Goal: Task Accomplishment & Management: Complete application form

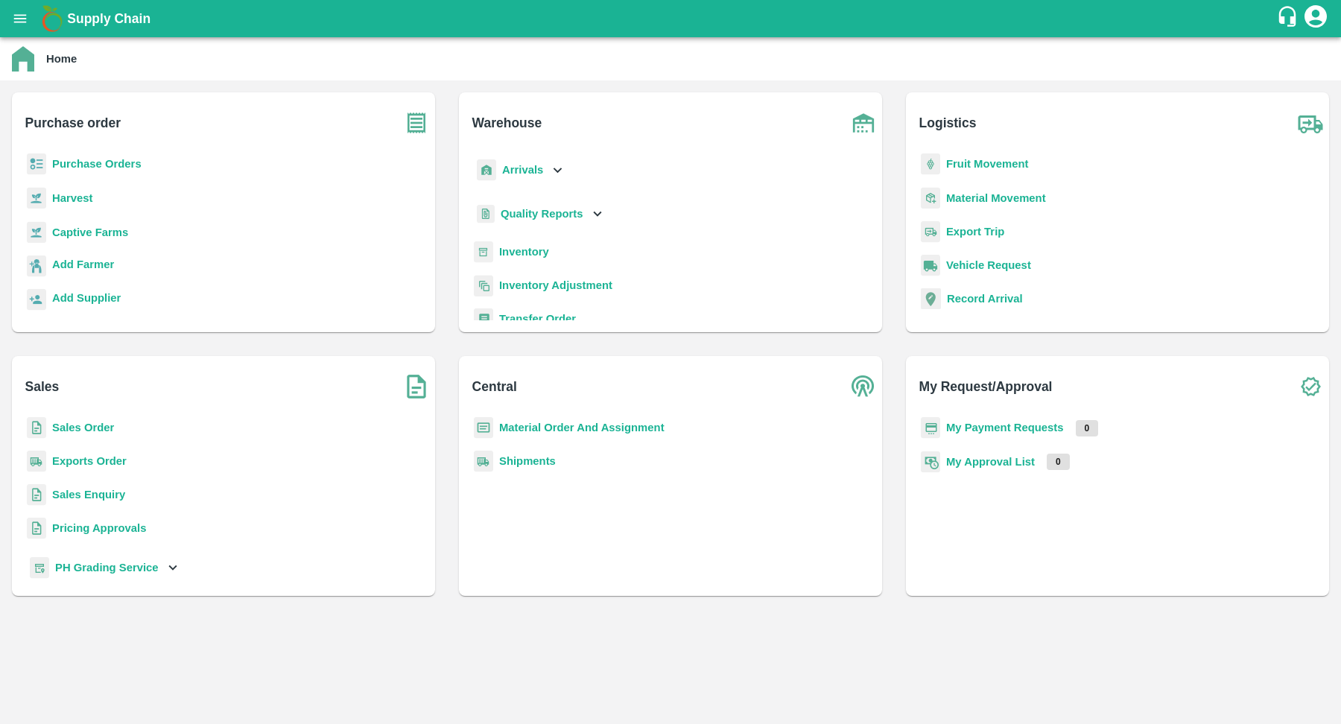
click at [130, 162] on b "Purchase Orders" at bounding box center [96, 164] width 89 height 12
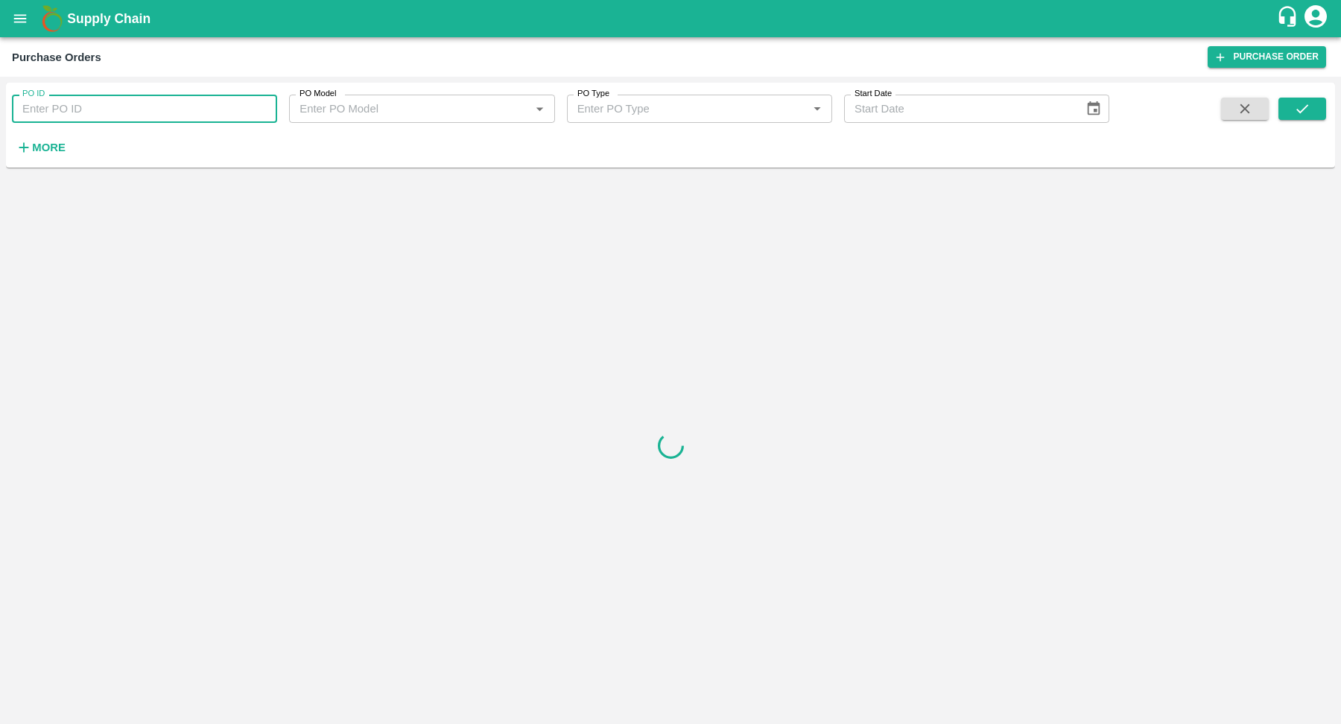
click at [229, 113] on input "PO ID" at bounding box center [144, 109] width 265 height 28
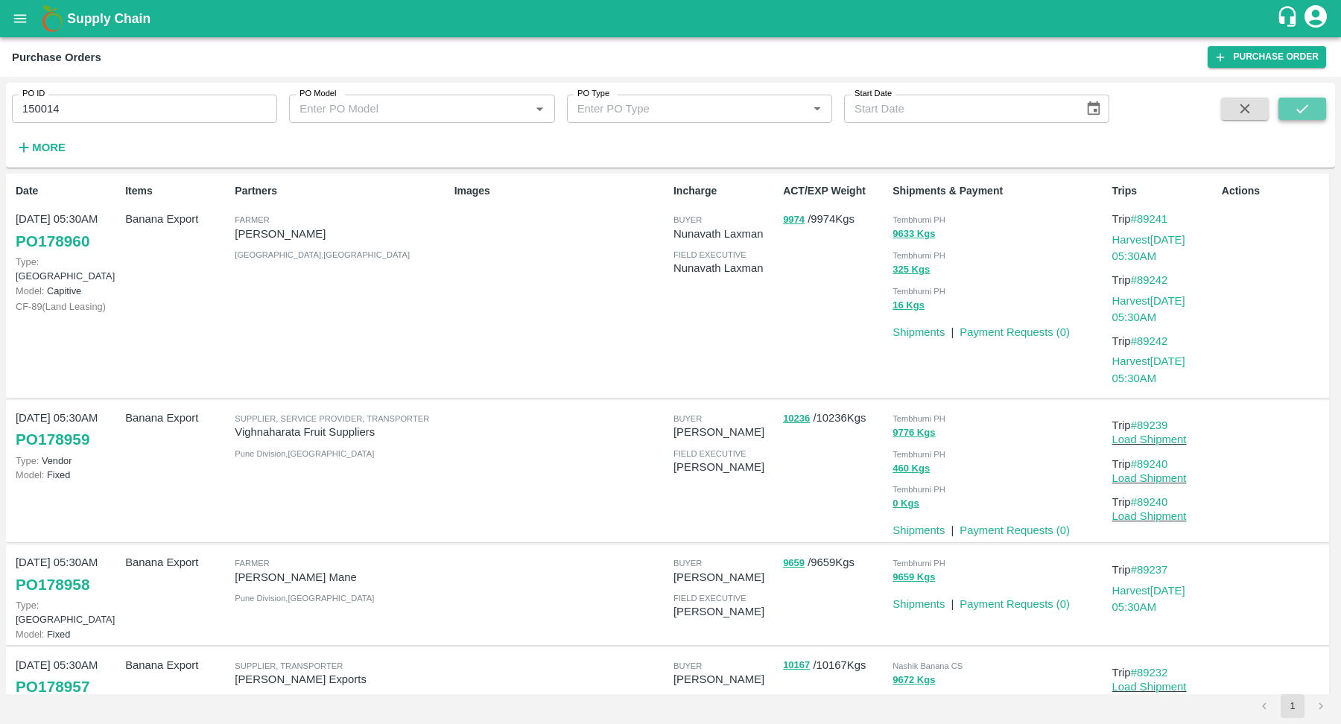
click at [1295, 113] on icon "submit" at bounding box center [1302, 109] width 16 height 16
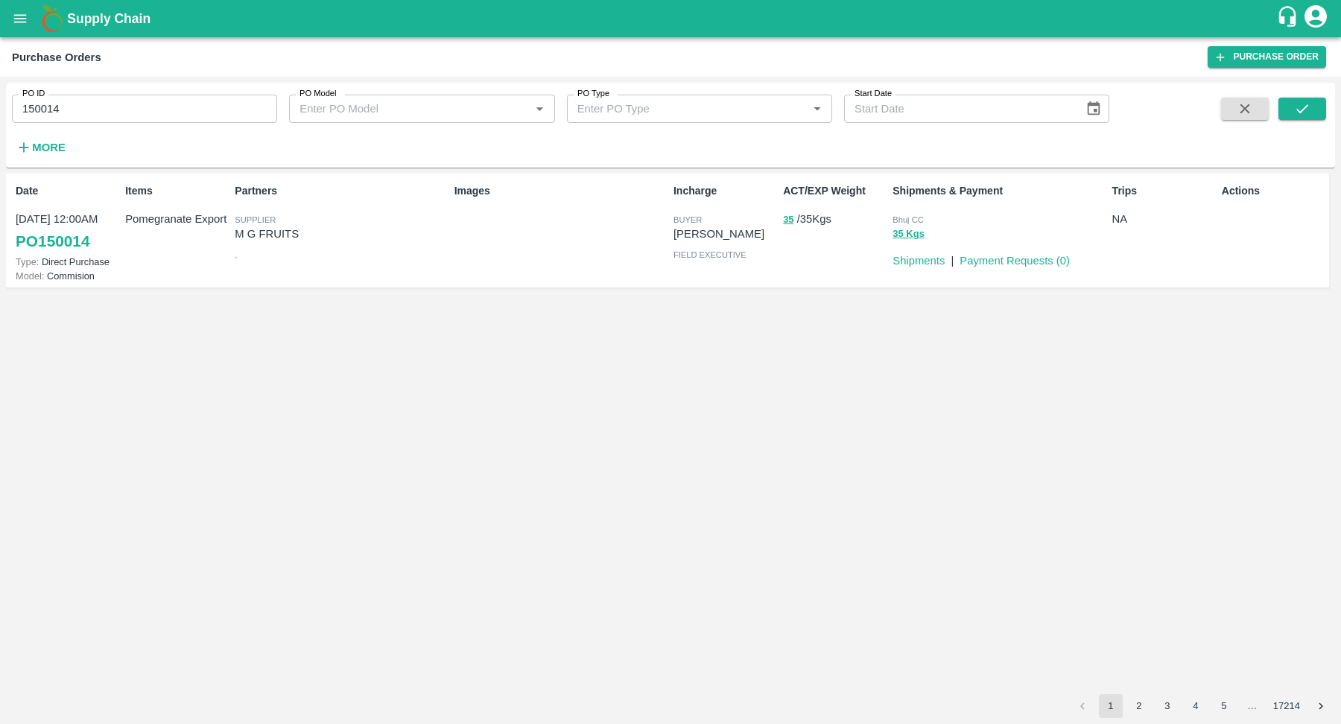
click at [84, 240] on link "PO 150014" at bounding box center [53, 241] width 74 height 27
click at [171, 108] on input "150014" at bounding box center [144, 109] width 265 height 28
paste input "text"
type input "44325"
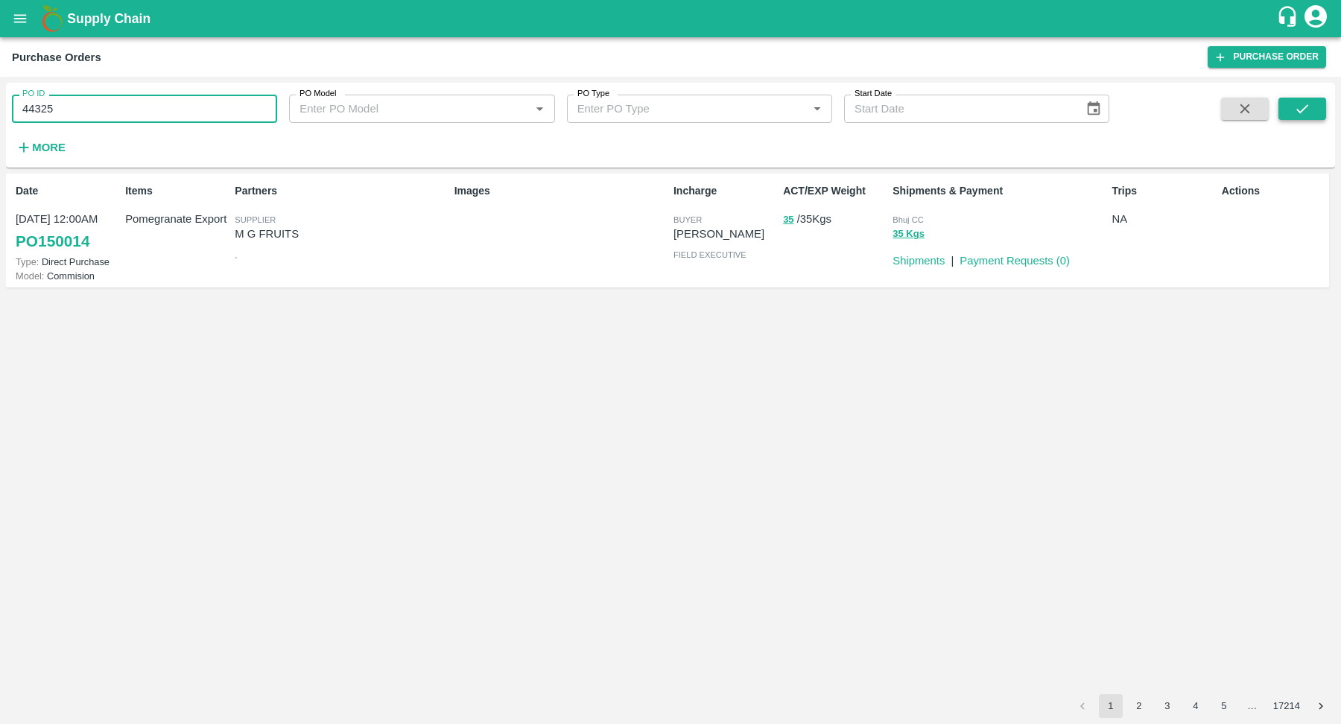
click at [1308, 112] on icon "submit" at bounding box center [1302, 109] width 16 height 16
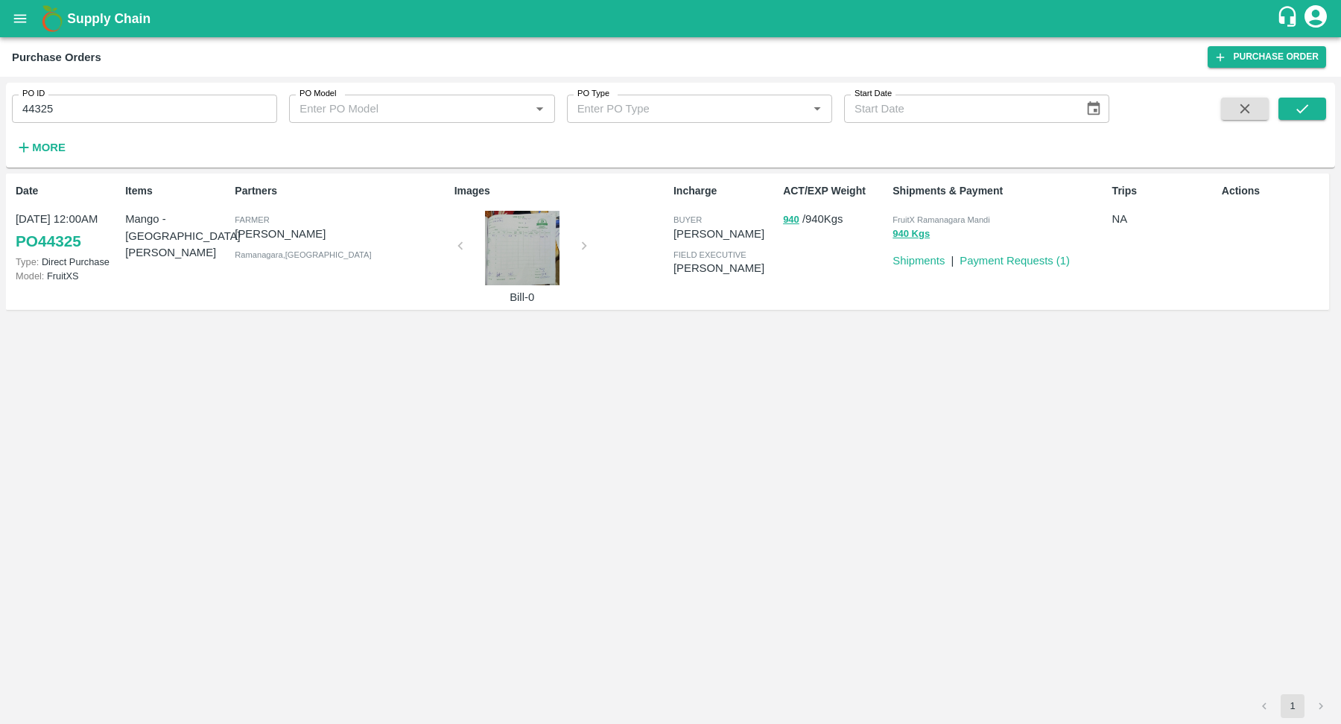
click at [244, 238] on p "[PERSON_NAME]" at bounding box center [341, 234] width 213 height 16
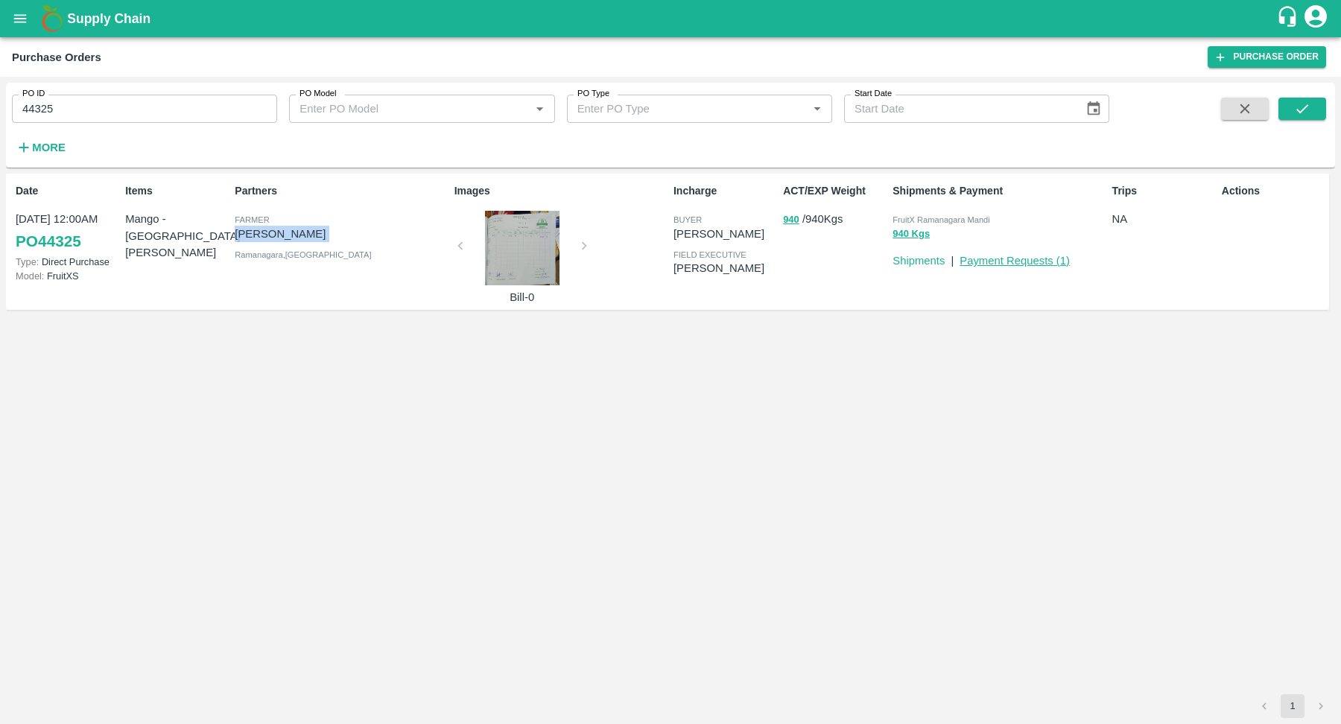
click at [984, 255] on link "Payment Requests ( 1 )" at bounding box center [1015, 261] width 110 height 12
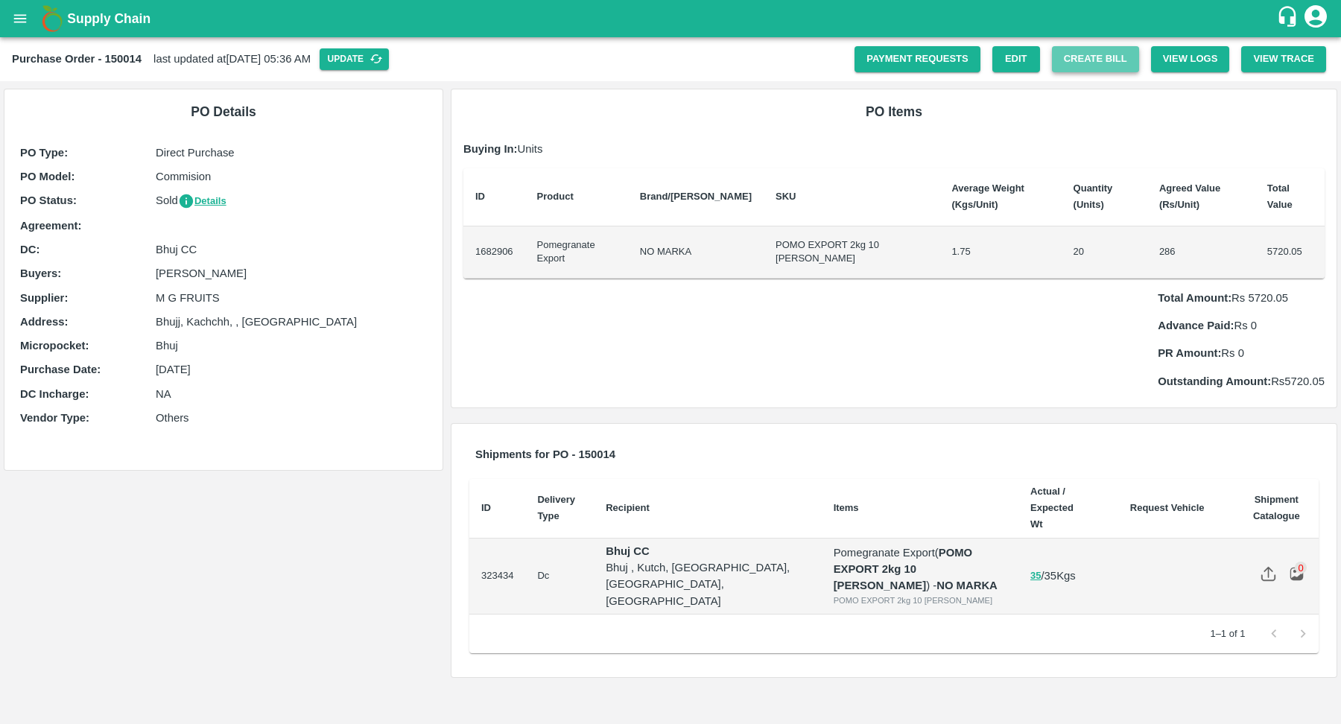
click at [1082, 62] on button "Create Bill" at bounding box center [1095, 59] width 87 height 26
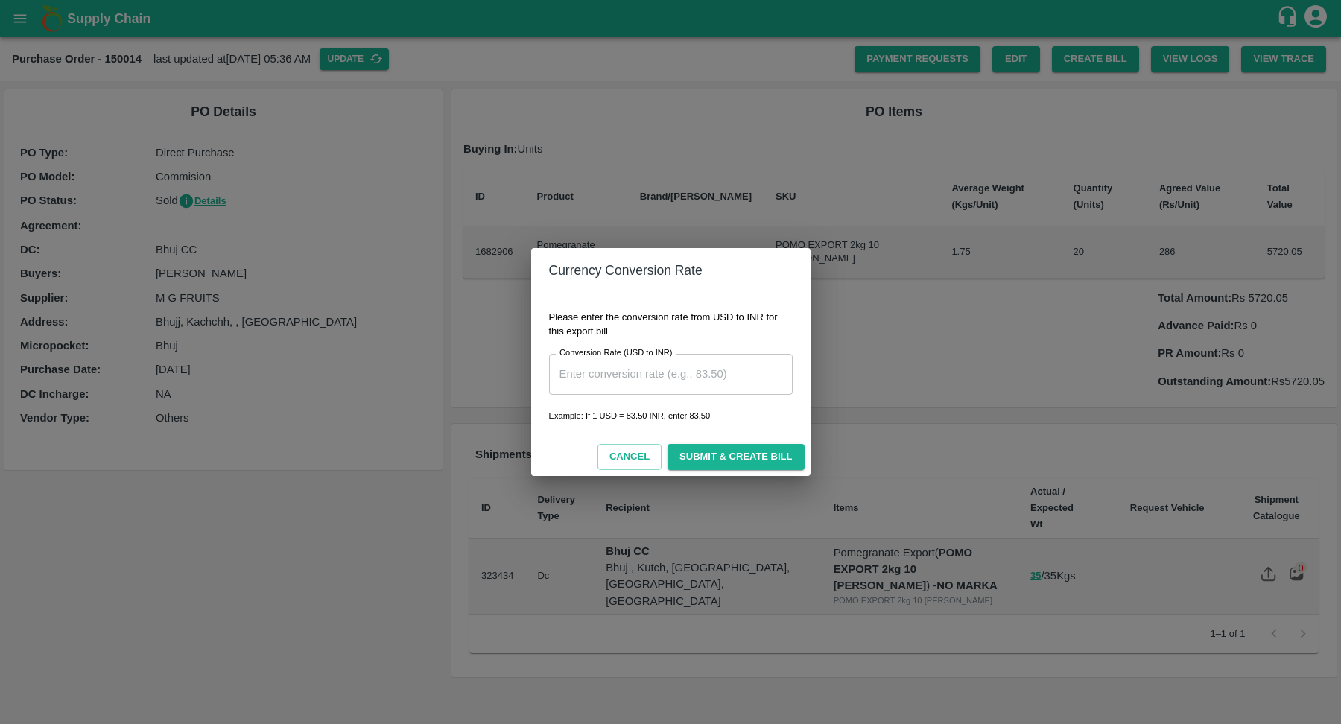
click at [656, 381] on input "Conversion Rate (USD to INR)" at bounding box center [671, 374] width 244 height 40
type input "83.5"
click at [713, 454] on button "Submit & Create Bill" at bounding box center [736, 457] width 136 height 26
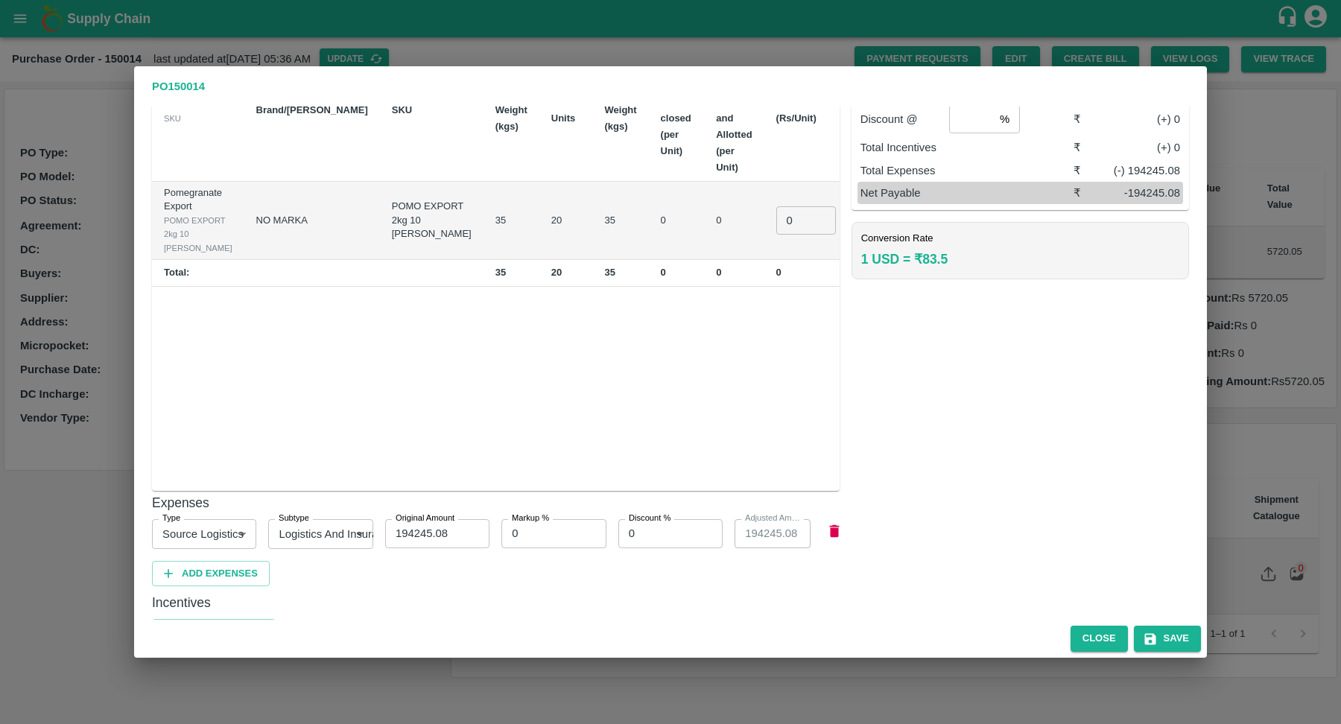
scroll to position [138, 0]
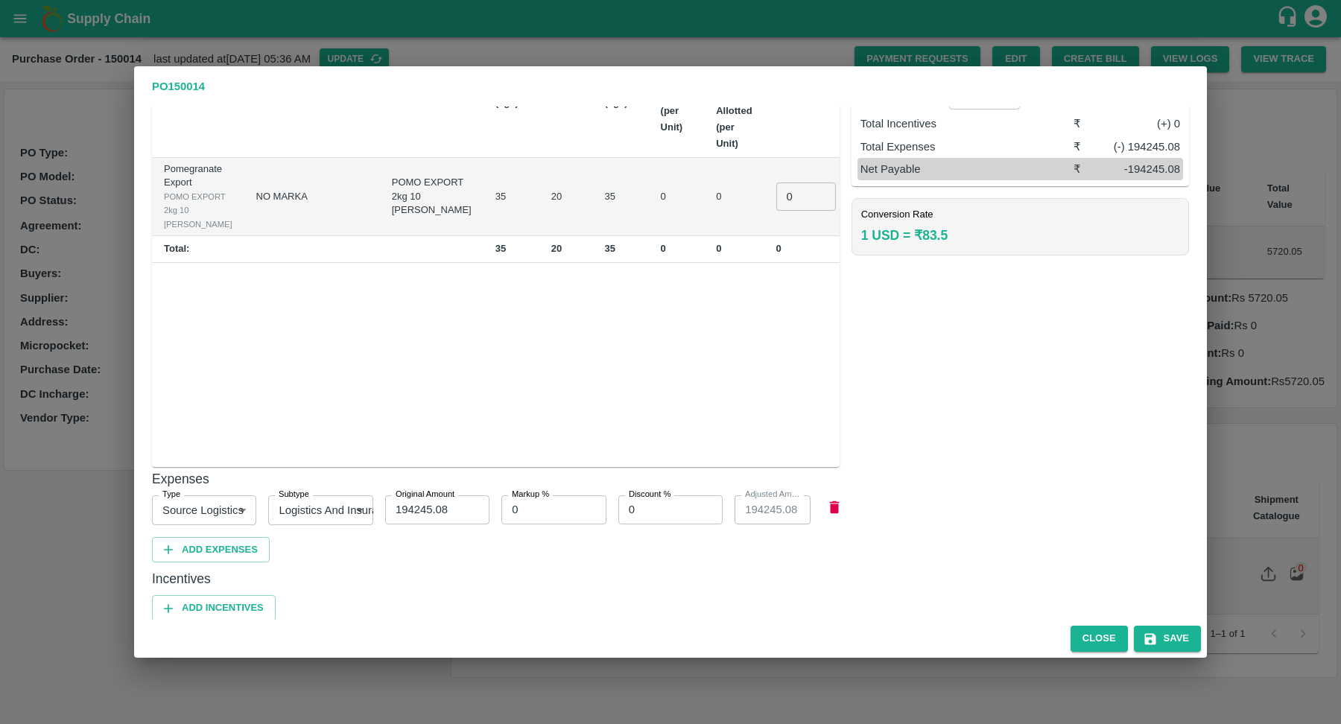
click at [423, 503] on input "194245.08" at bounding box center [437, 509] width 104 height 28
click at [433, 508] on input "194245.08" at bounding box center [437, 509] width 104 height 28
type input "0"
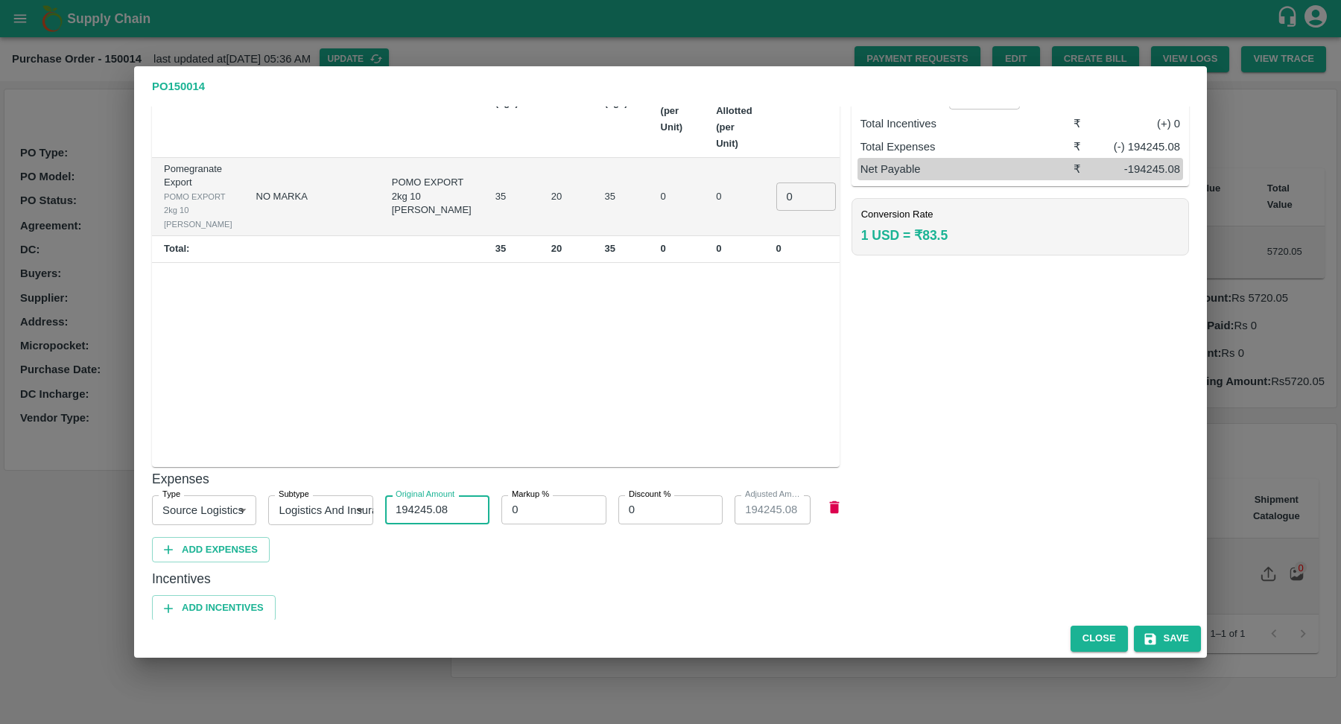
type input "0.00"
type input "0"
click at [488, 364] on div "Product SKU Brand/Marka SKU Actual Weight (kgs) Actual Units Sold Weight (kgs) …" at bounding box center [496, 242] width 688 height 452
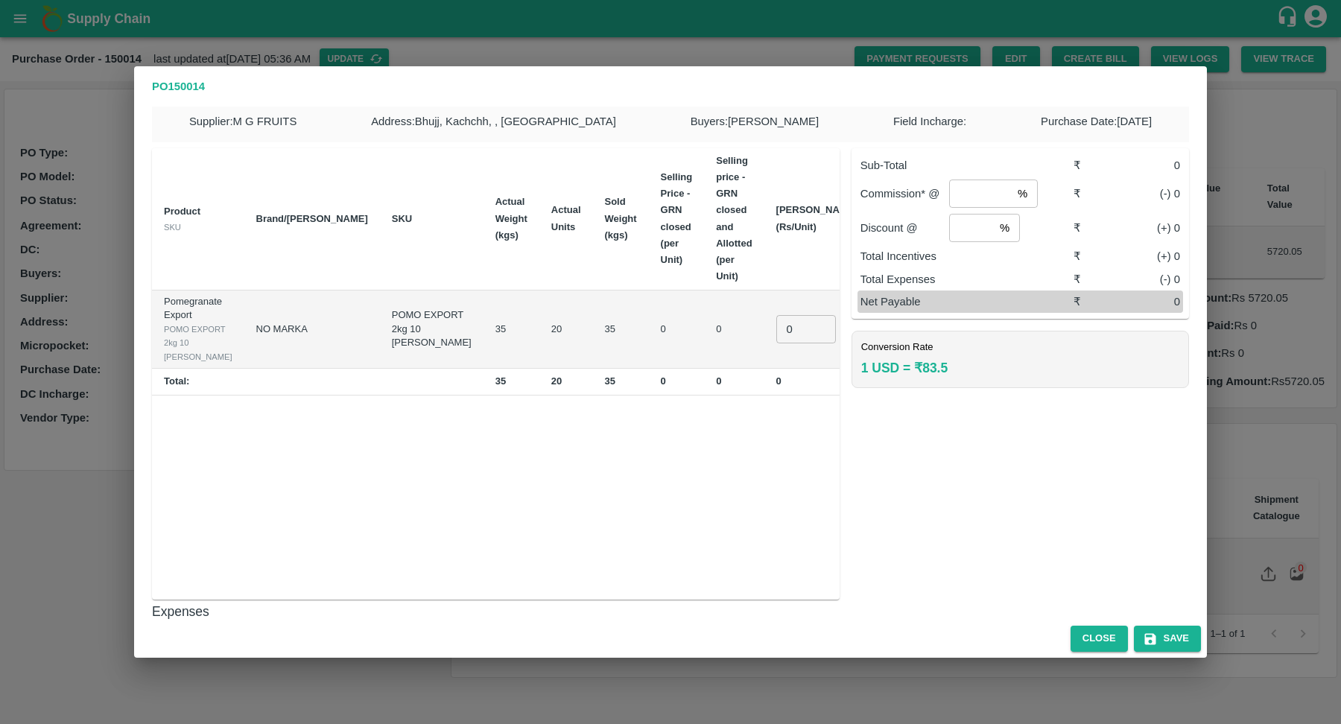
scroll to position [0, 0]
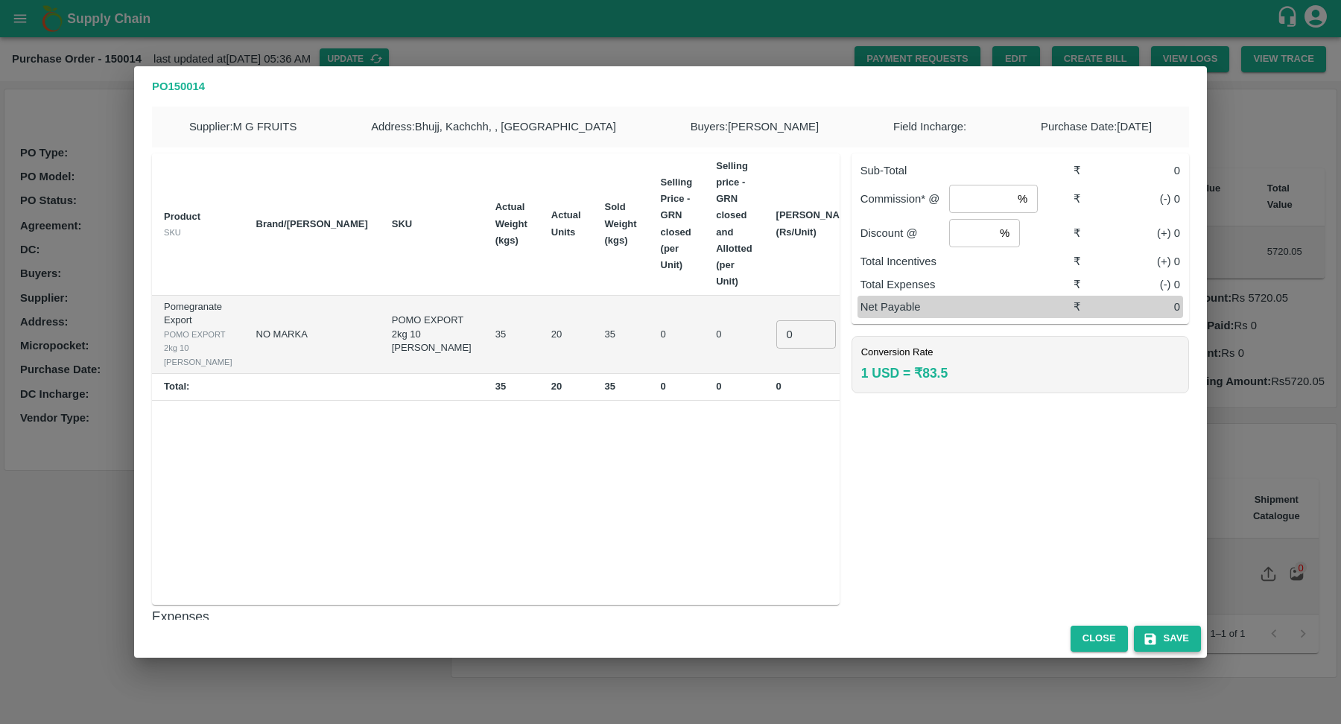
click at [1151, 638] on icon "button" at bounding box center [1149, 638] width 11 height 11
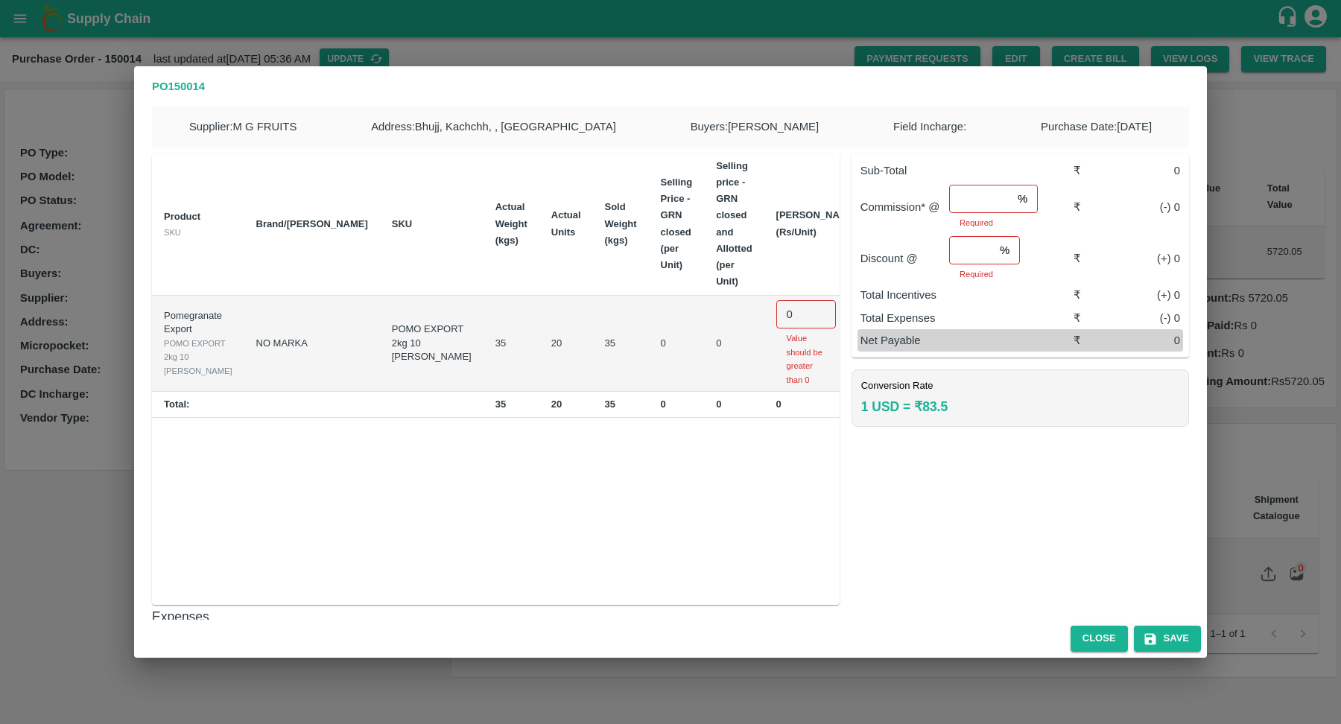
click at [776, 300] on input "0" at bounding box center [806, 314] width 60 height 28
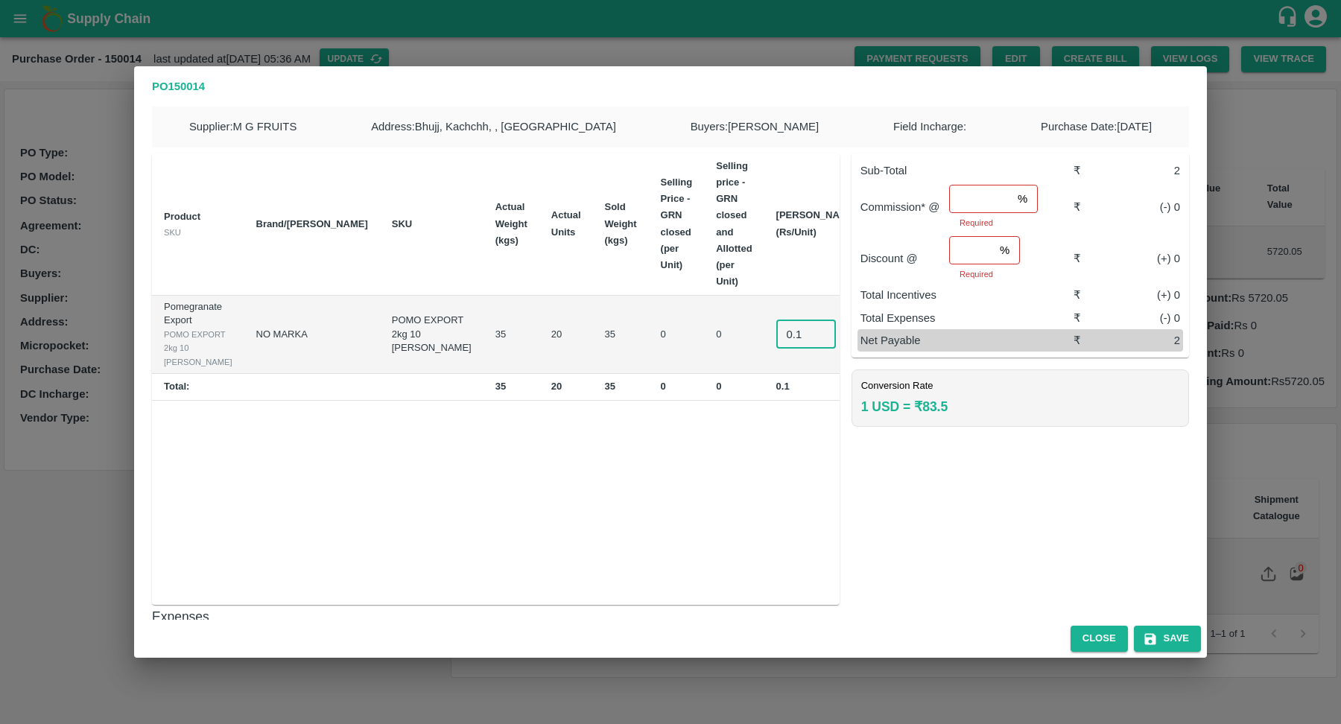
type input "0.1"
click at [973, 197] on input "number" at bounding box center [980, 199] width 63 height 28
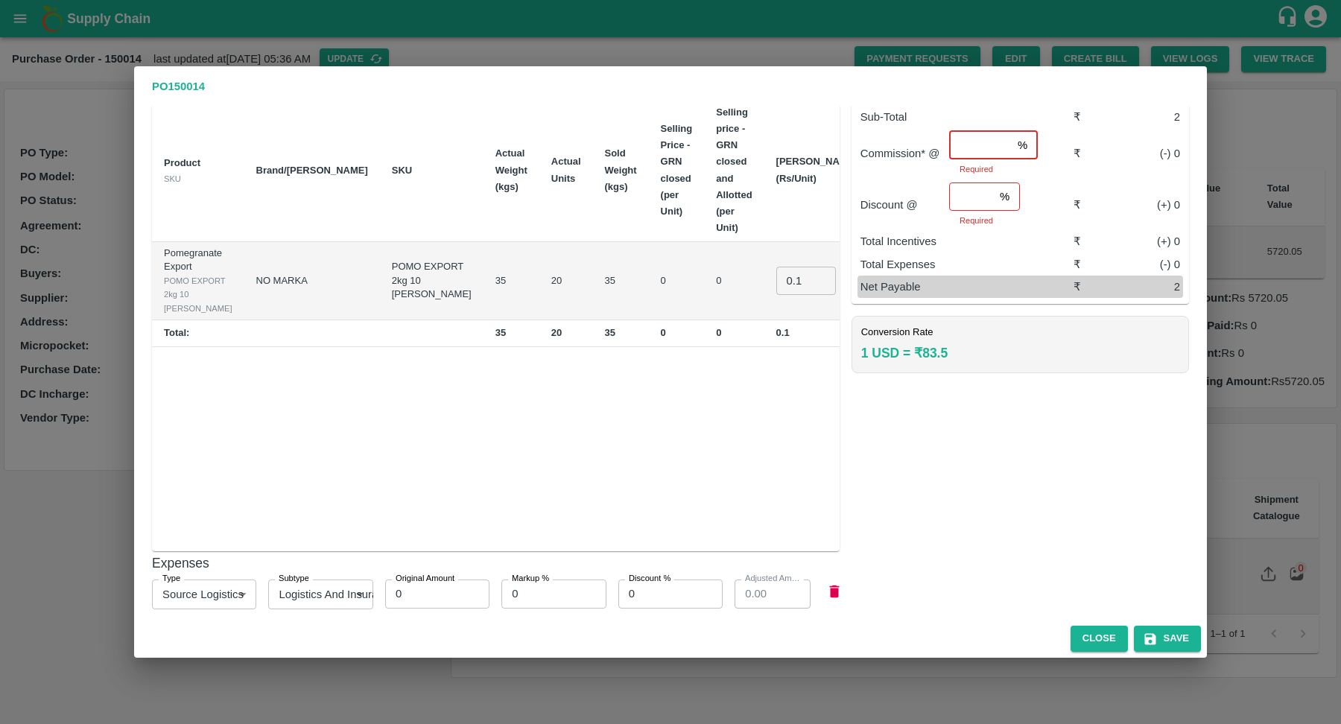
scroll to position [138, 0]
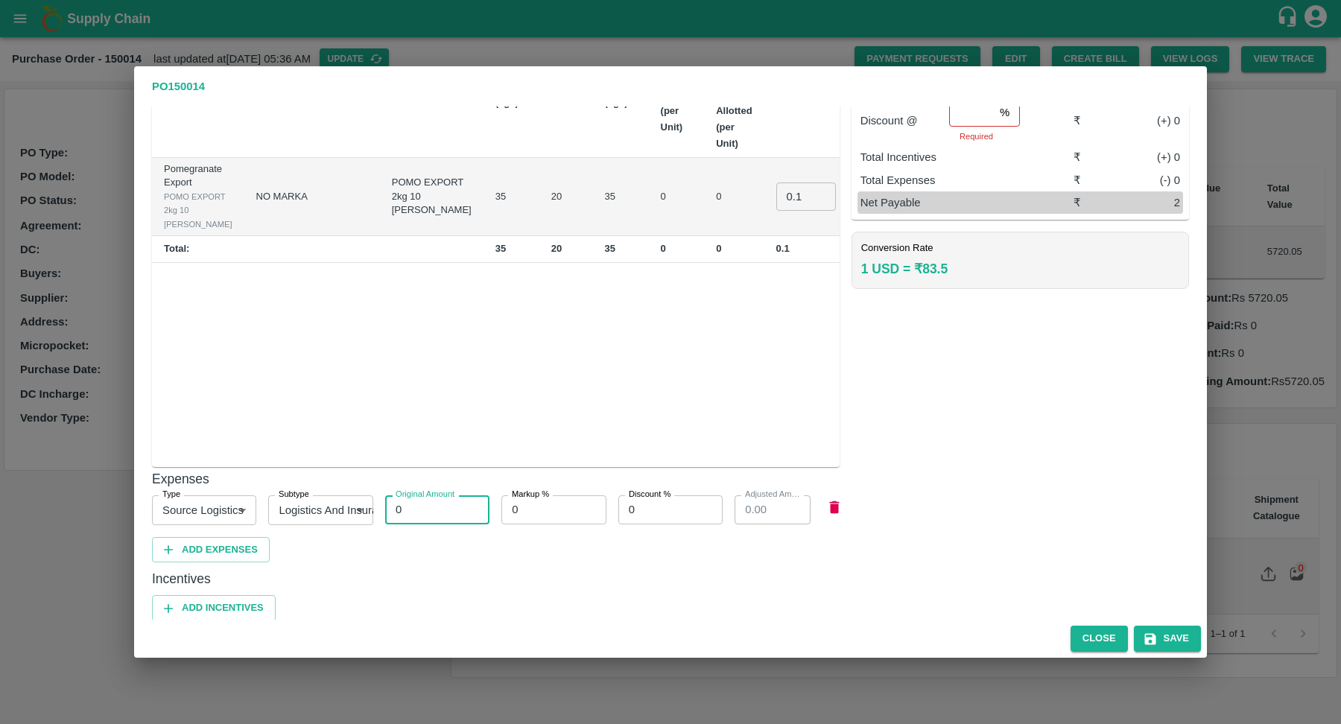
click at [395, 508] on input "0" at bounding box center [437, 509] width 104 height 28
click at [404, 508] on input "0" at bounding box center [437, 509] width 104 height 28
type input "02"
type input "2.00"
type input "02"
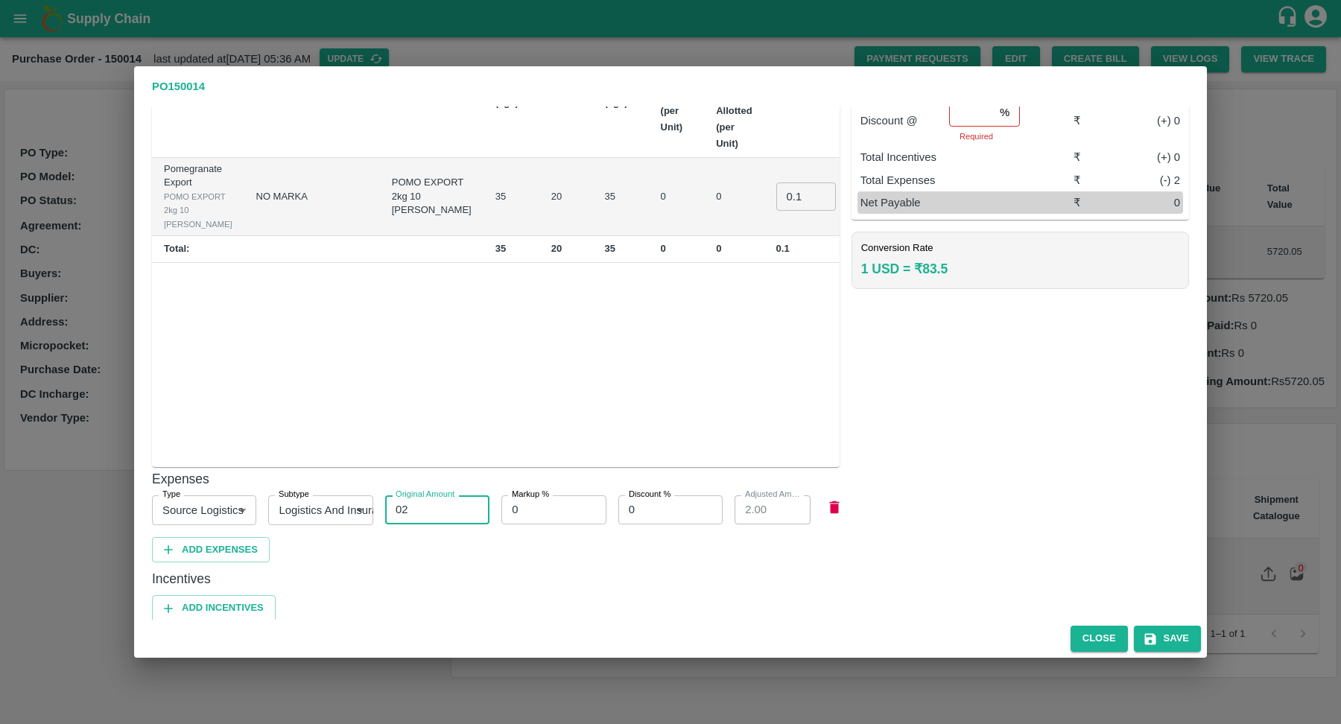
click at [532, 395] on div "Product SKU Brand/Marka SKU Actual Weight (kgs) Actual Units Sold Weight (kgs) …" at bounding box center [496, 242] width 688 height 452
click at [1154, 645] on icon "button" at bounding box center [1150, 639] width 15 height 15
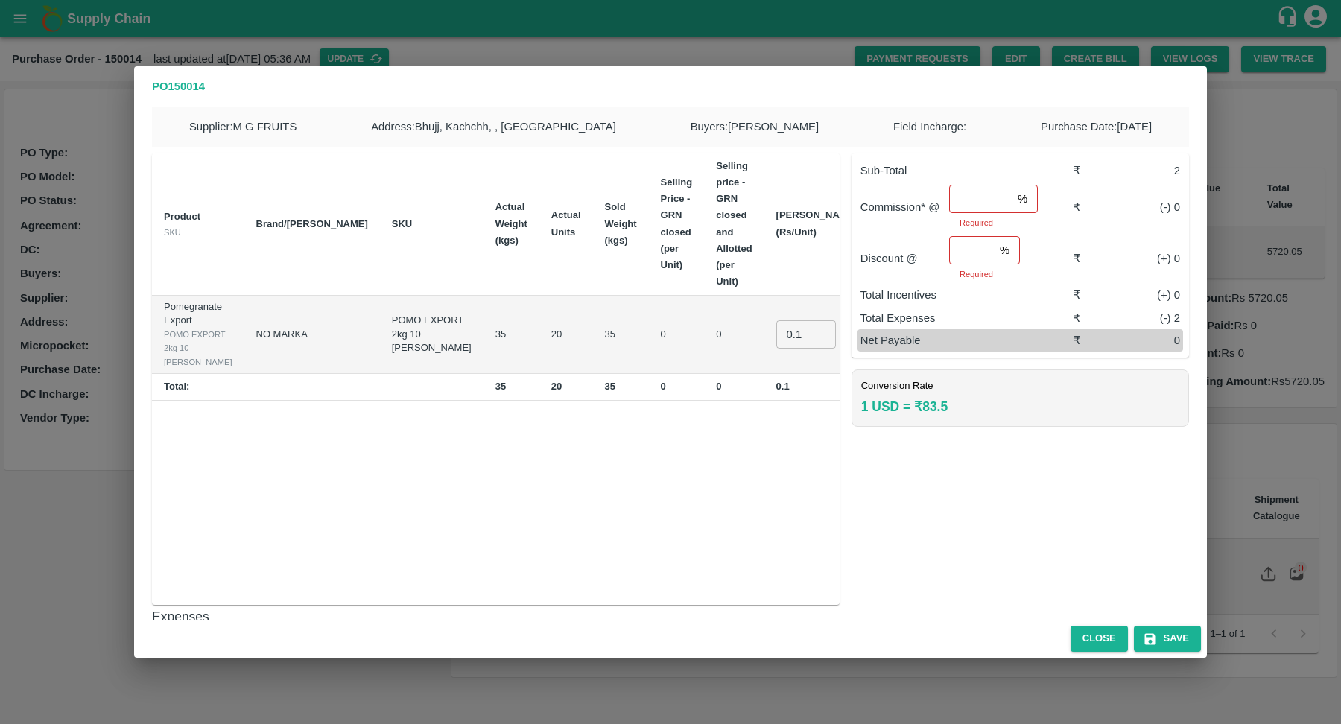
click at [963, 208] on input "number" at bounding box center [980, 199] width 63 height 28
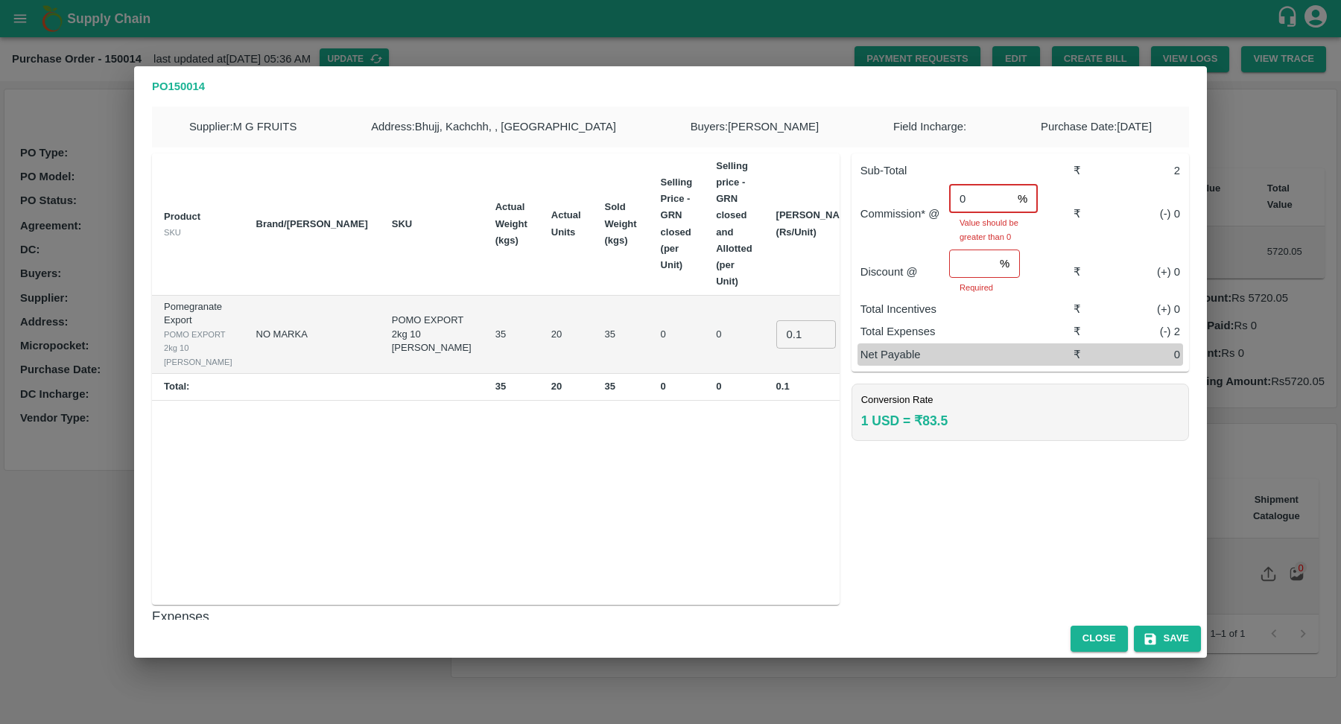
type input "0"
click at [966, 264] on input "number" at bounding box center [971, 264] width 45 height 28
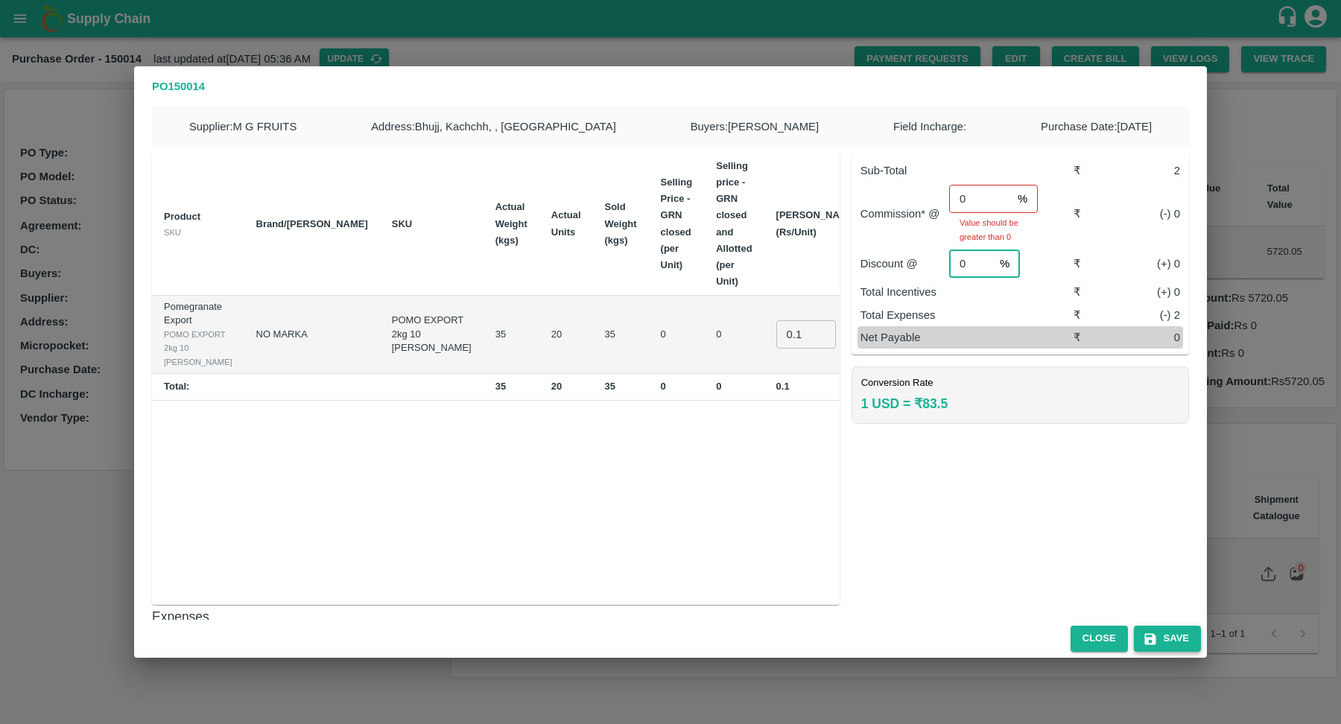
type input "0"
click at [1173, 641] on button "Save" at bounding box center [1167, 639] width 67 height 26
click at [967, 207] on input "0" at bounding box center [980, 199] width 63 height 28
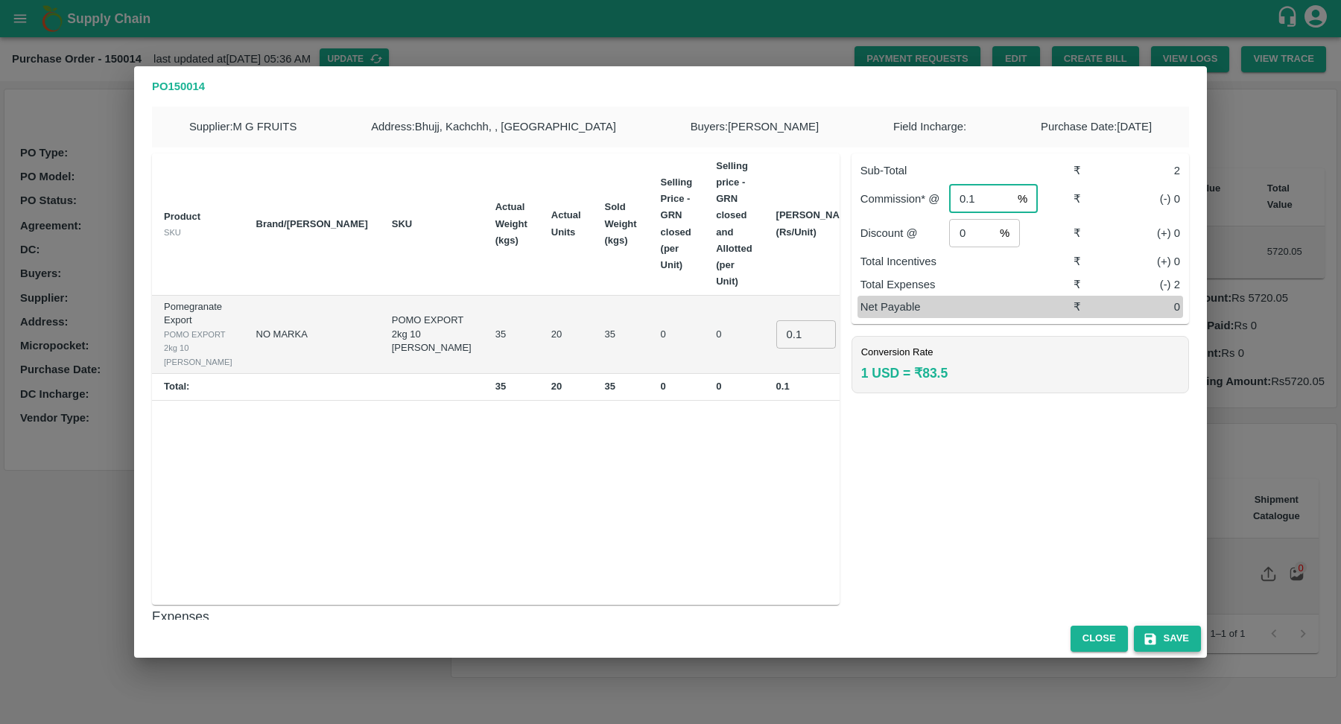
type input "0.1"
click at [1170, 636] on button "Save" at bounding box center [1167, 639] width 67 height 26
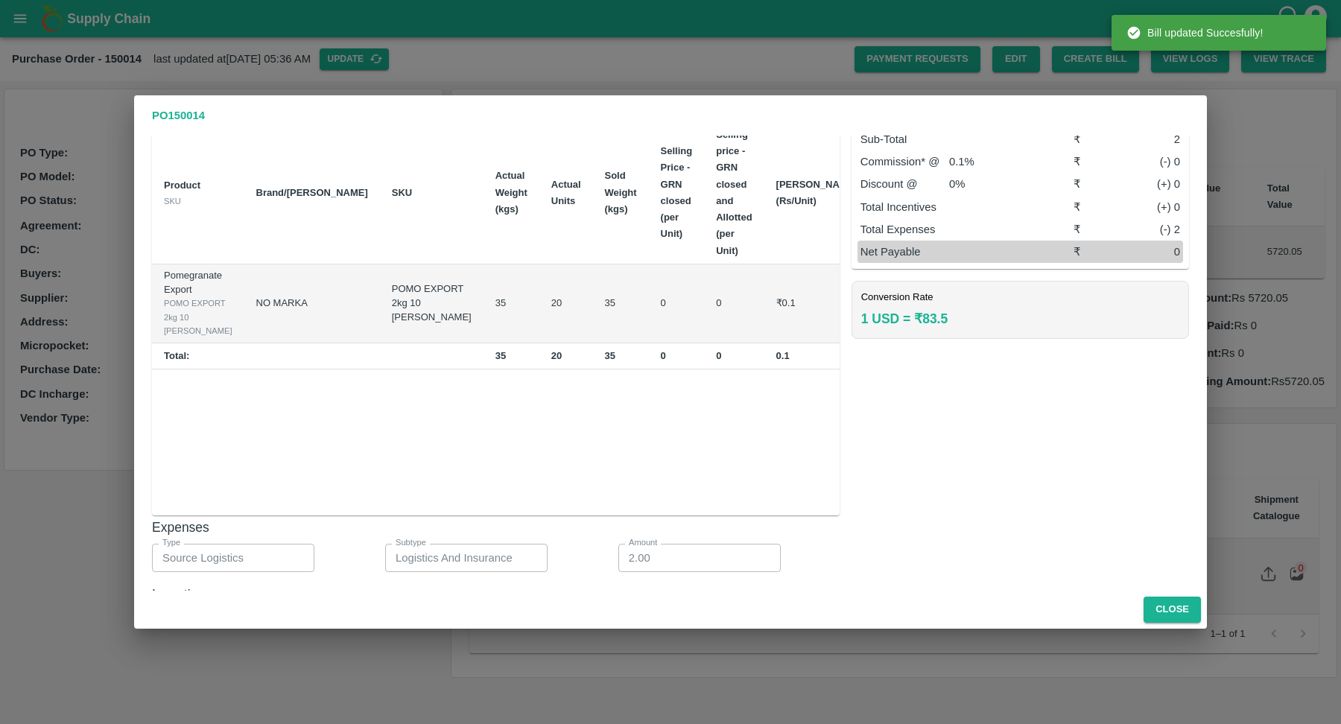
scroll to position [75, 0]
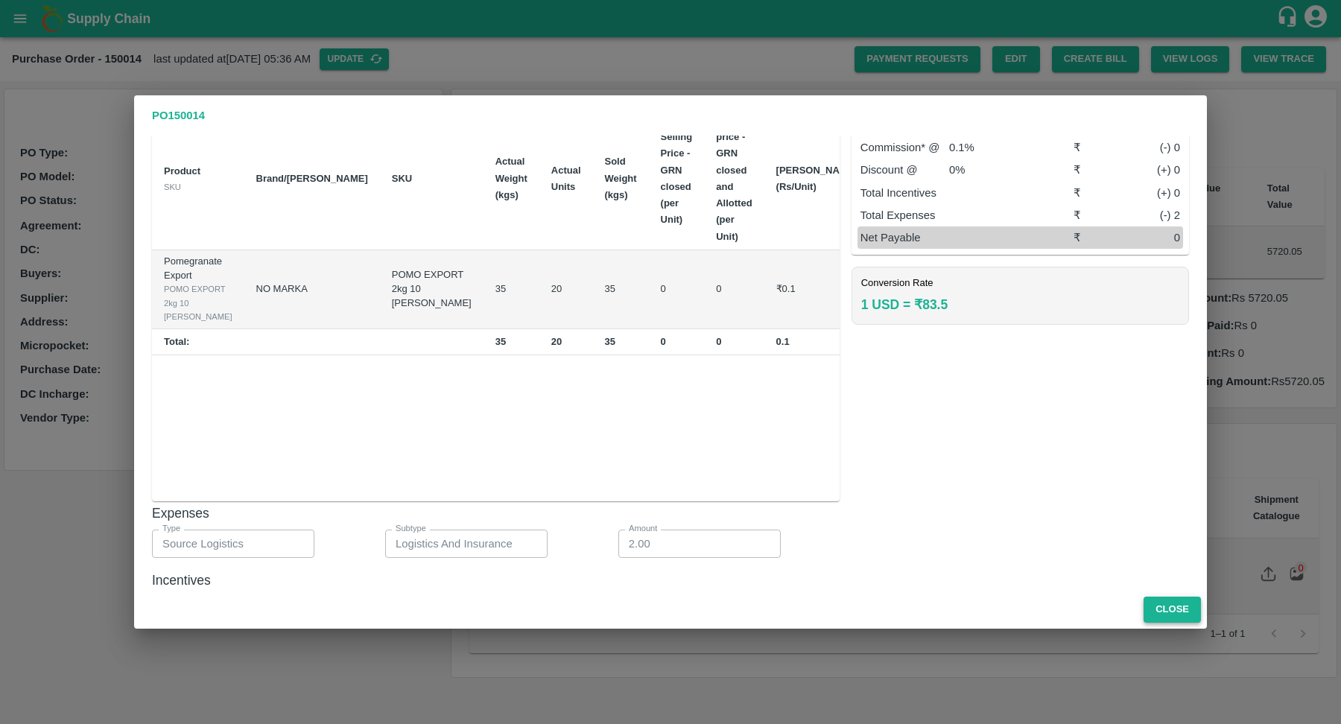
click at [1165, 610] on button "Close" at bounding box center [1172, 610] width 57 height 26
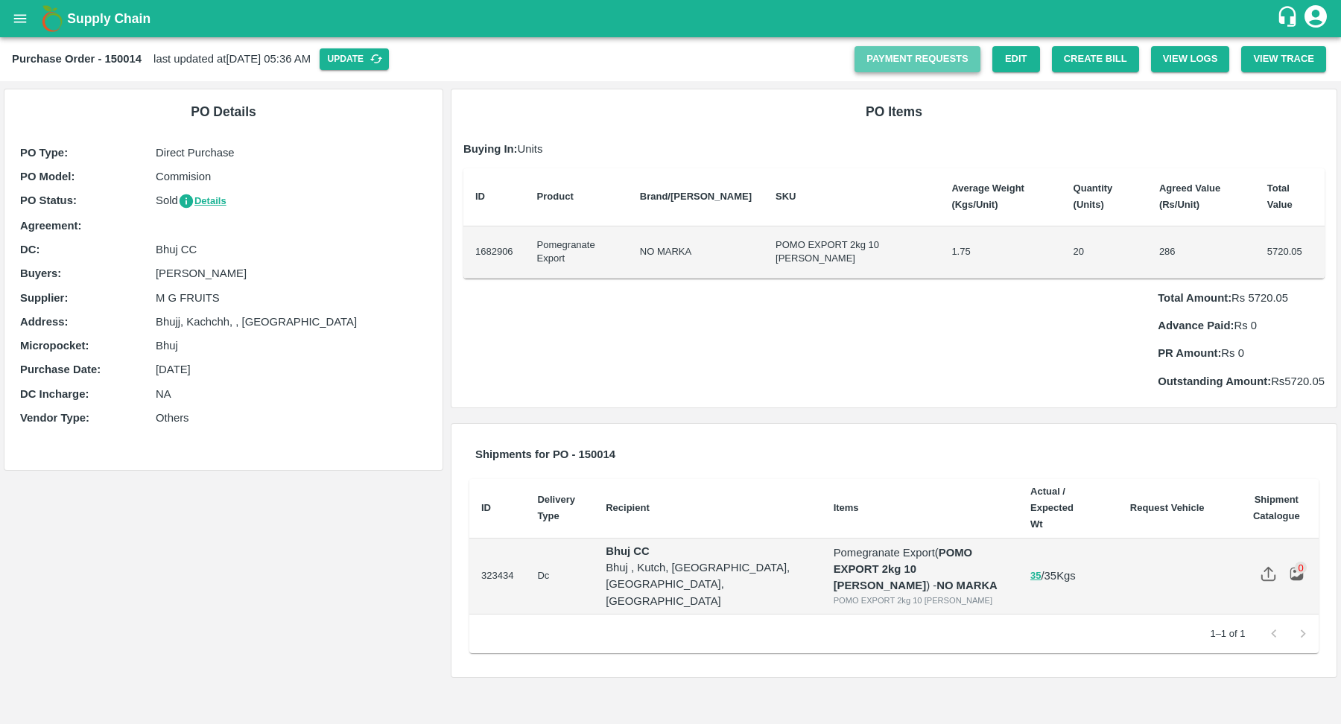
click at [901, 61] on link "Payment Requests" at bounding box center [918, 59] width 126 height 26
click at [1085, 66] on button "Create Bill" at bounding box center [1095, 59] width 87 height 26
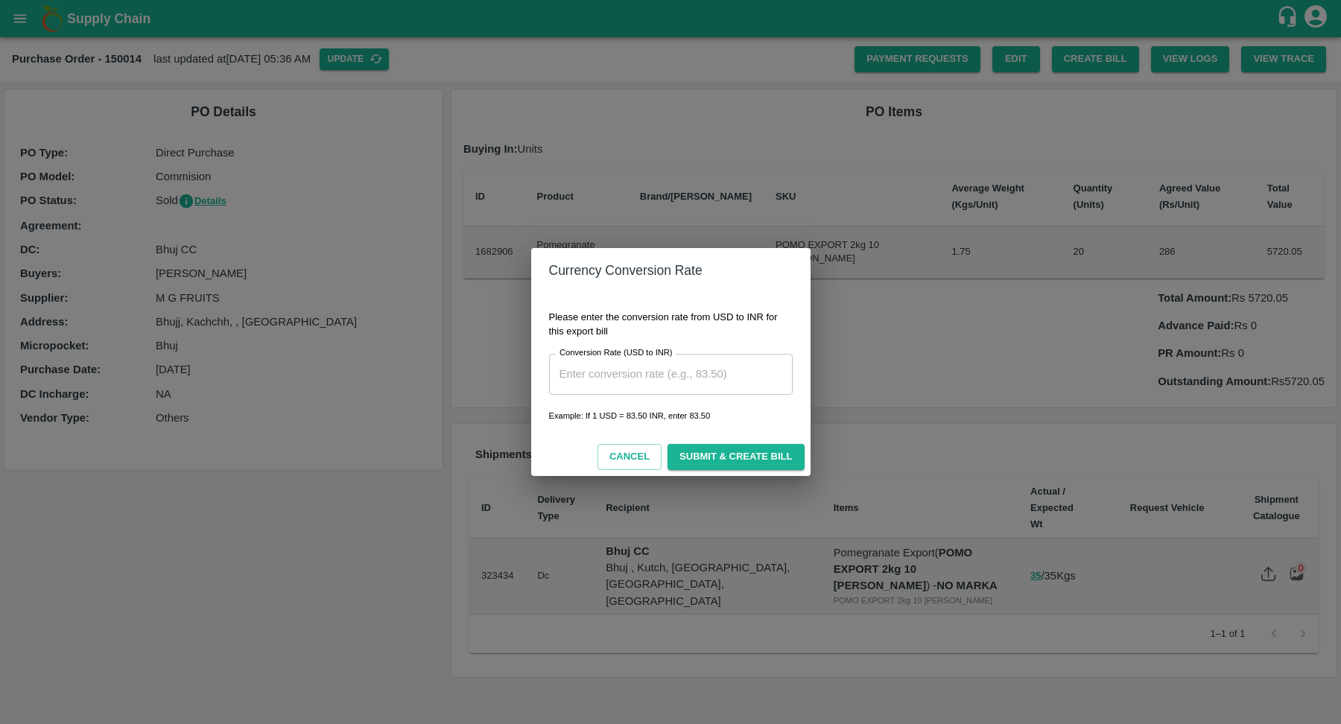
click at [653, 372] on input "Conversion Rate (USD to INR)" at bounding box center [671, 374] width 244 height 40
type input "83.5"
click at [730, 469] on button "Submit & Create Bill" at bounding box center [736, 457] width 136 height 26
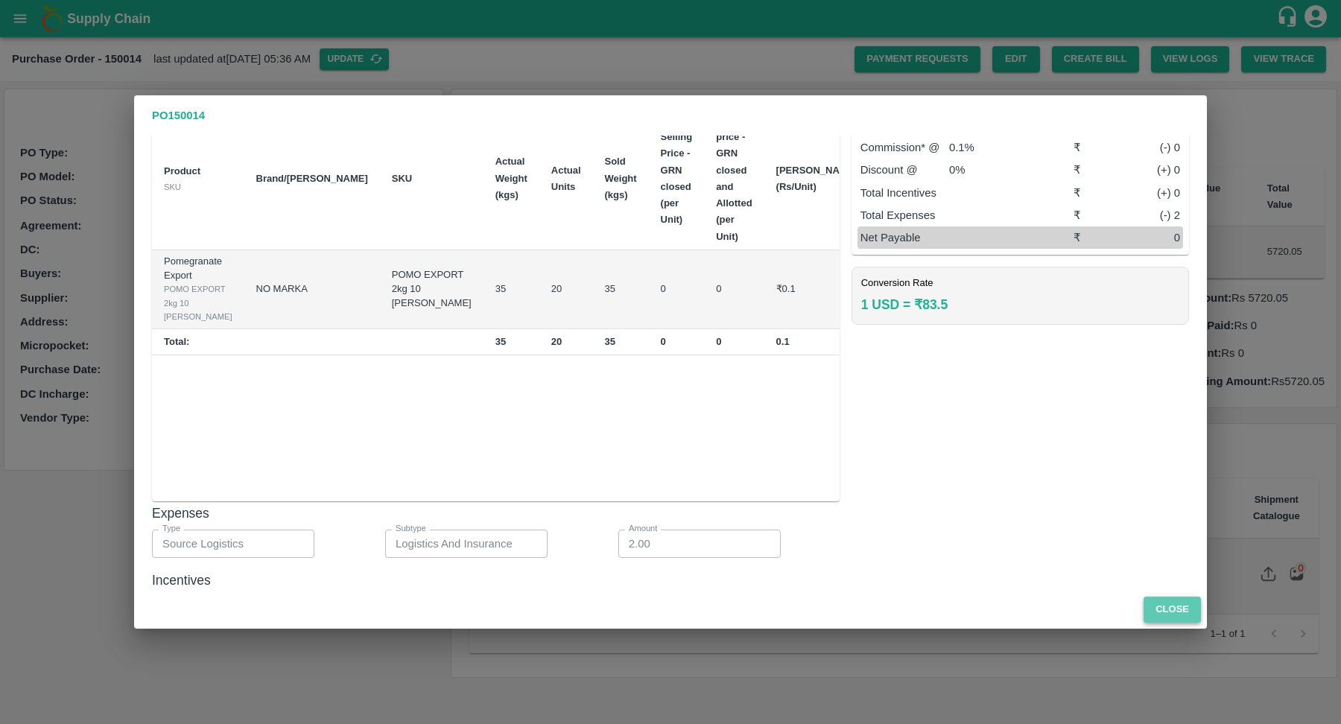
click at [1167, 609] on button "Close" at bounding box center [1172, 610] width 57 height 26
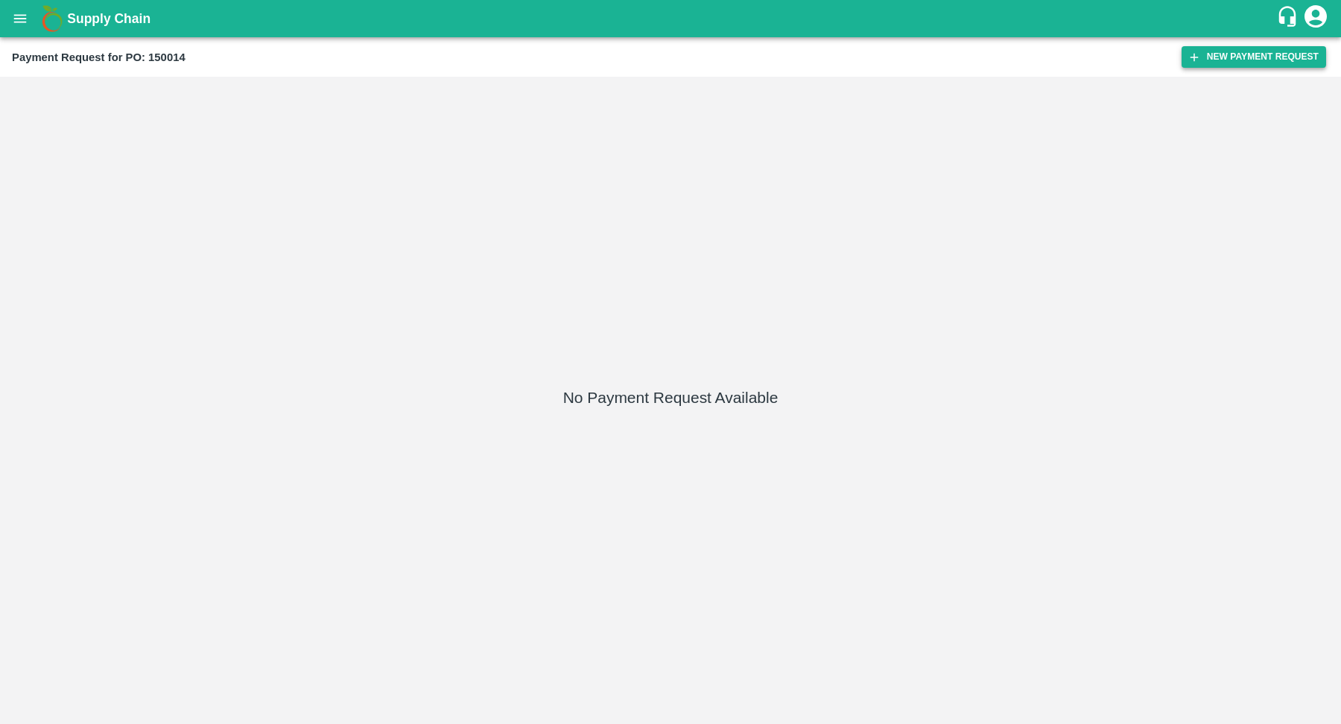
click at [1207, 65] on button "New Payment Request" at bounding box center [1254, 57] width 145 height 22
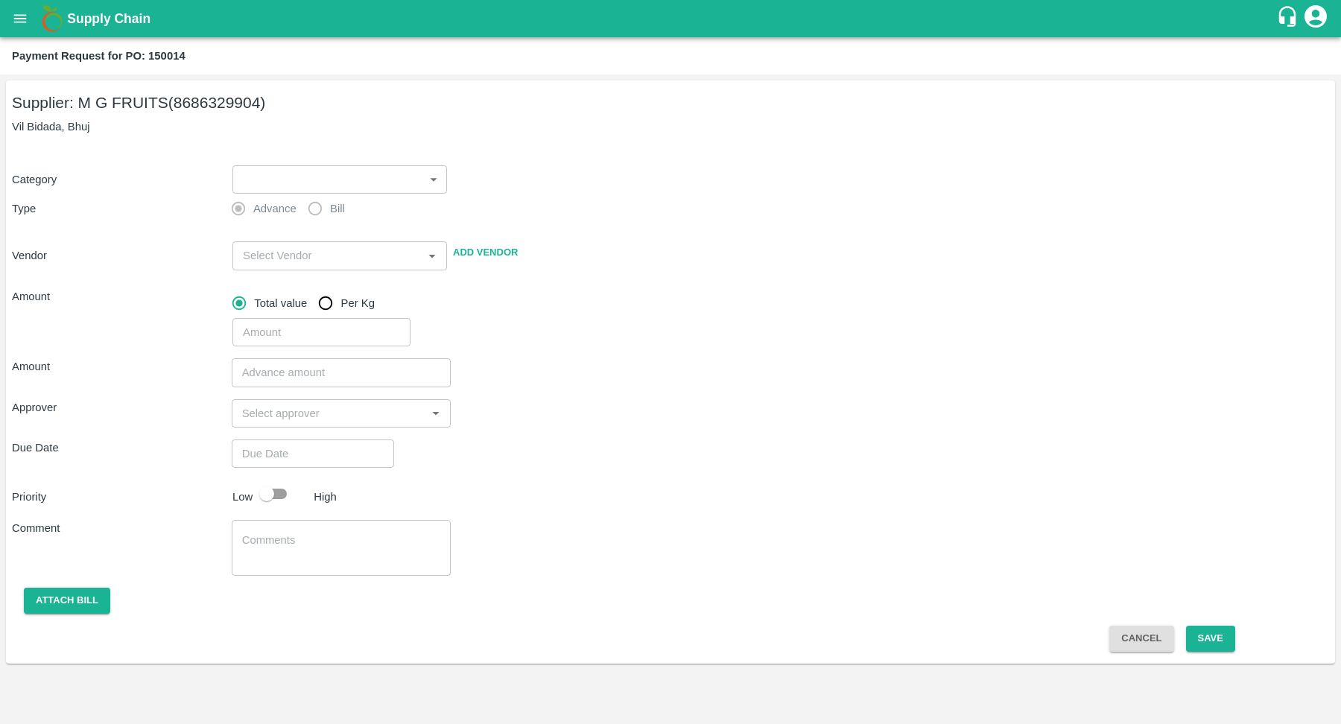
click at [308, 179] on body "Supply Chain Payment Request for PO: 150014 Supplier: M G FRUITS (8686329904) V…" at bounding box center [670, 362] width 1341 height 724
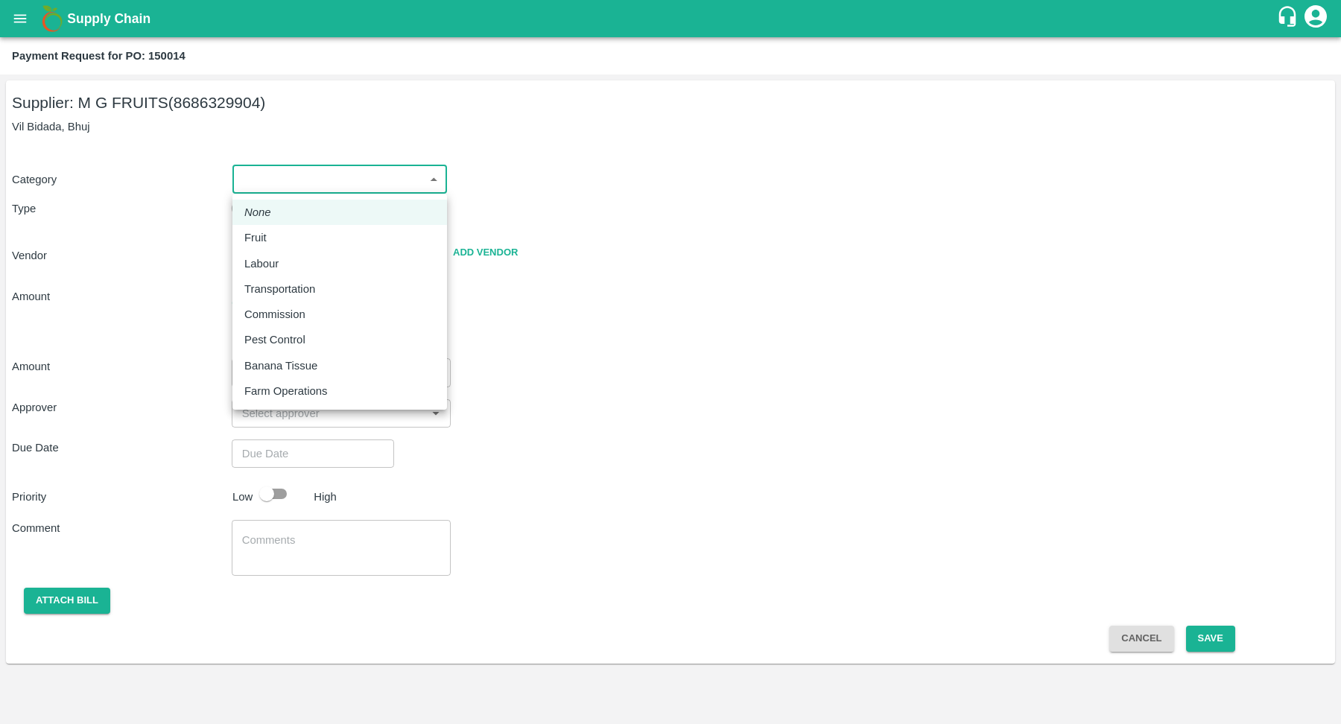
click at [301, 233] on div "Fruit" at bounding box center [339, 237] width 191 height 16
type input "1"
type input "M G FRUITS - 8686329904(Supplier)"
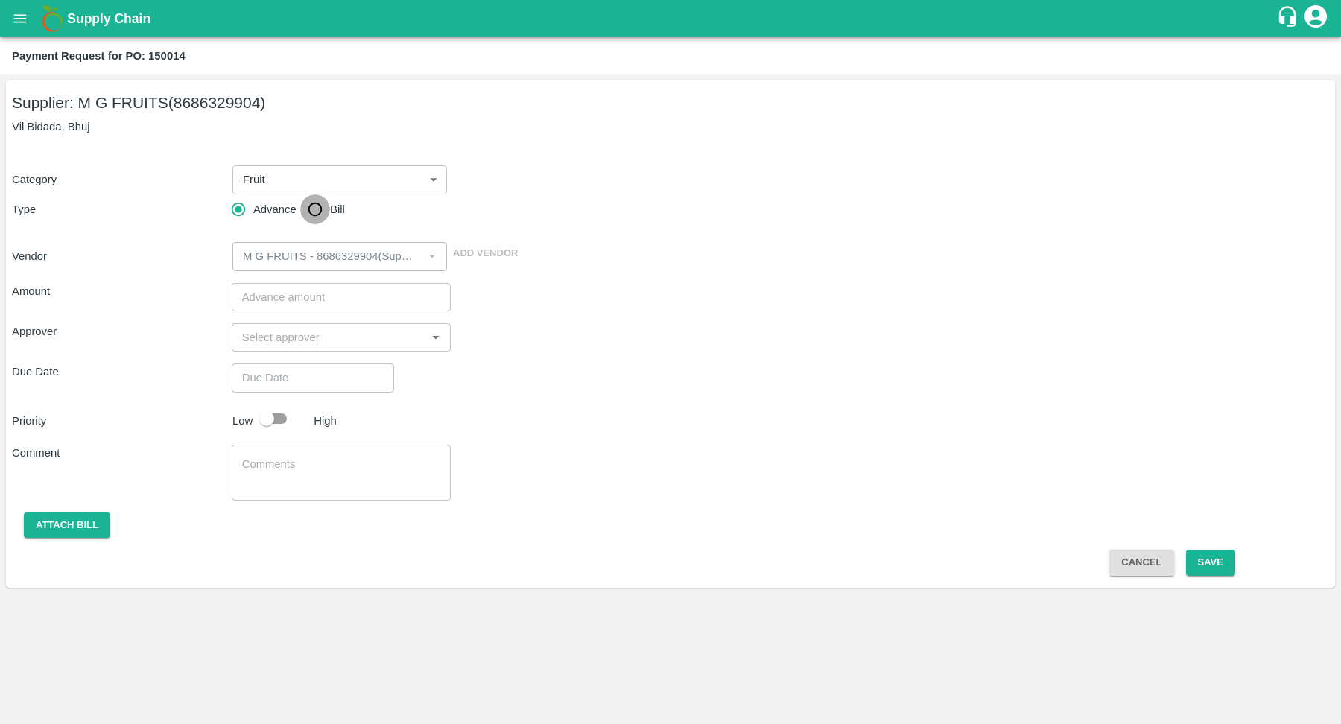
click at [320, 212] on input "Bill" at bounding box center [315, 209] width 30 height 30
radio input "true"
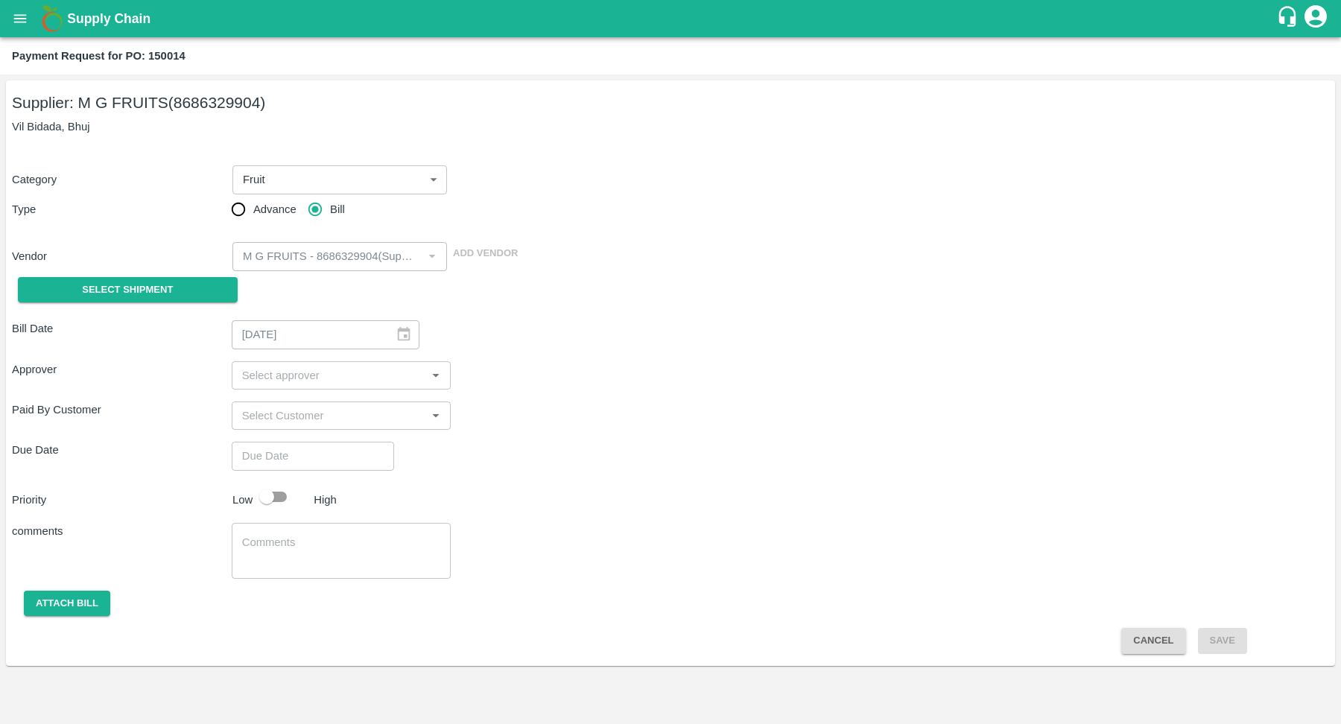
click at [349, 366] on input "input" at bounding box center [329, 375] width 186 height 19
type input "l"
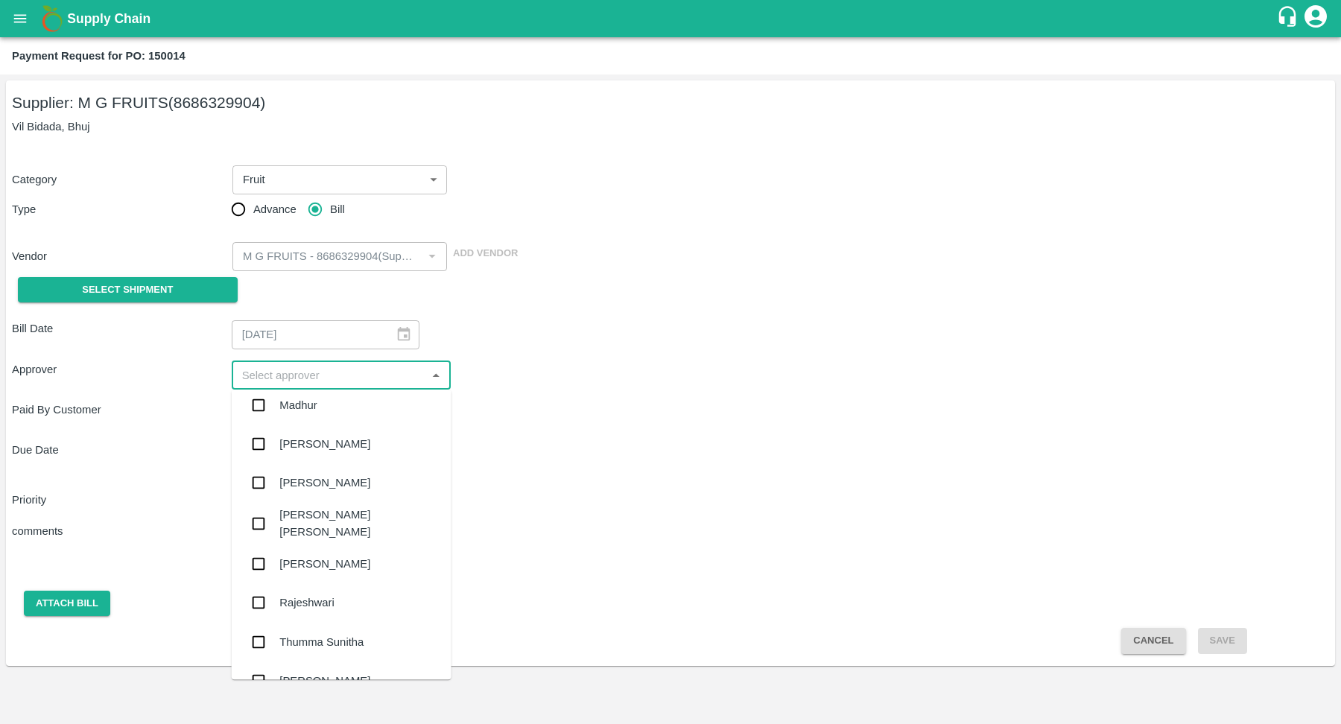
scroll to position [2915, 0]
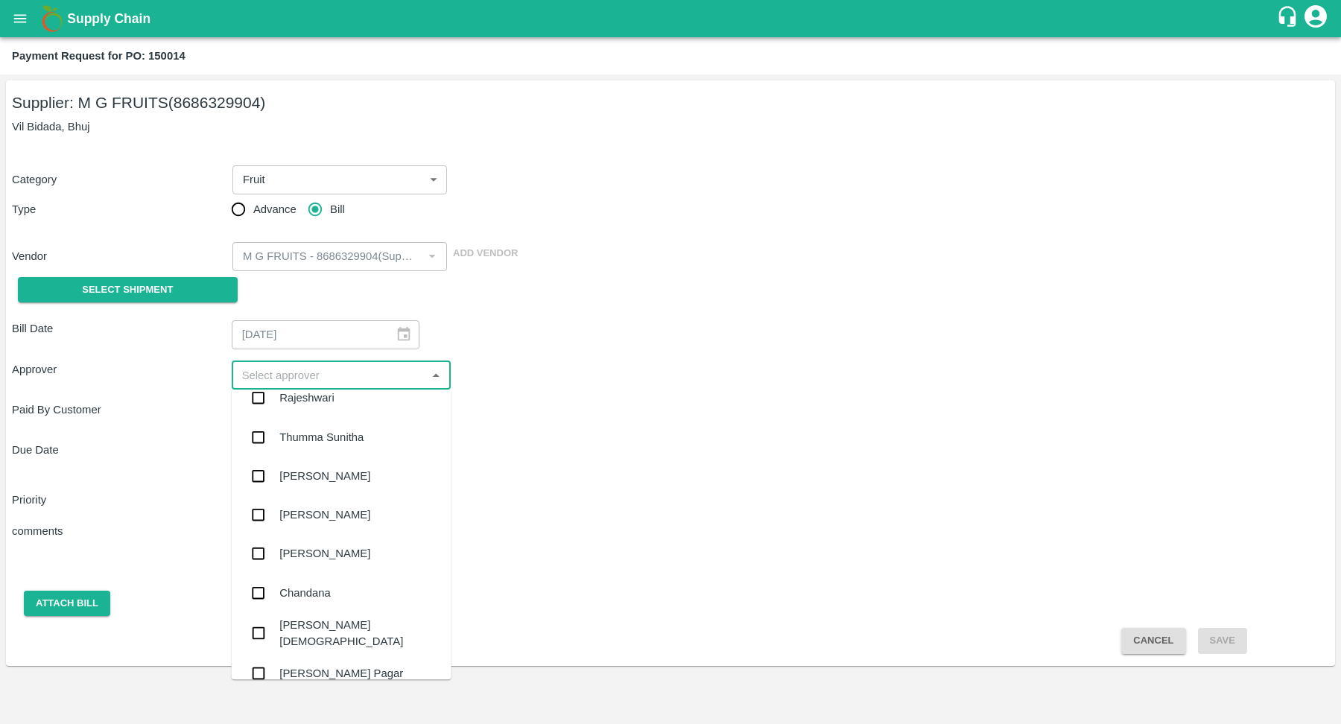
click at [608, 459] on div "Due Date ​" at bounding box center [670, 456] width 1317 height 28
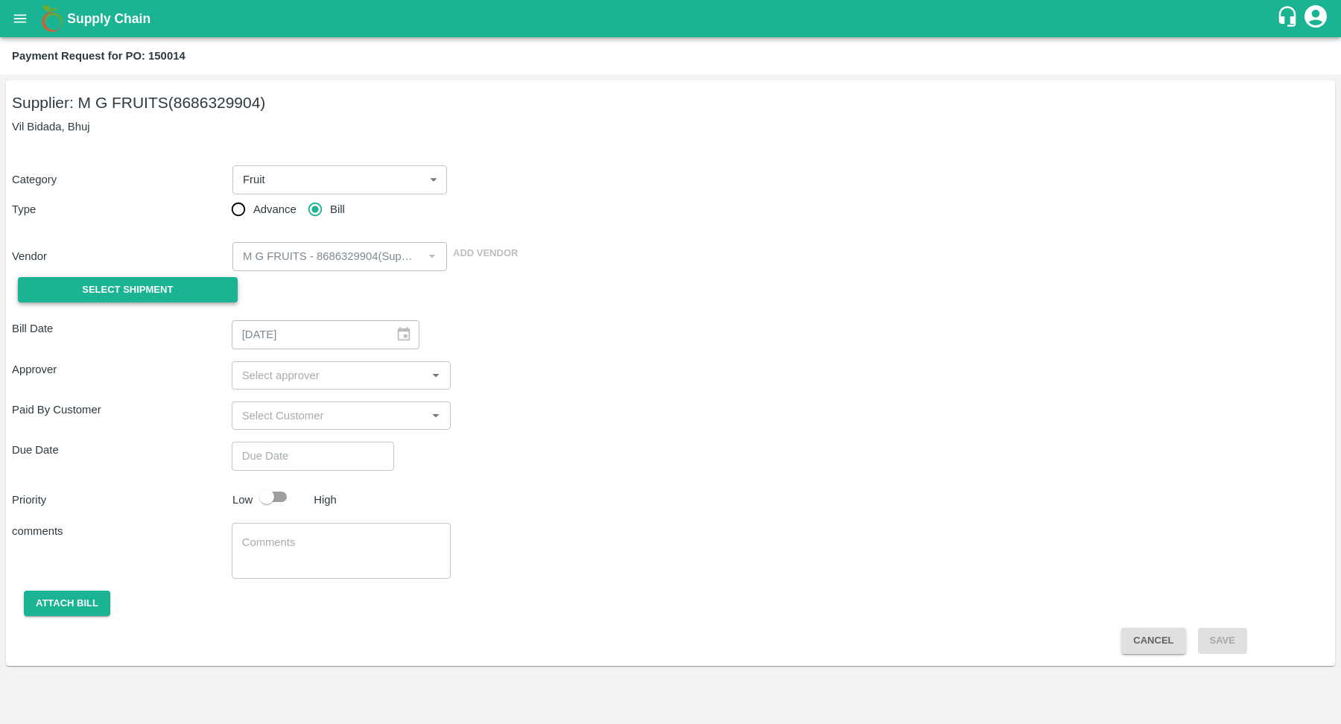
click at [170, 285] on span "Select Shipment" at bounding box center [127, 290] width 91 height 17
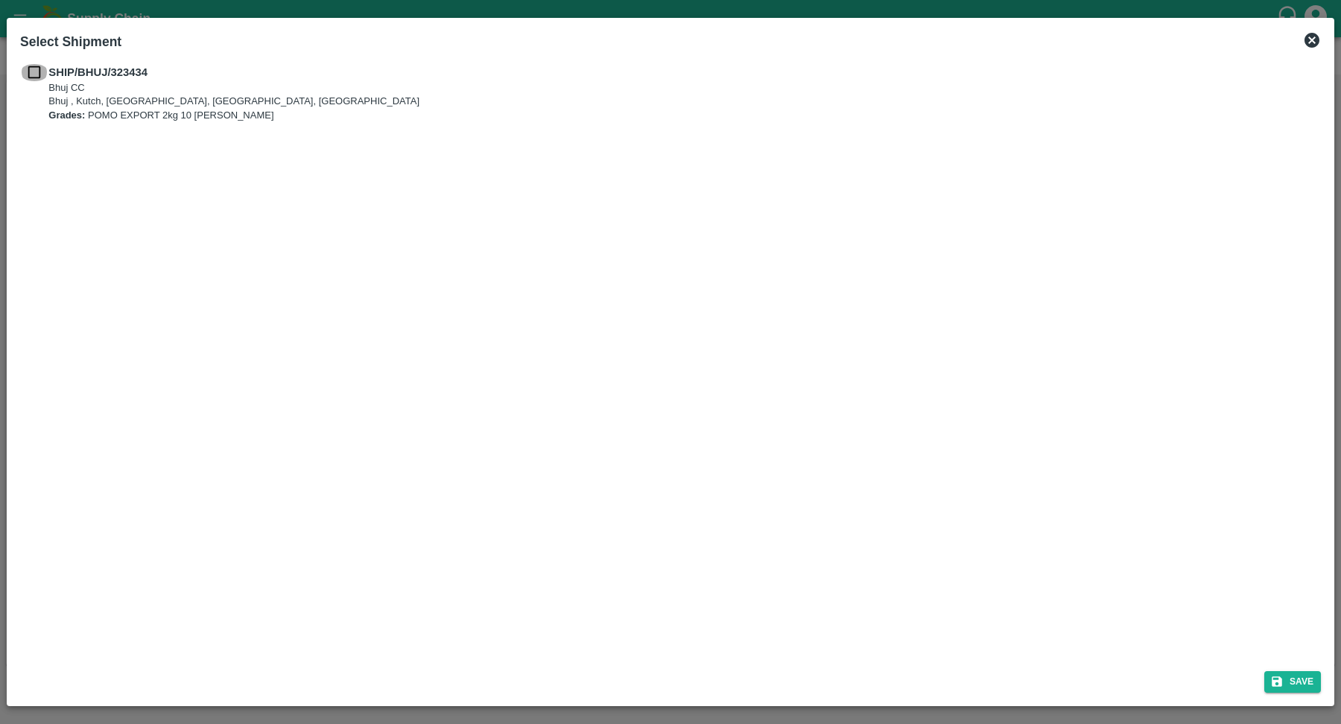
click at [36, 76] on input "checkbox" at bounding box center [34, 72] width 28 height 16
checkbox input "true"
click at [1317, 685] on button "Save" at bounding box center [1292, 682] width 57 height 22
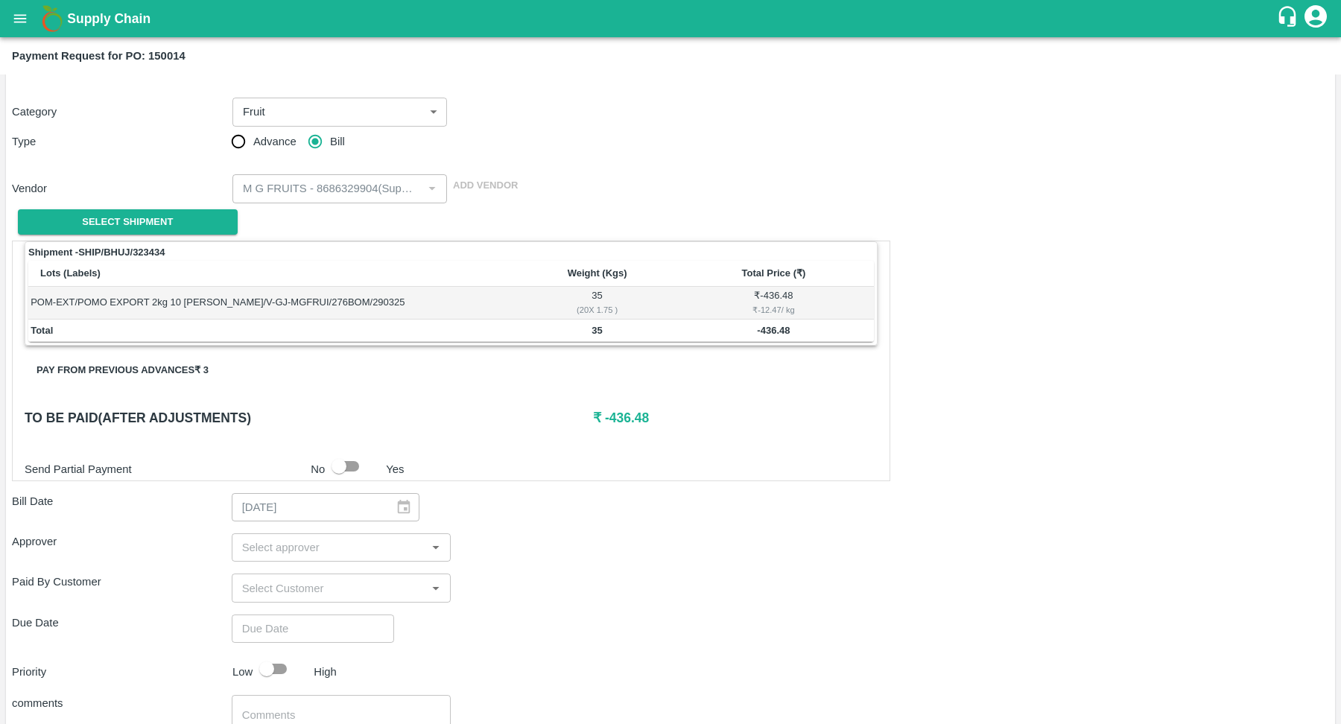
scroll to position [186, 0]
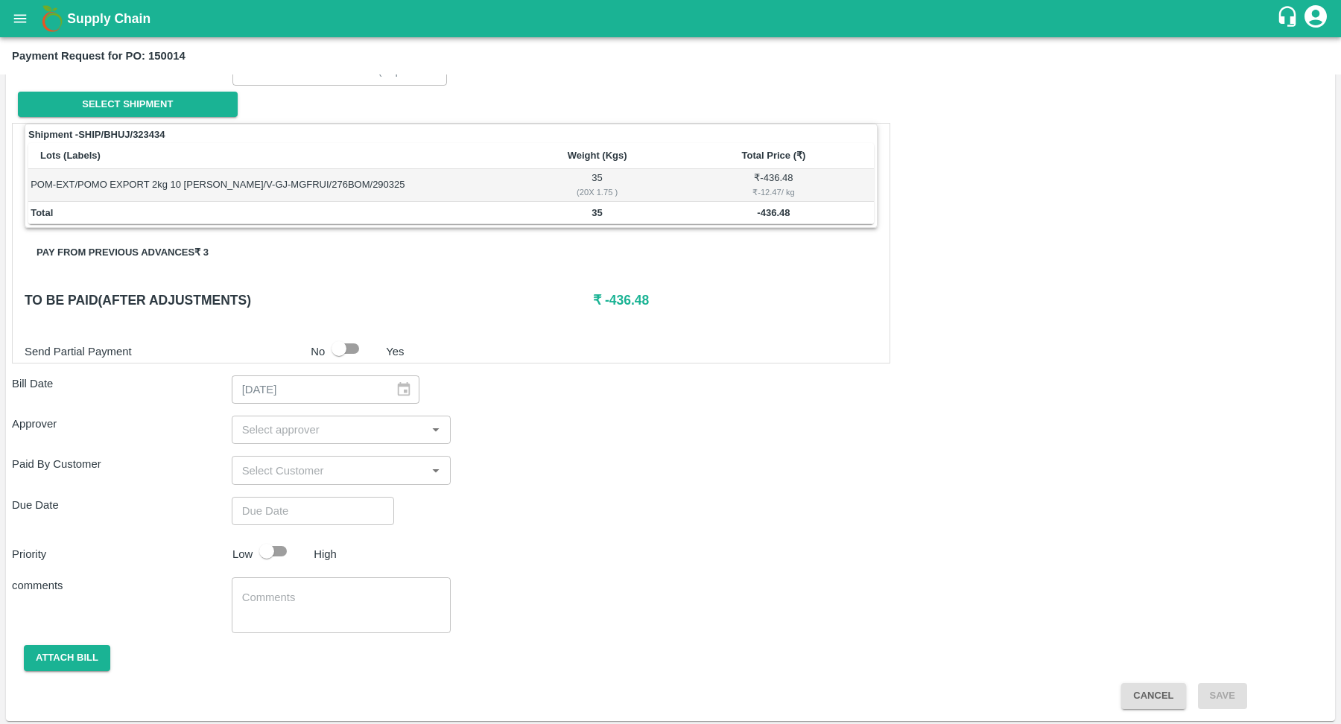
click at [344, 423] on input "input" at bounding box center [329, 429] width 186 height 19
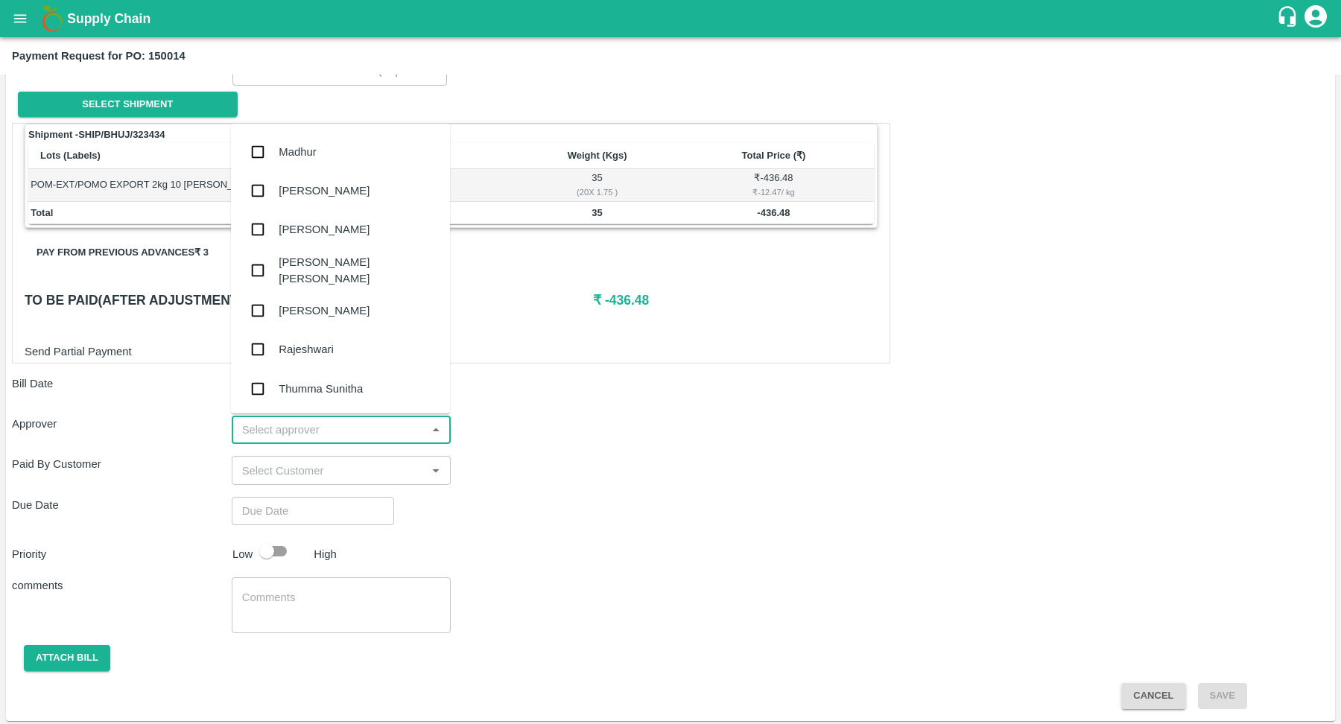
scroll to position [2724, 0]
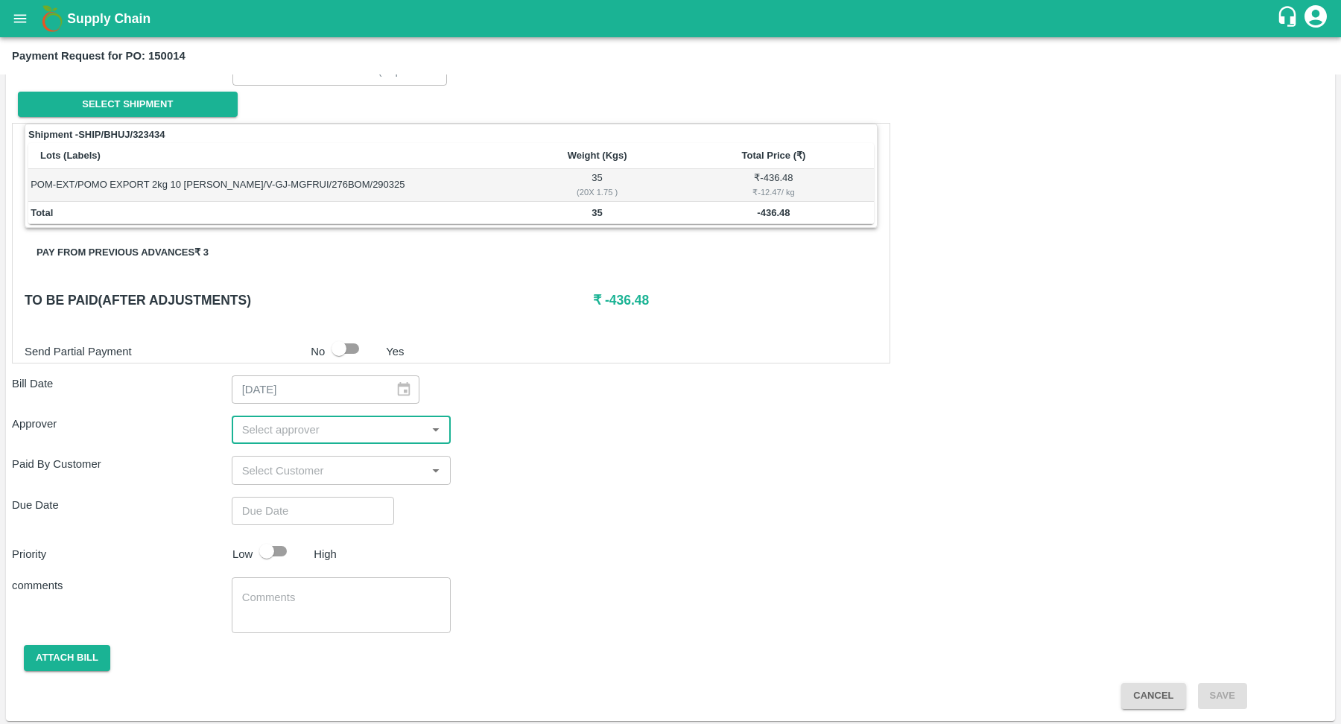
click at [326, 420] on input "input" at bounding box center [329, 429] width 186 height 19
type input "l"
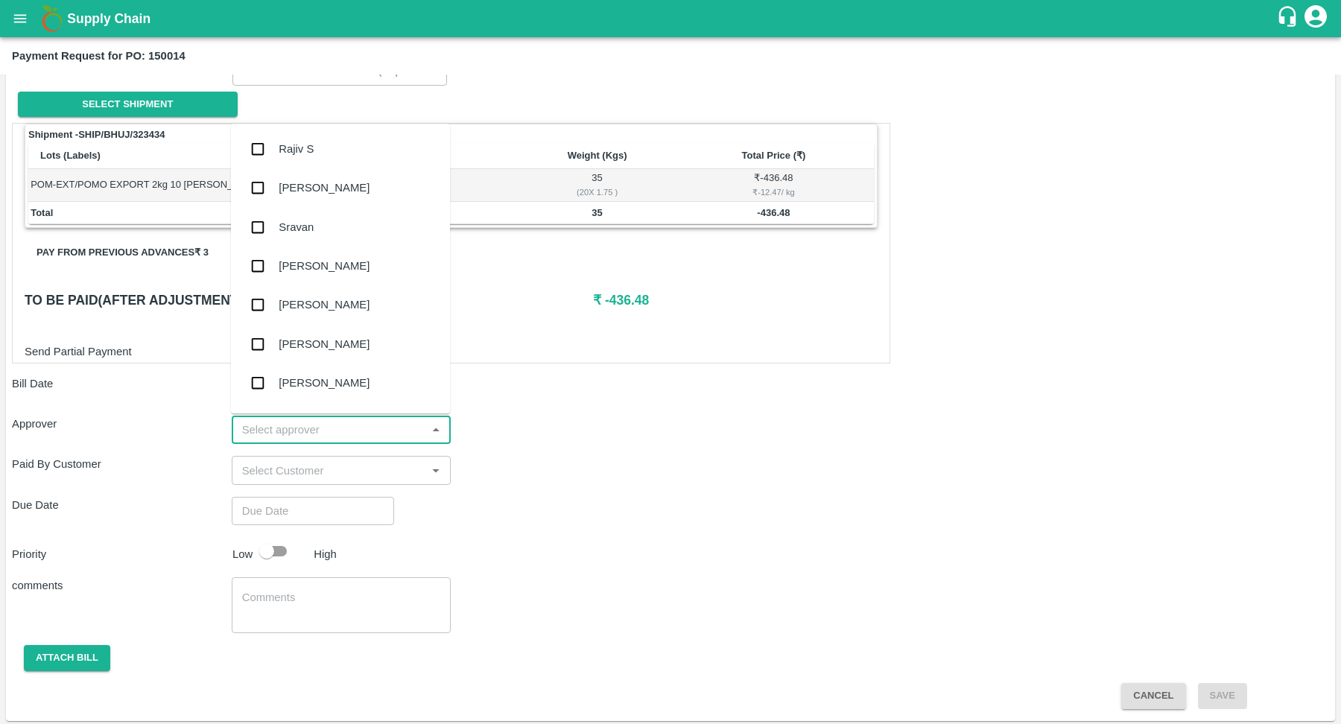
click at [554, 463] on div "Paid By Customer ​" at bounding box center [670, 470] width 1317 height 28
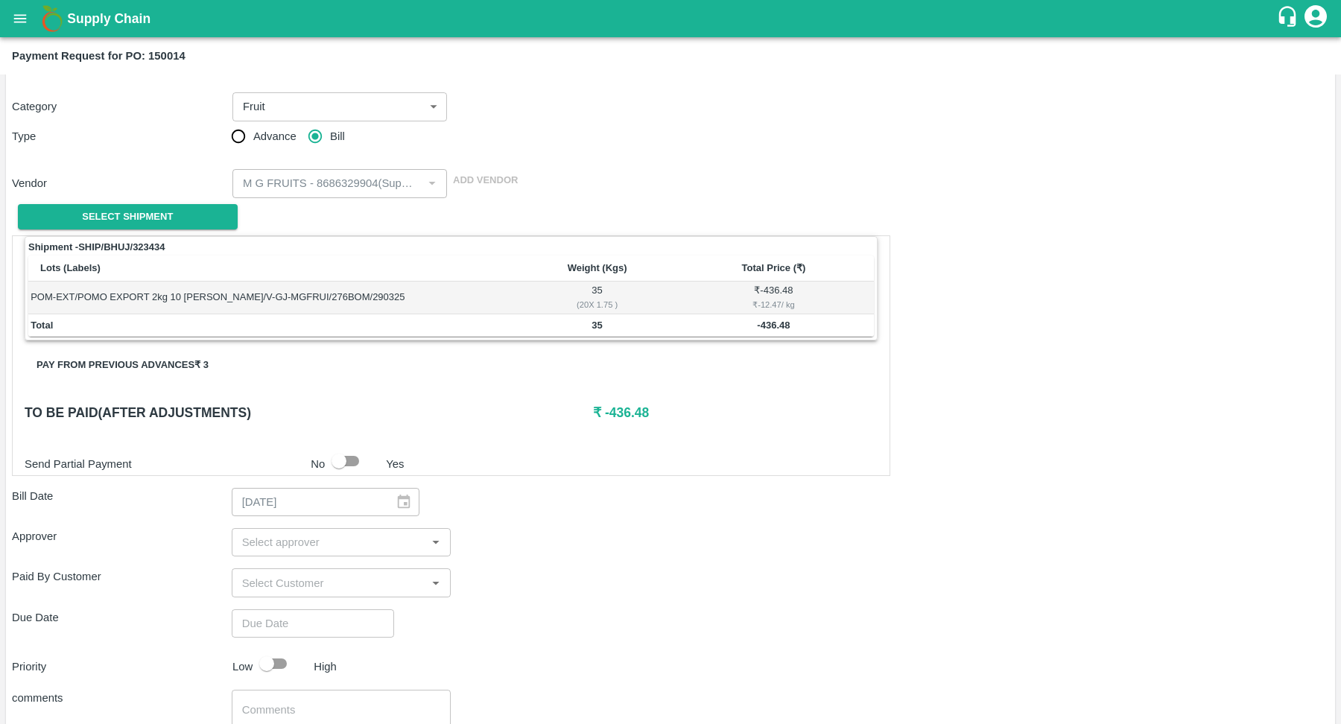
scroll to position [0, 0]
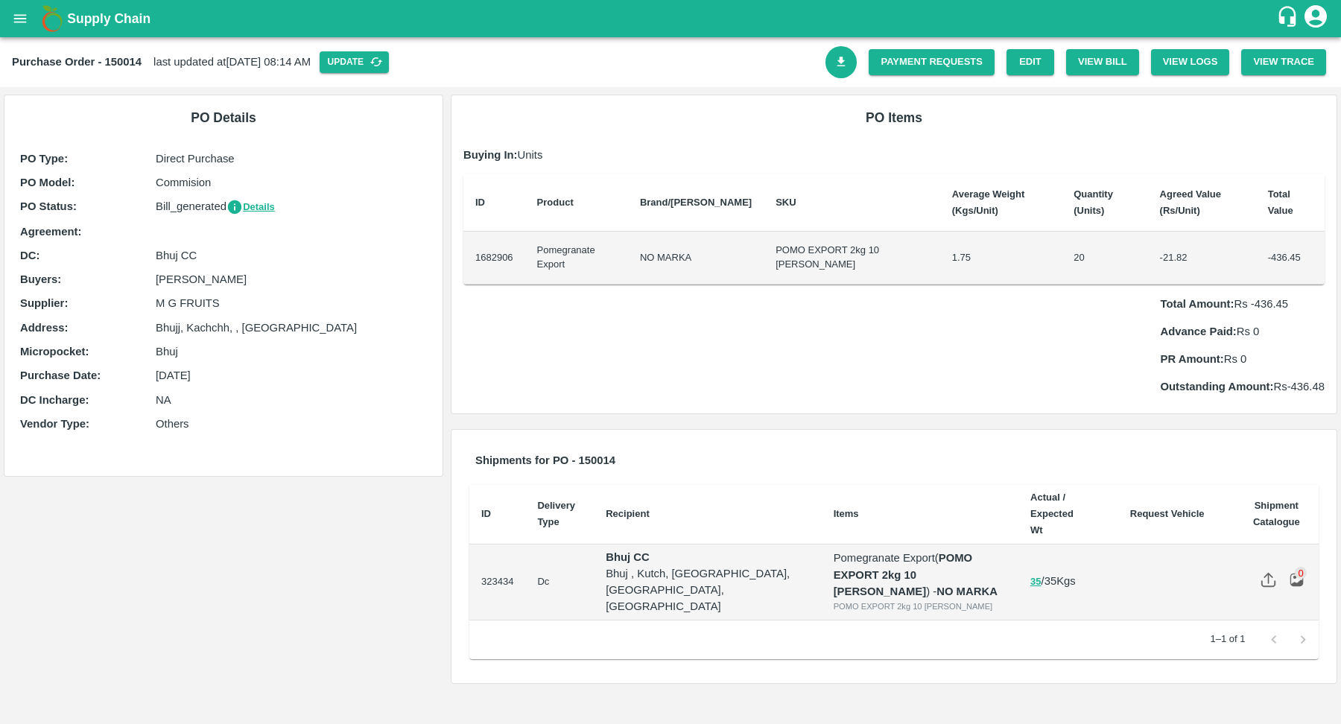
click at [1148, 233] on td "-21.82" at bounding box center [1202, 258] width 108 height 52
click at [1154, 296] on div "Total Amount: Rs -436.45 Advance Paid: Rs 0 PR Amount: Rs 0 Outstanding Amount:…" at bounding box center [893, 340] width 861 height 111
click at [1041, 72] on link "Edit" at bounding box center [1031, 62] width 48 height 26
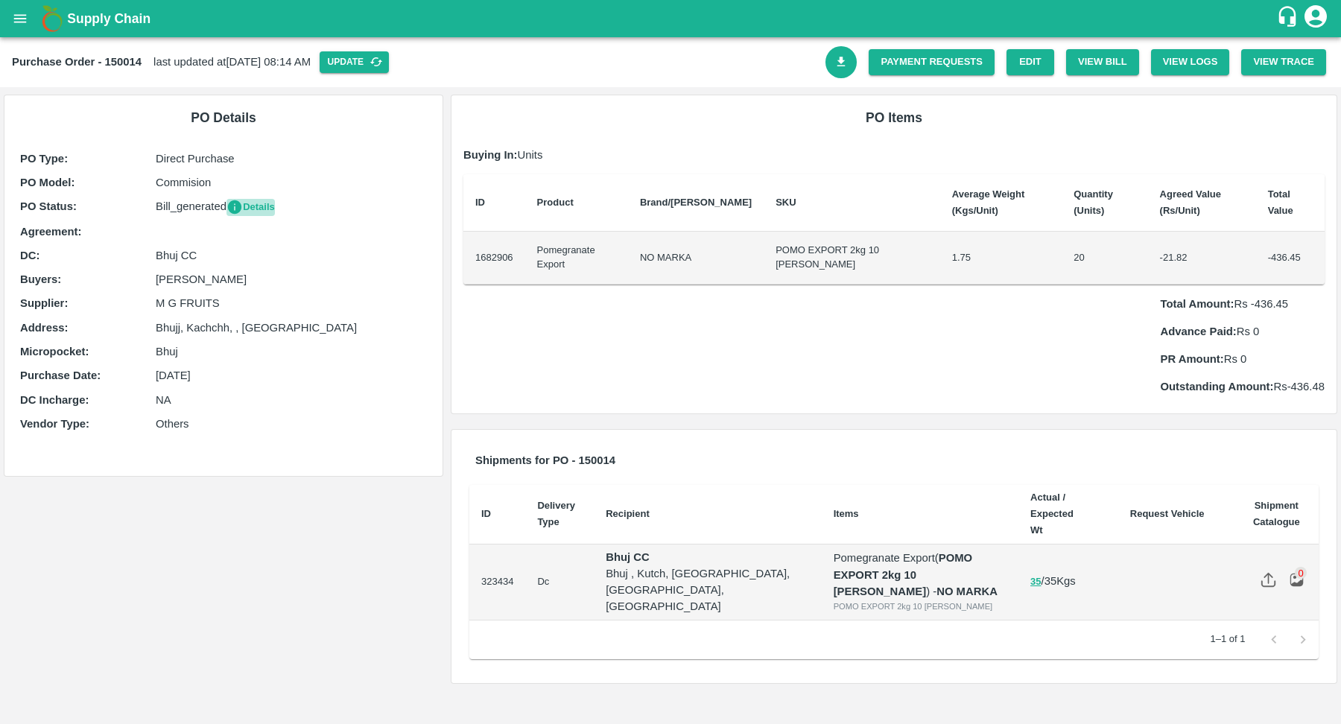
click at [264, 204] on button "Details" at bounding box center [250, 207] width 48 height 17
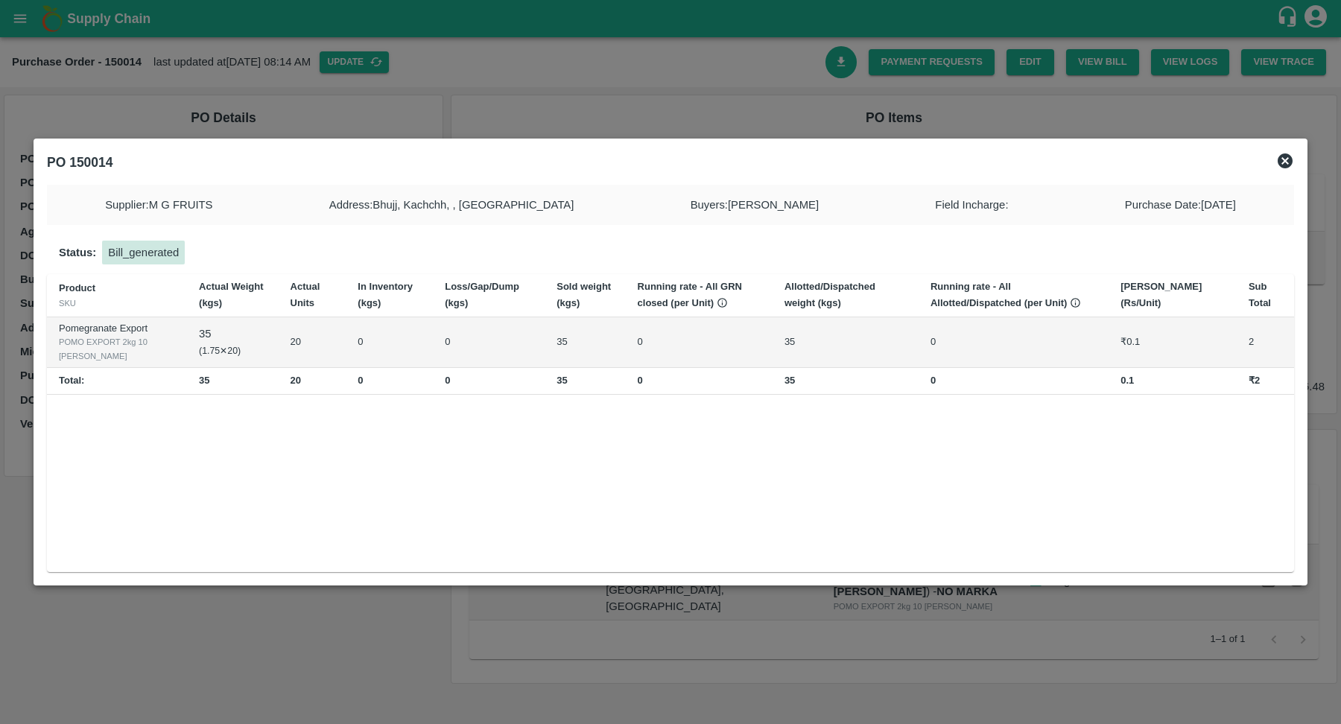
click at [1284, 167] on icon at bounding box center [1285, 160] width 15 height 15
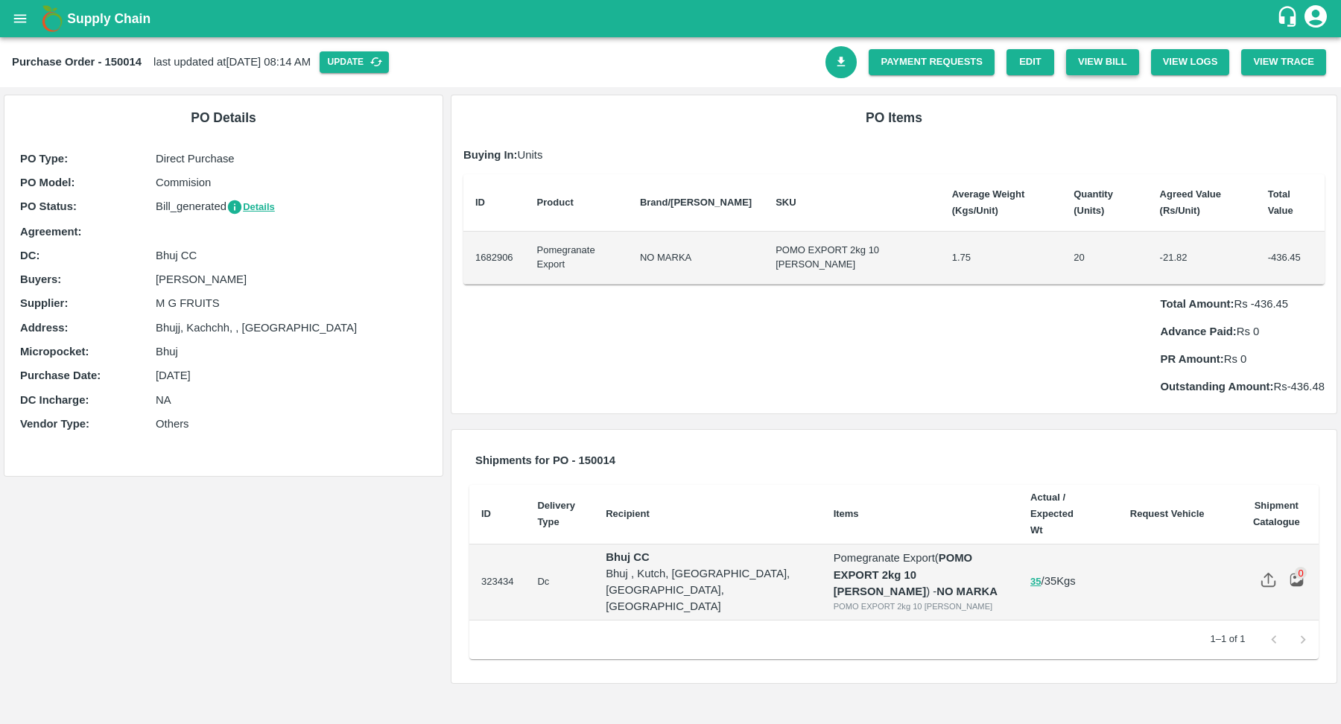
click at [1088, 61] on button "View Bill" at bounding box center [1102, 62] width 73 height 26
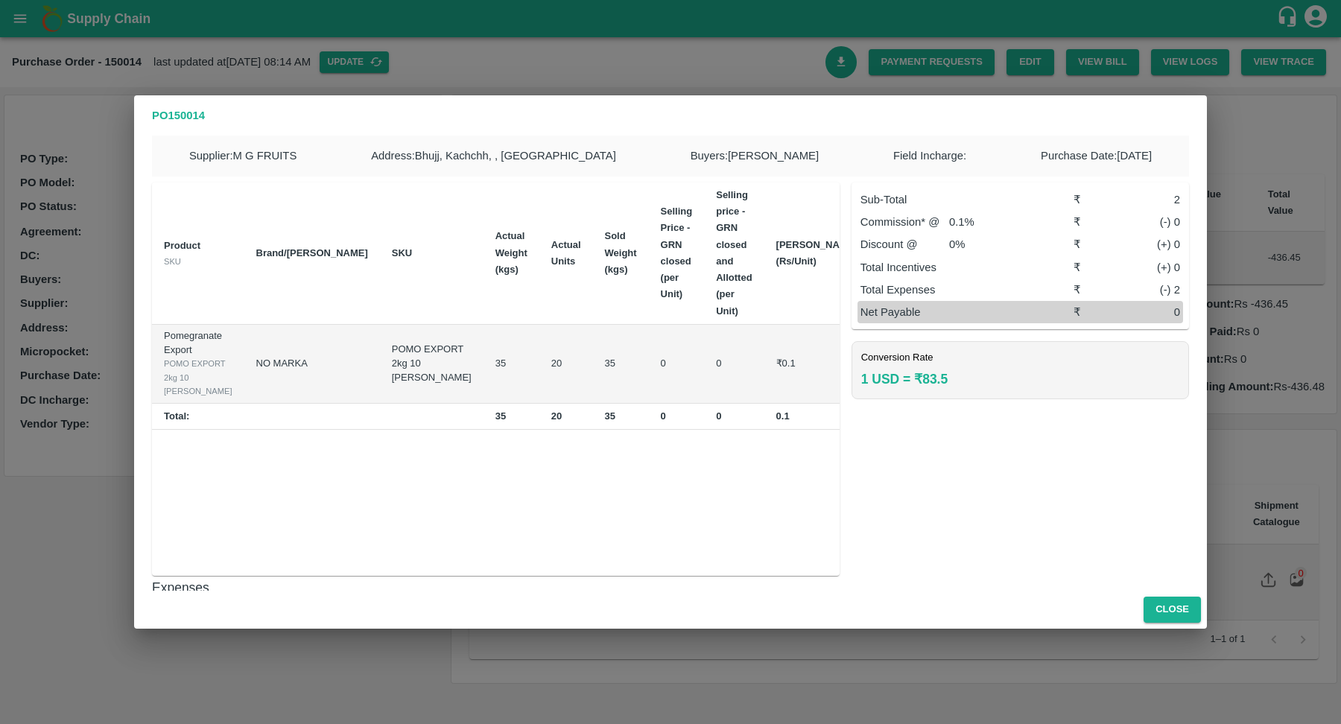
scroll to position [75, 0]
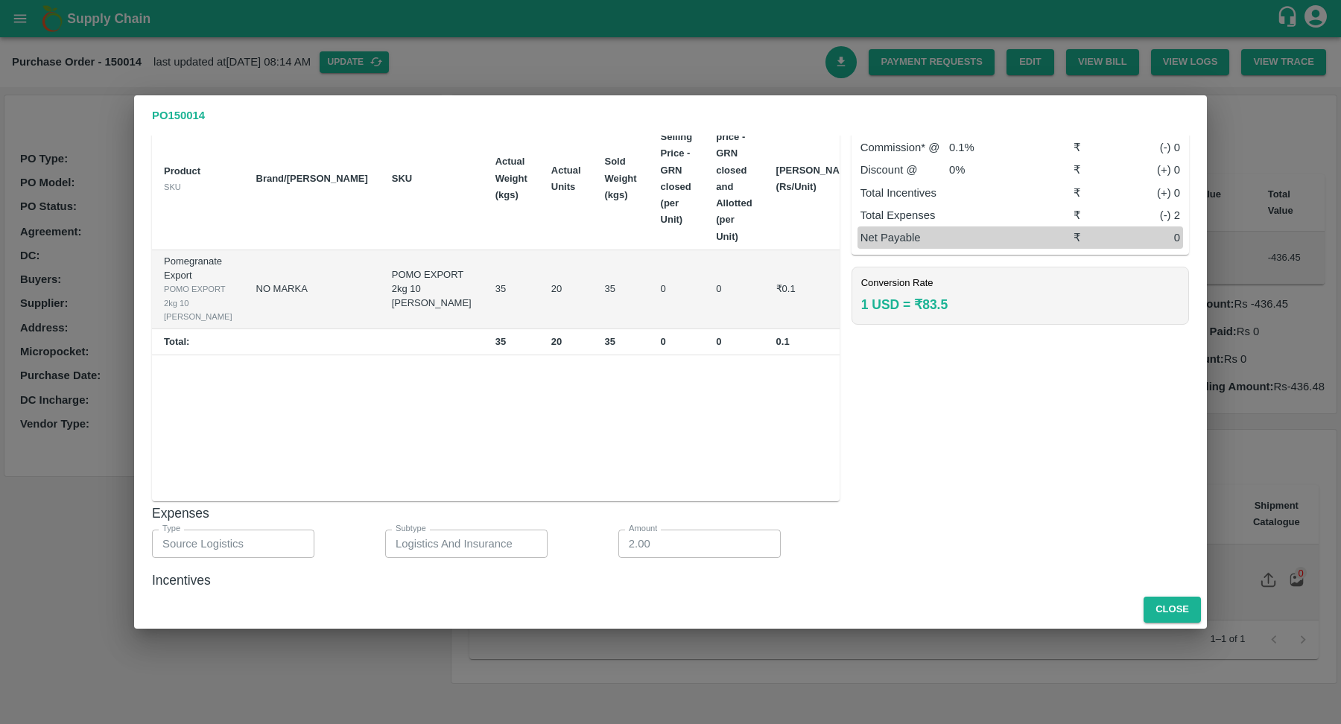
click at [476, 564] on div "Supplier : M G FRUITS Address : Bhujj, Kachchh, , Gujarat Buyers : Sachin Jangi…" at bounding box center [670, 363] width 1073 height 455
click at [1160, 611] on button "Close" at bounding box center [1172, 610] width 57 height 26
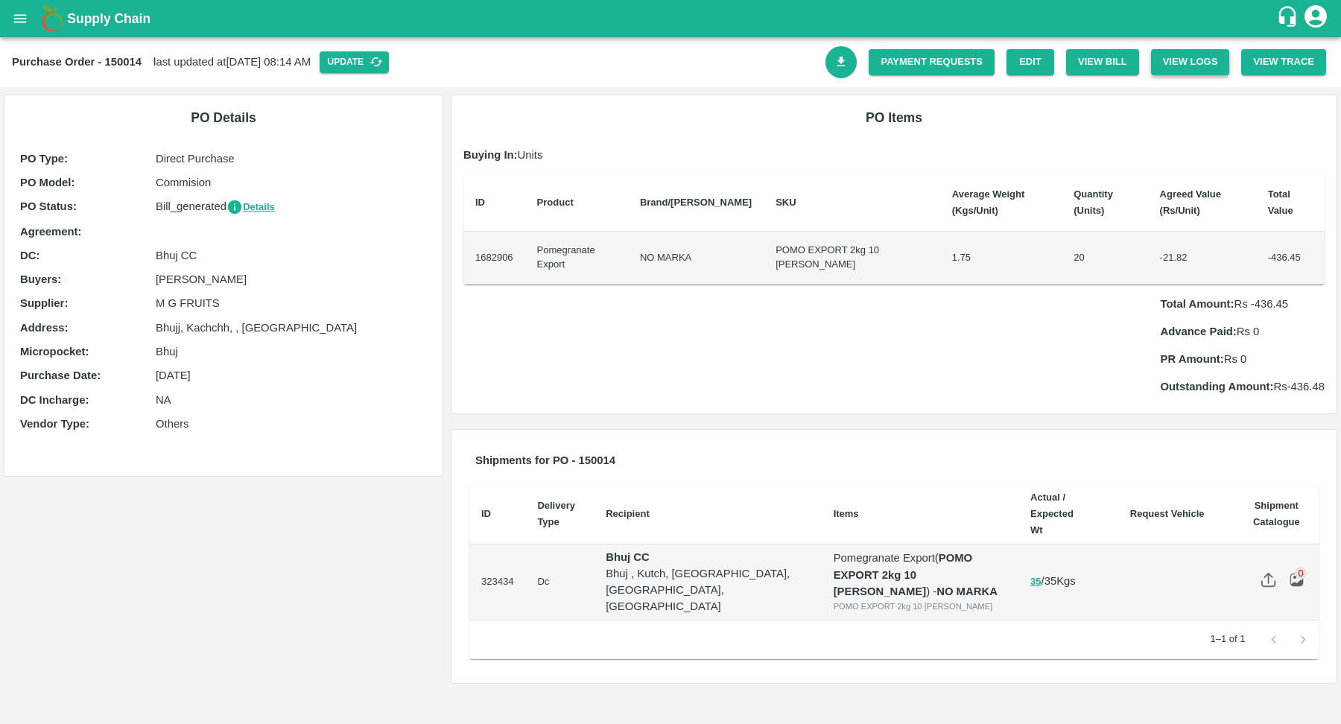
click at [1184, 63] on button "View Logs" at bounding box center [1190, 62] width 79 height 26
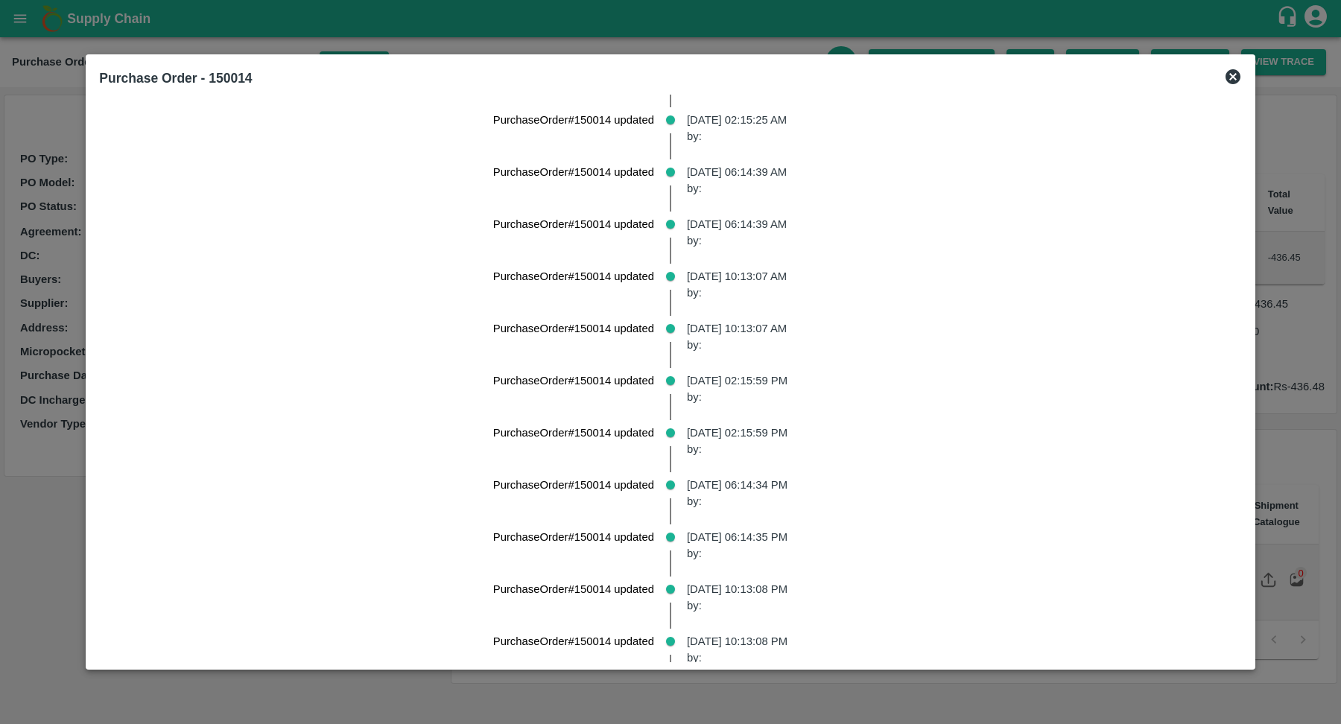
scroll to position [246, 0]
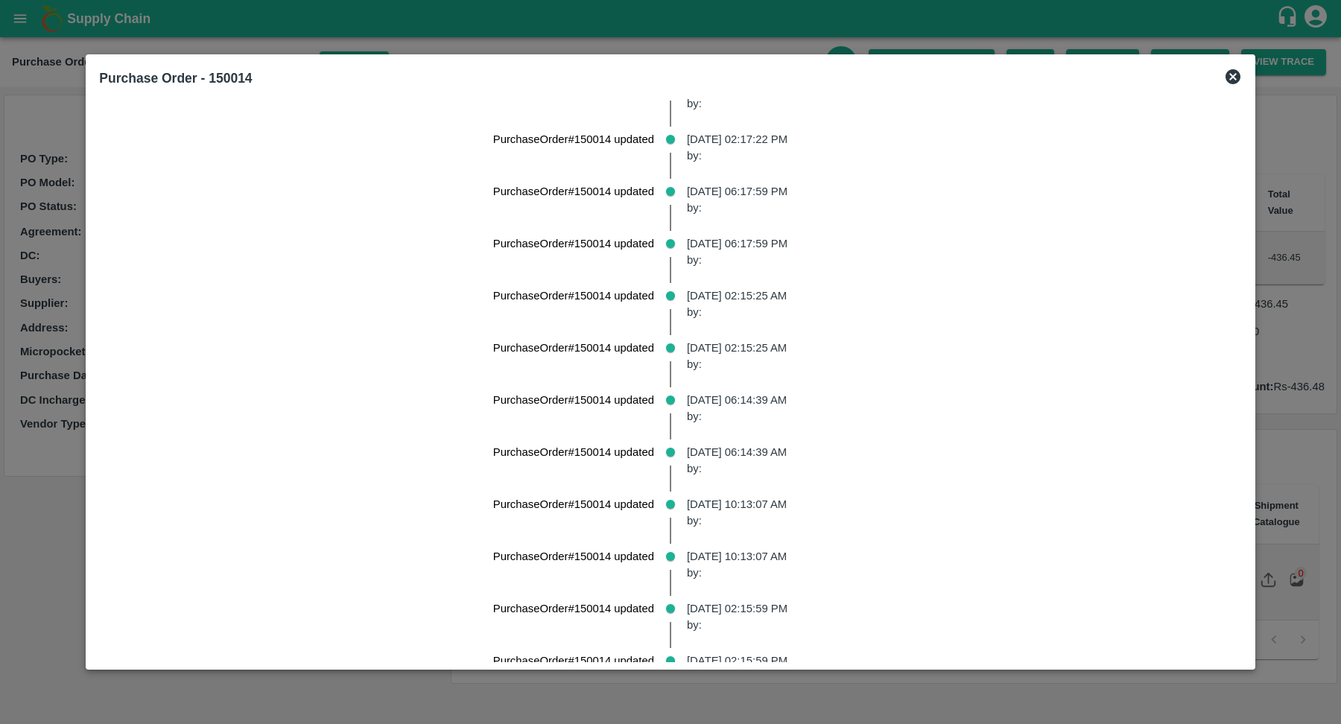
click at [1226, 77] on icon at bounding box center [1233, 76] width 15 height 15
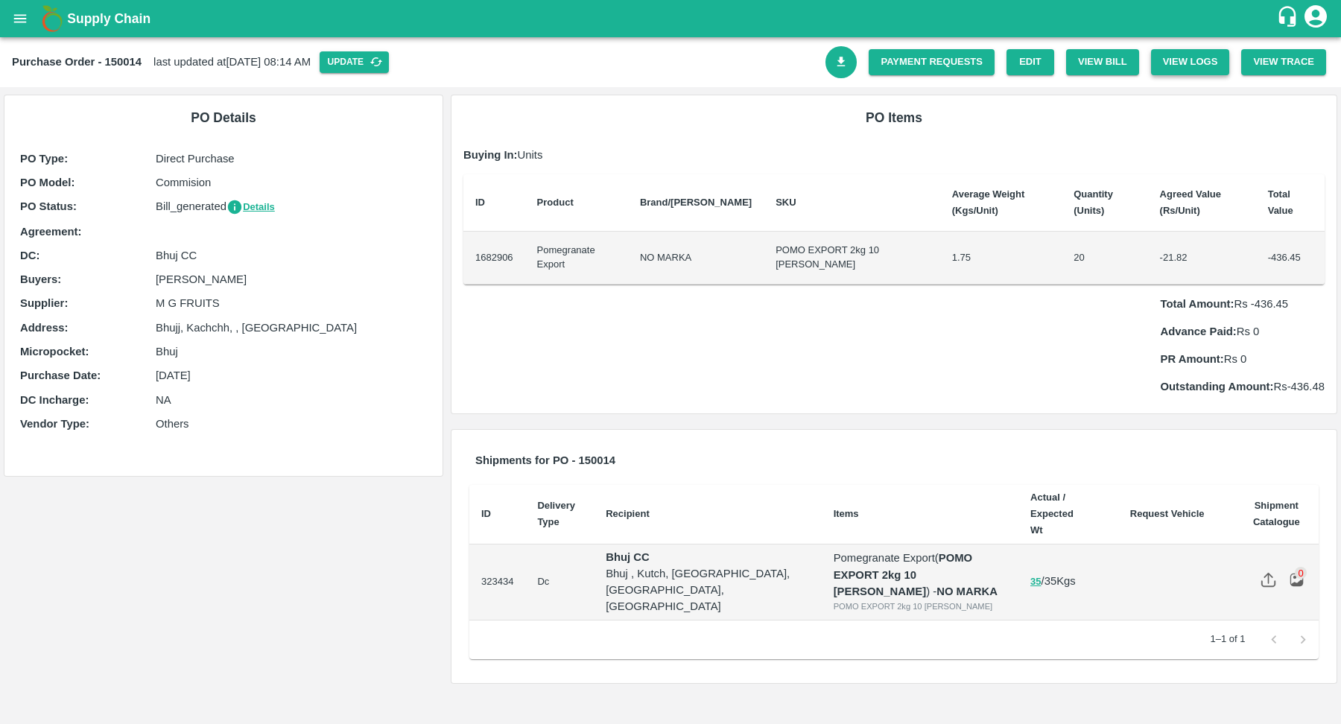
click at [1172, 72] on button "View Logs" at bounding box center [1190, 62] width 79 height 26
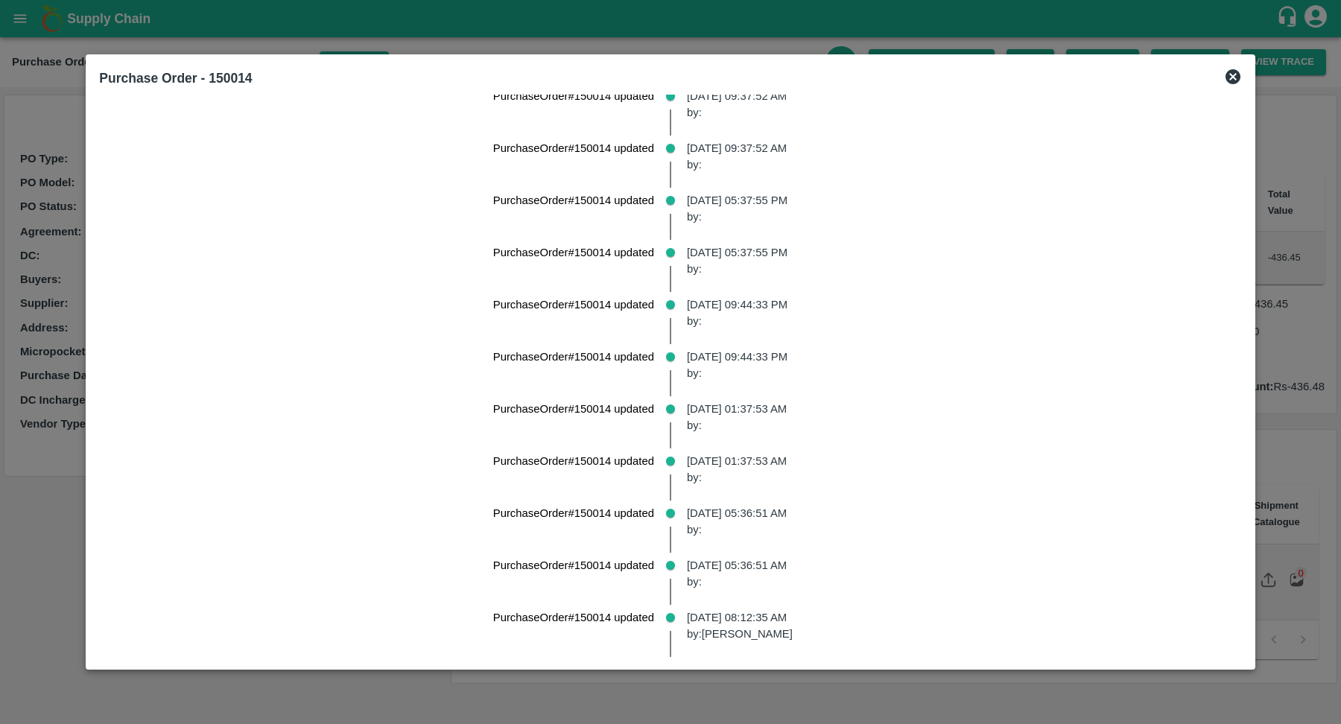
scroll to position [22987, 0]
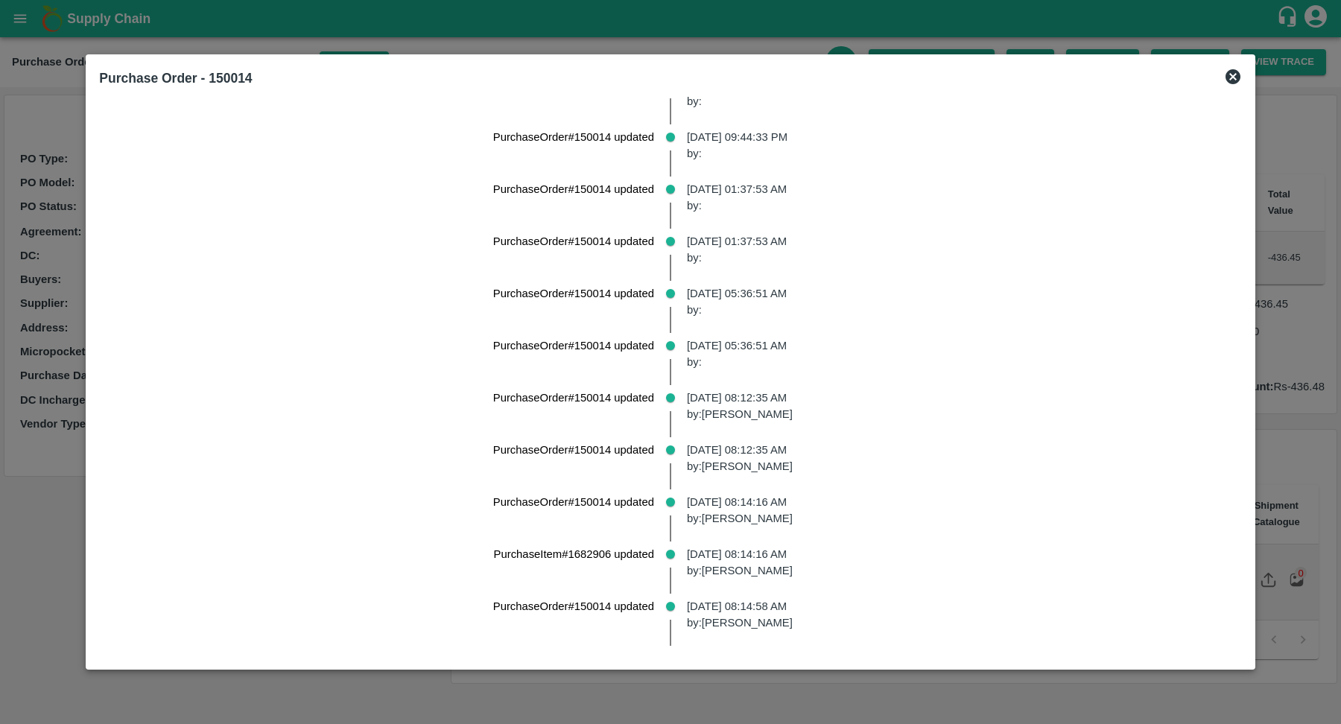
click at [1284, 378] on div at bounding box center [670, 362] width 1341 height 724
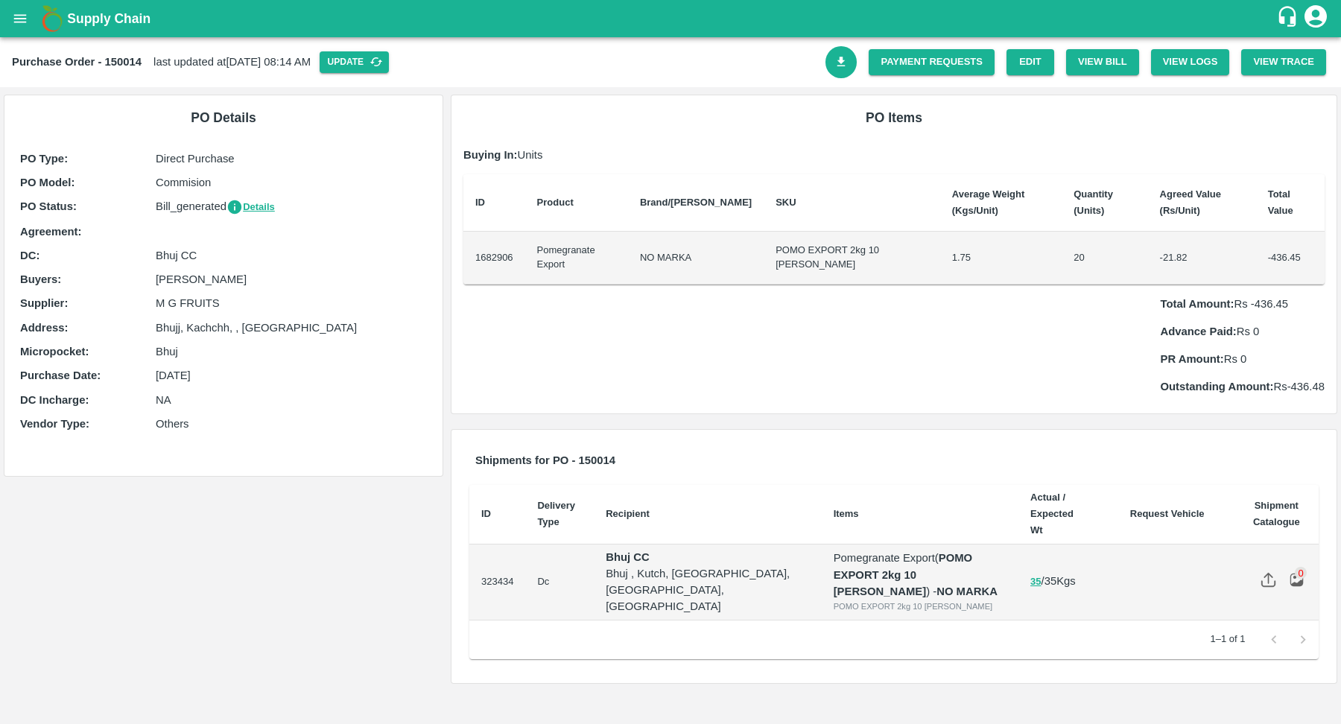
click at [843, 61] on icon "Download Bill" at bounding box center [841, 62] width 8 height 10
click at [1102, 63] on button "View Bill" at bounding box center [1102, 62] width 73 height 26
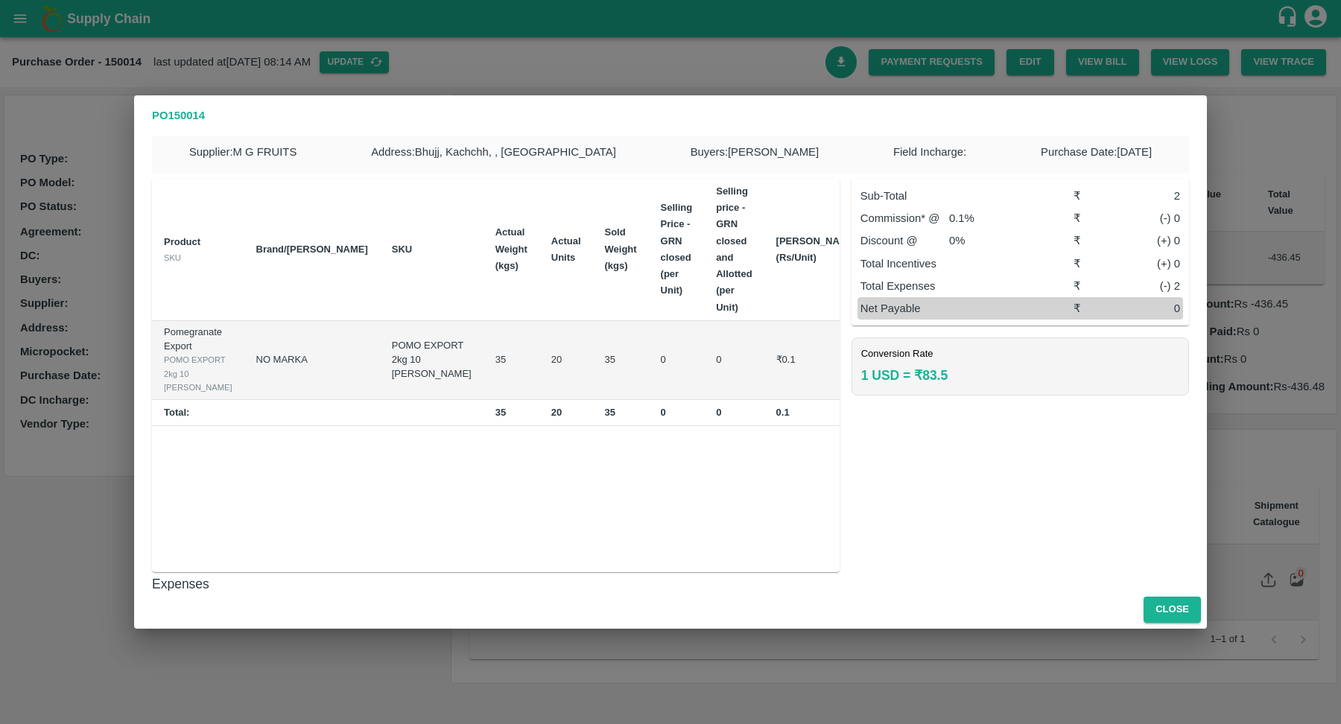
scroll to position [0, 0]
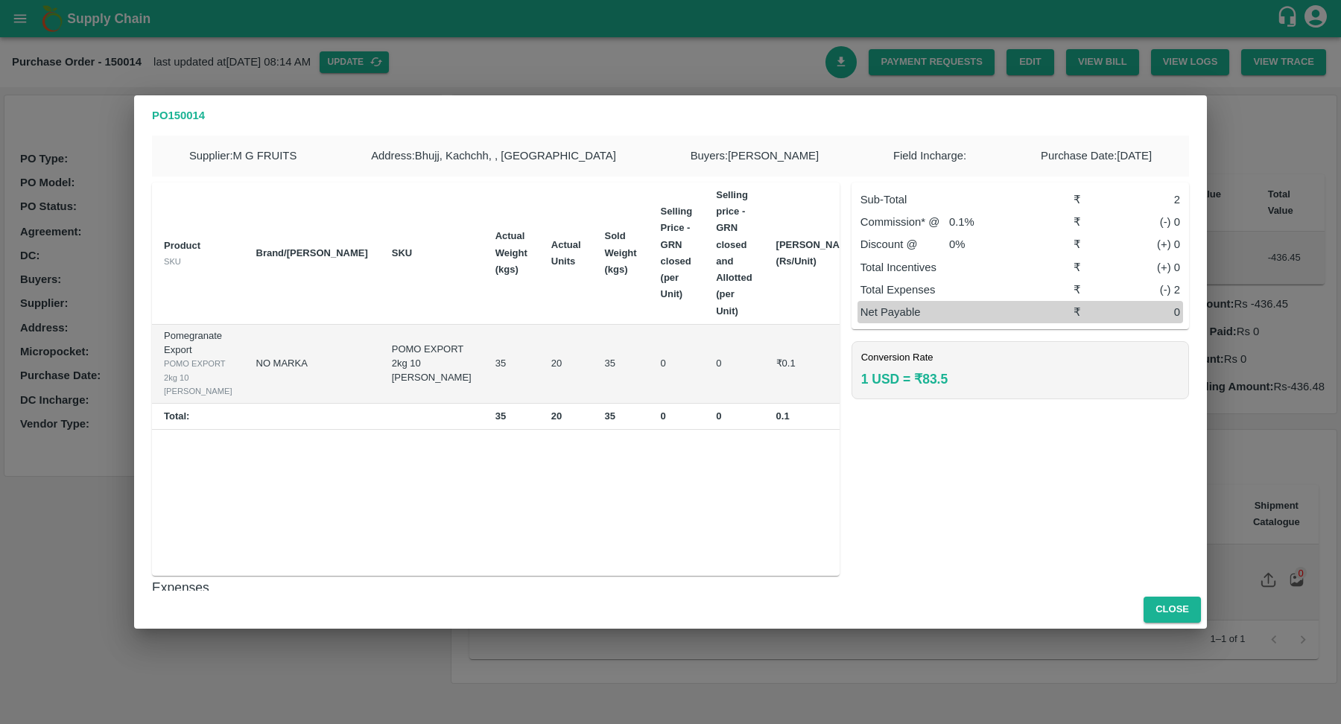
click at [983, 457] on div "Sub-Total ₹ 2 Commission* @ 0.1 % ₹ (-) 0 Discount @ 0 % ₹ (+) 0 Total Incentiv…" at bounding box center [1014, 373] width 349 height 405
click at [1170, 612] on button "Close" at bounding box center [1172, 610] width 57 height 26
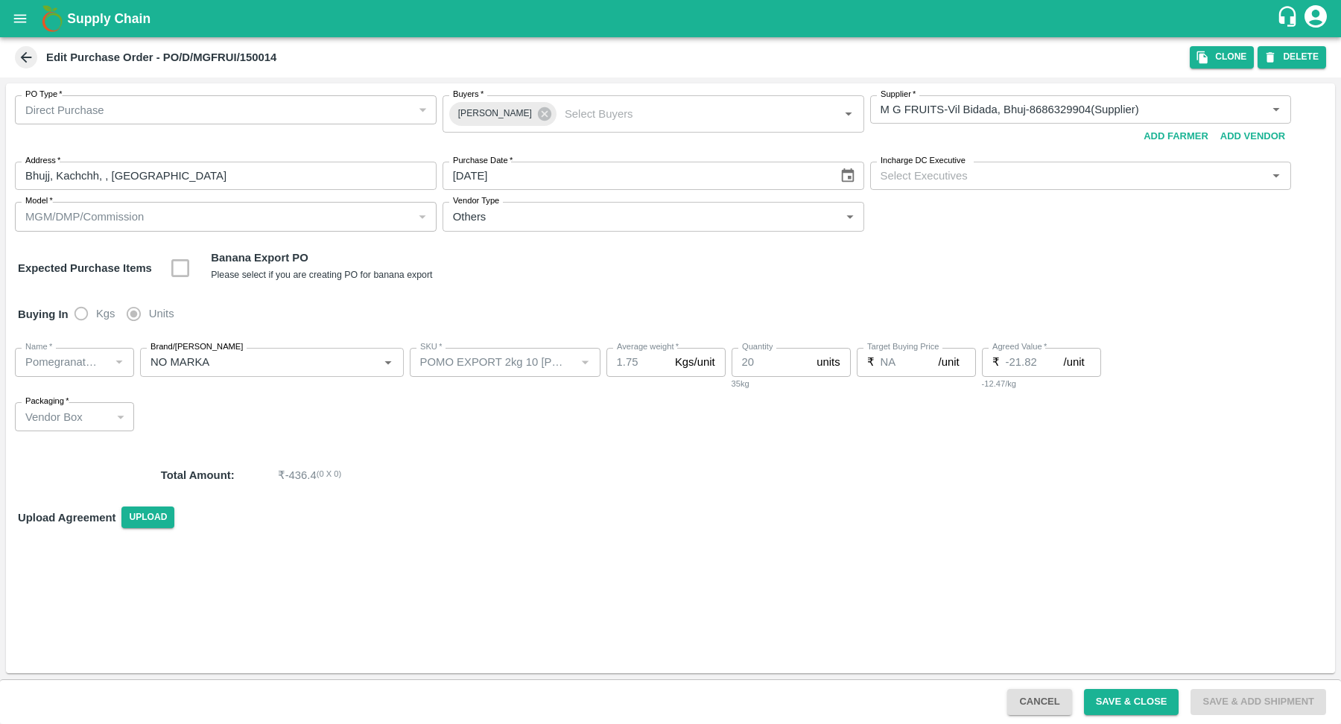
click at [1037, 700] on button "Cancel" at bounding box center [1039, 702] width 64 height 26
type input "NA"
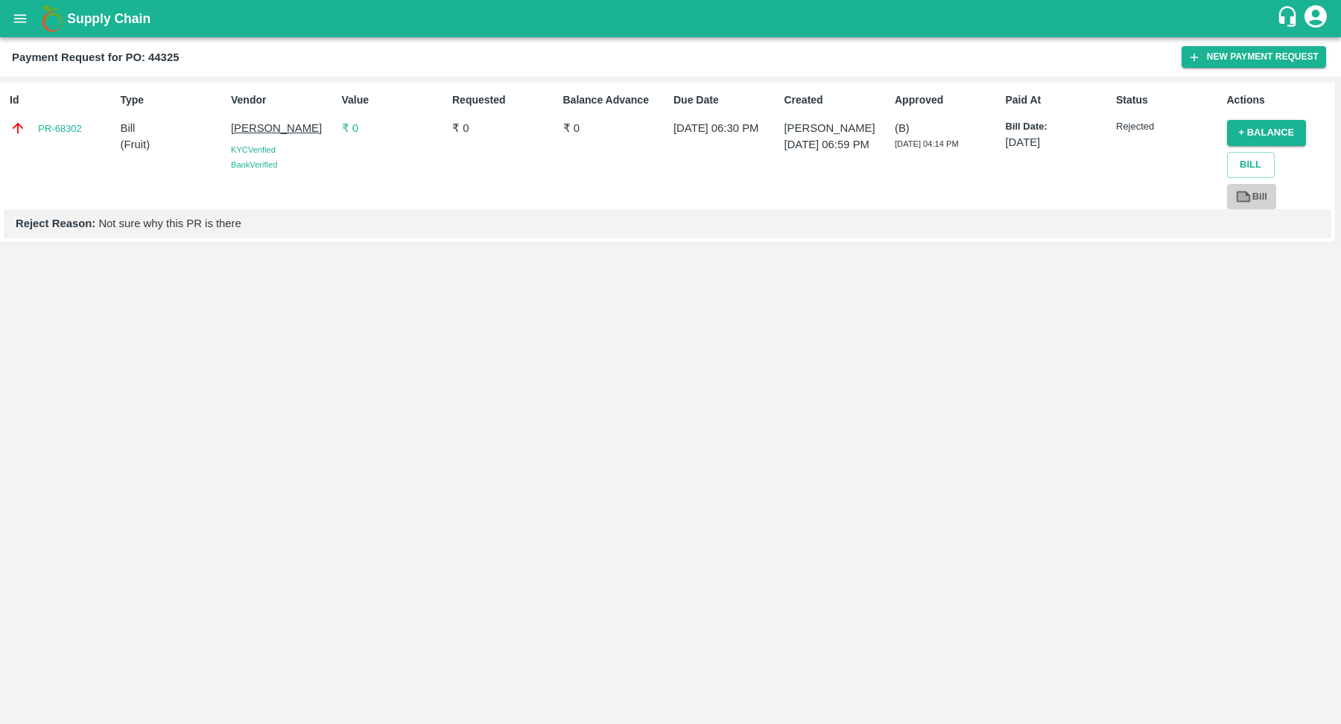
click at [1254, 197] on link "Bill" at bounding box center [1251, 197] width 49 height 26
click at [66, 129] on link "PR-68302" at bounding box center [60, 128] width 44 height 15
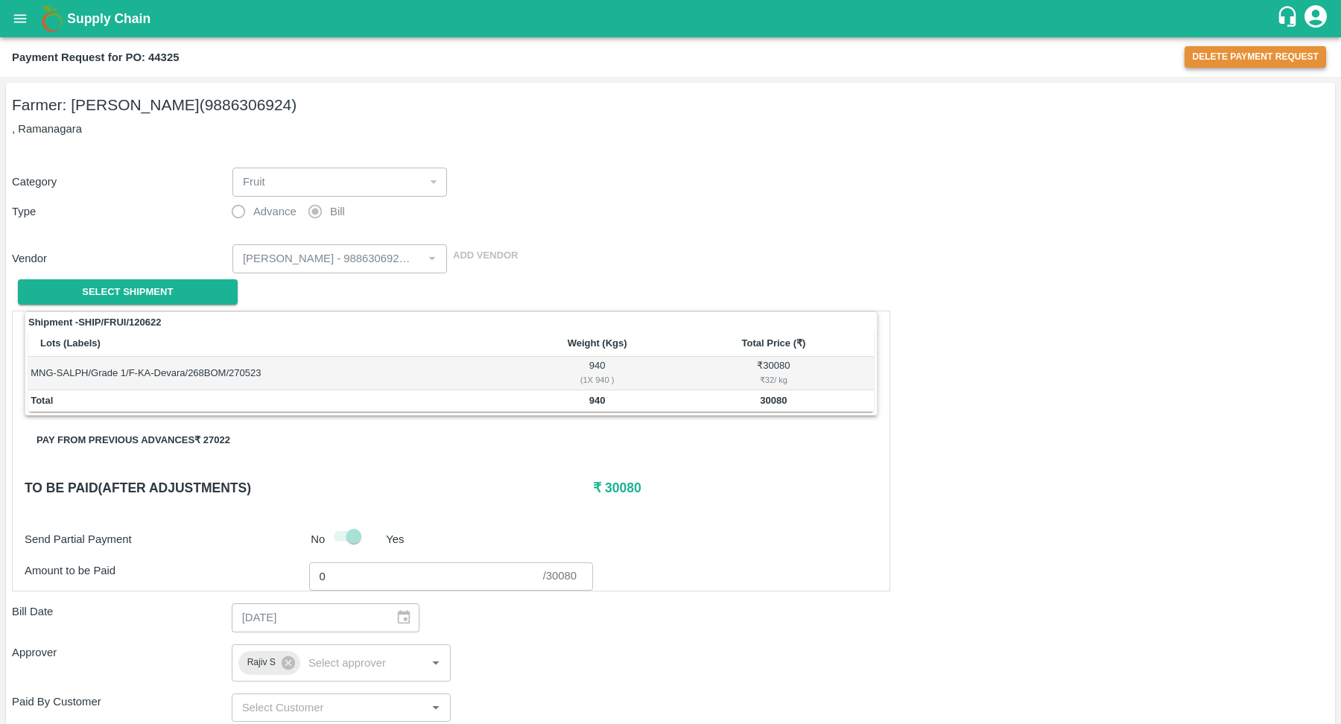
click at [1233, 54] on button "Delete Payment Request" at bounding box center [1256, 57] width 142 height 22
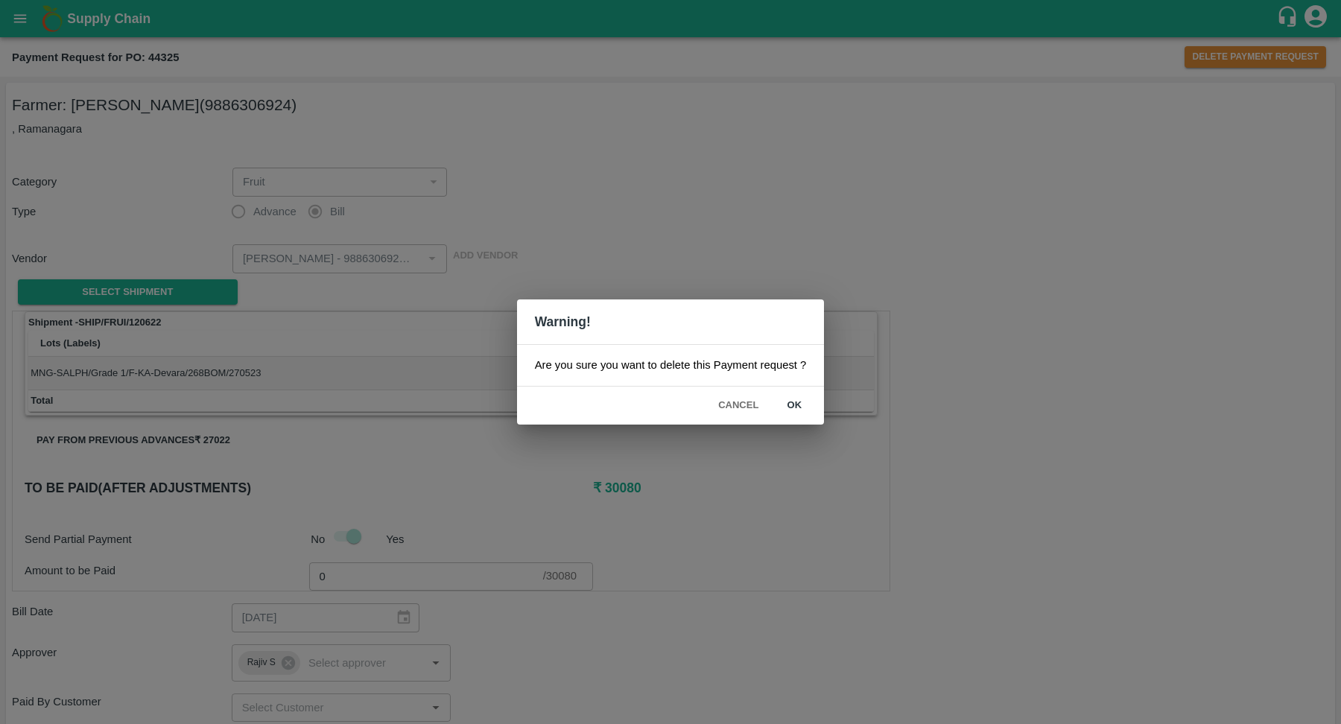
click at [795, 402] on button "ok" at bounding box center [794, 406] width 48 height 26
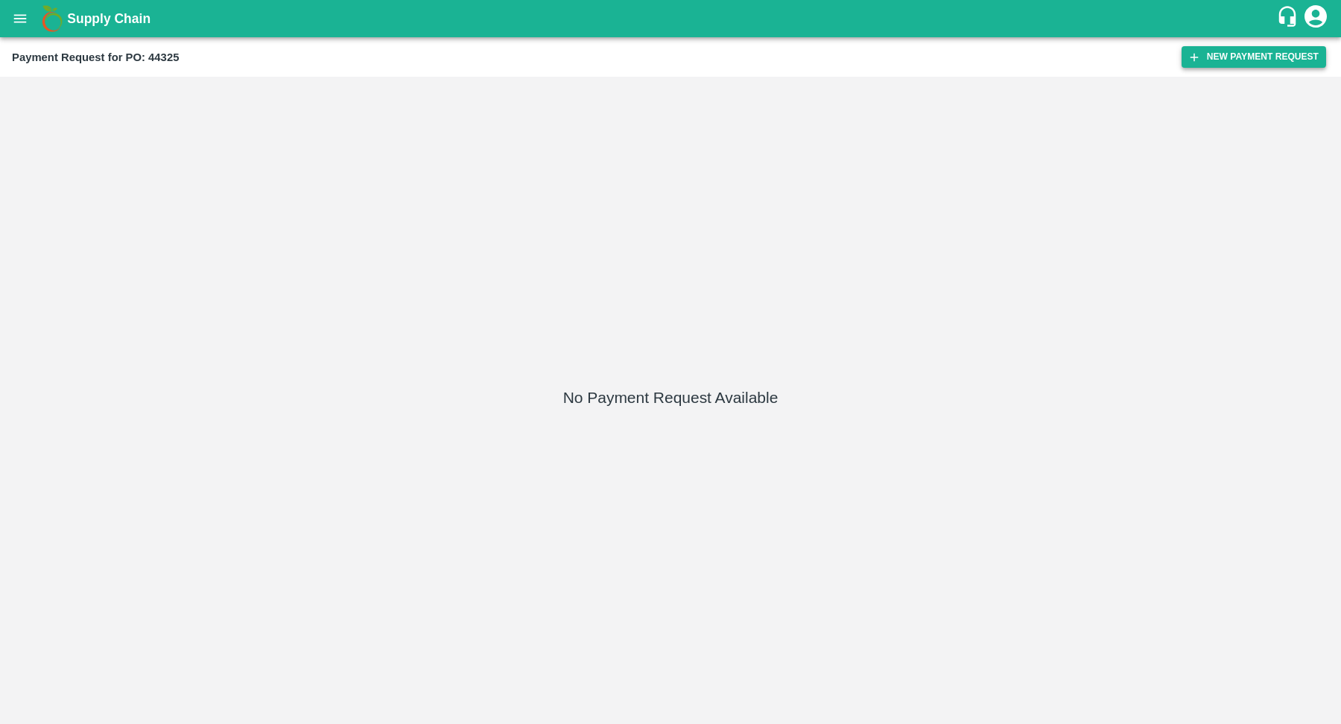
click at [1246, 59] on button "New Payment Request" at bounding box center [1254, 57] width 145 height 22
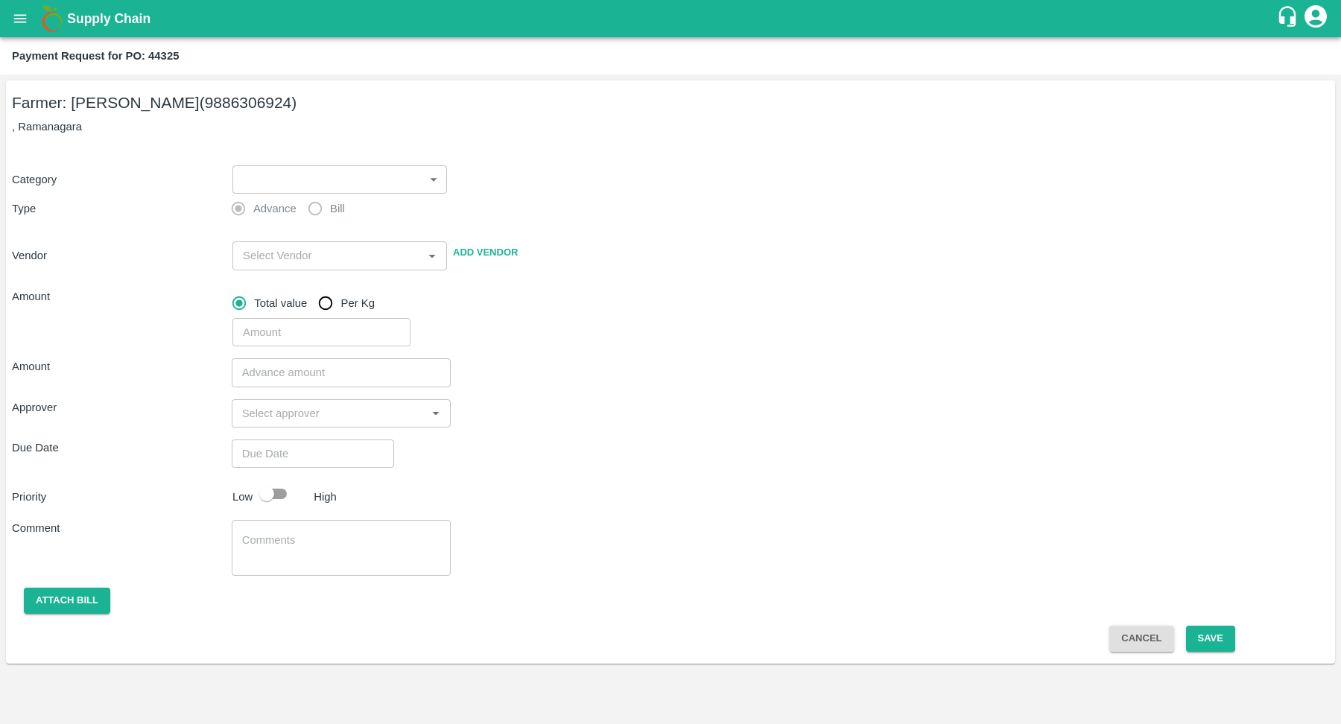
click at [379, 167] on body "Supply Chain Payment Request for PO: 44325 Farmer: [PERSON_NAME] (9886306924) ,…" at bounding box center [670, 362] width 1341 height 724
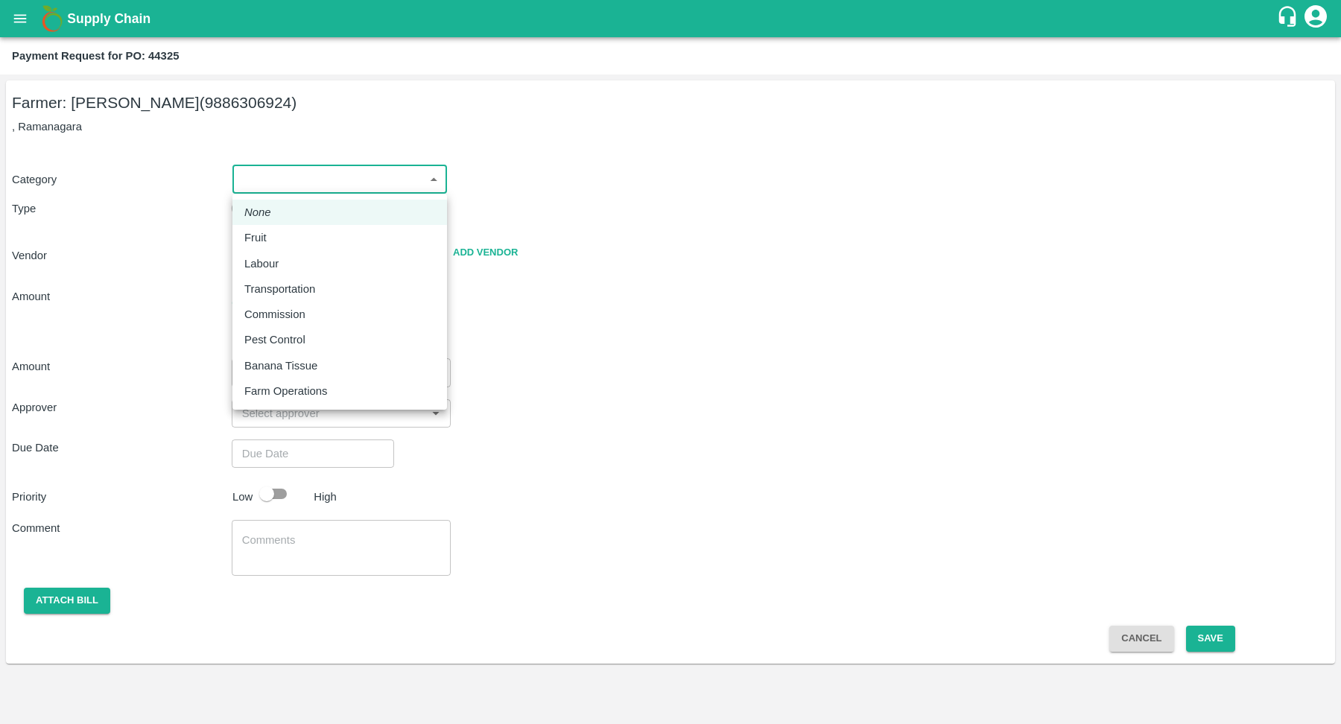
click at [326, 242] on div "Fruit" at bounding box center [339, 237] width 191 height 16
type input "1"
type input "[PERSON_NAME] - 9886306924([PERSON_NAME])"
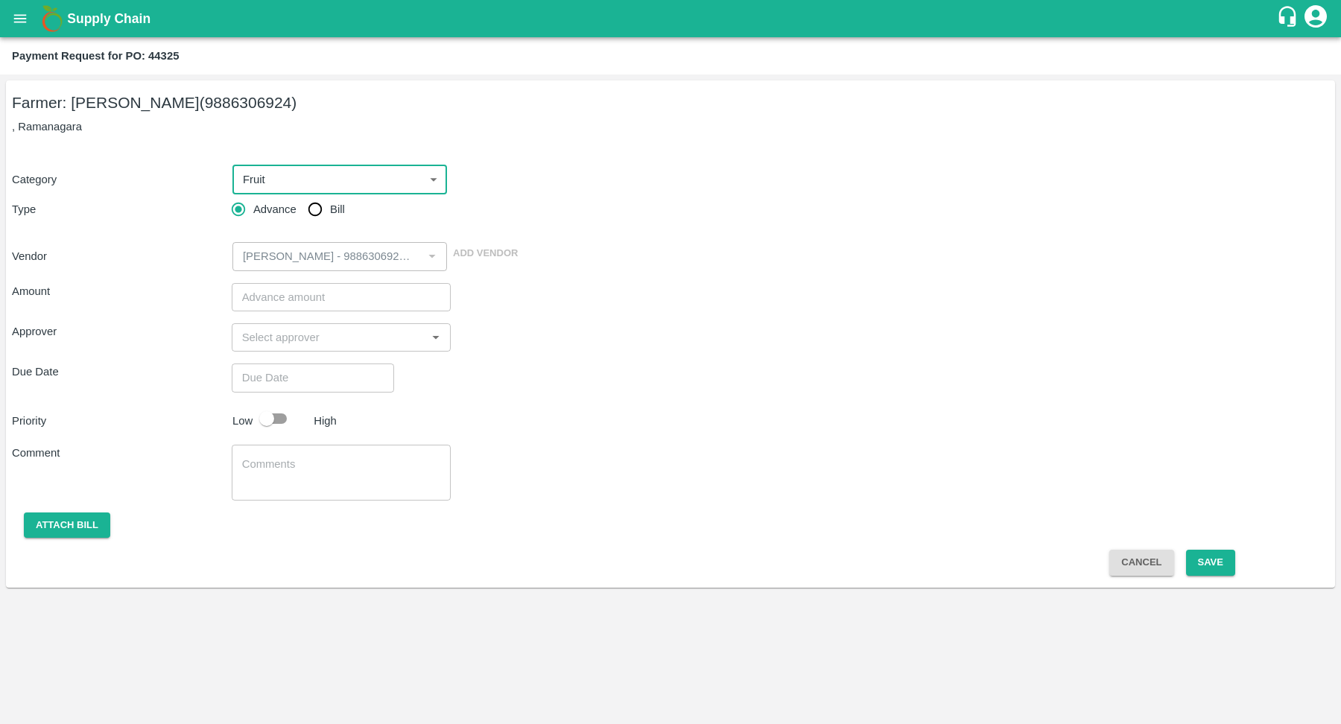
click at [323, 213] on input "Bill" at bounding box center [315, 209] width 30 height 30
radio input "true"
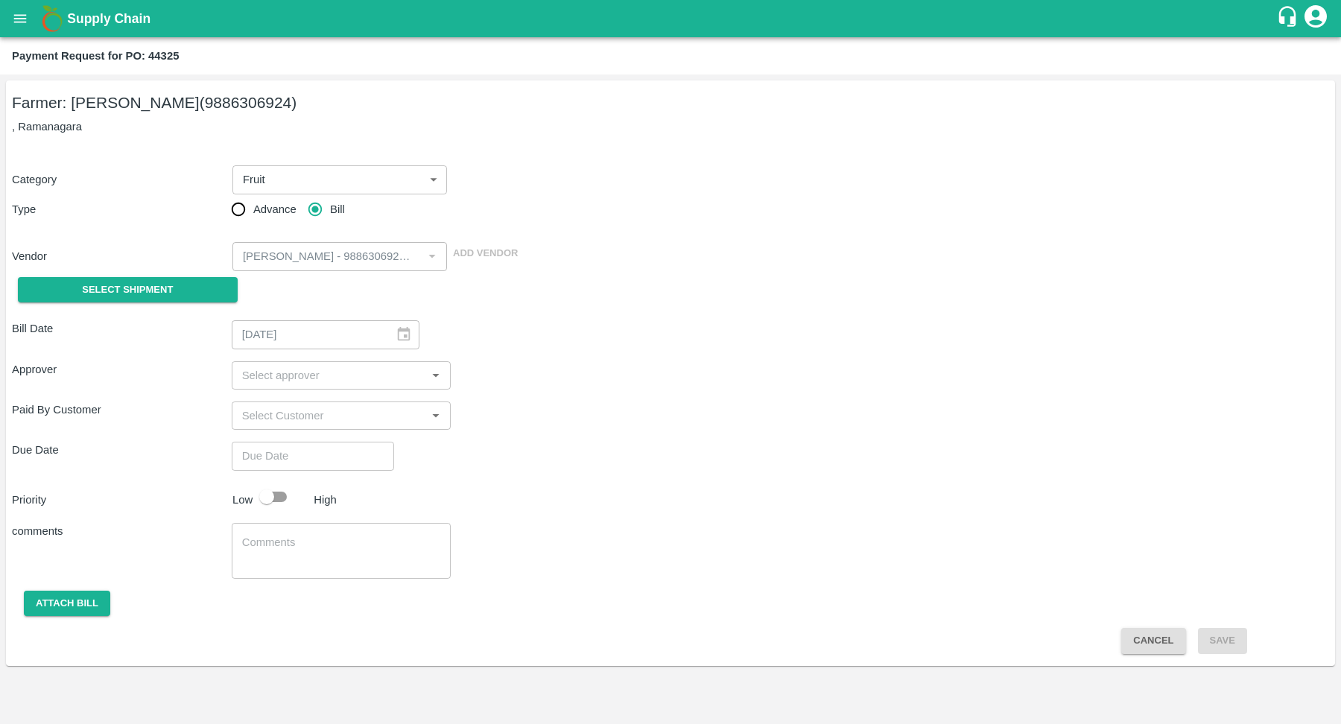
click at [140, 307] on div "Select Shipment" at bounding box center [122, 290] width 220 height 38
click at [143, 300] on button "Select Shipment" at bounding box center [128, 290] width 220 height 26
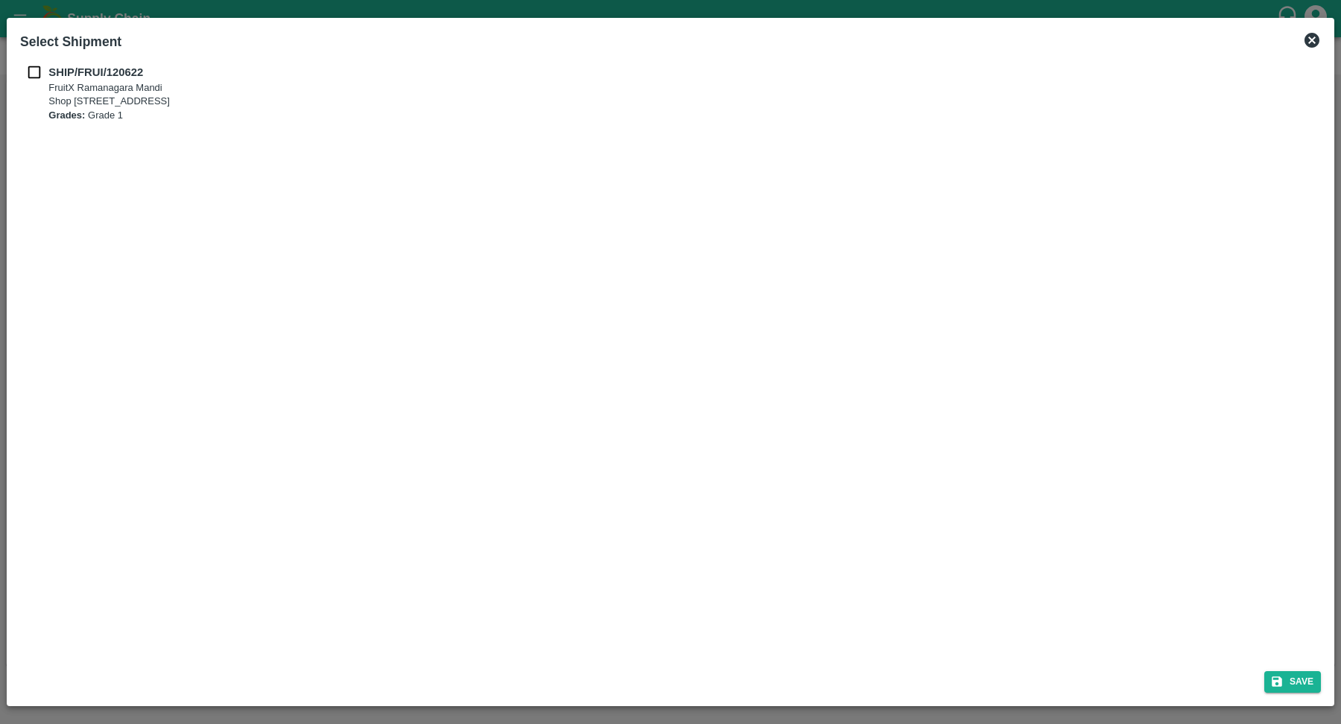
click at [30, 75] on input "checkbox" at bounding box center [34, 72] width 28 height 16
checkbox input "true"
click at [1297, 685] on button "Save" at bounding box center [1292, 682] width 57 height 22
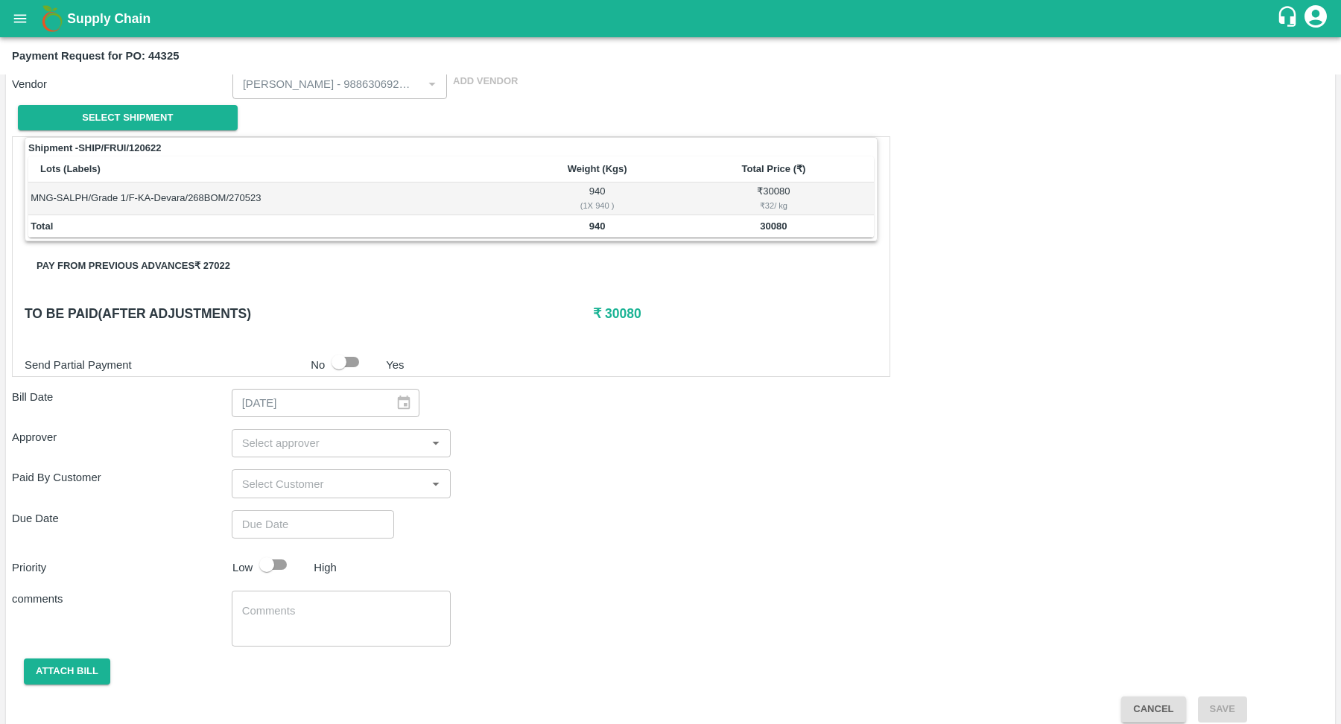
scroll to position [186, 0]
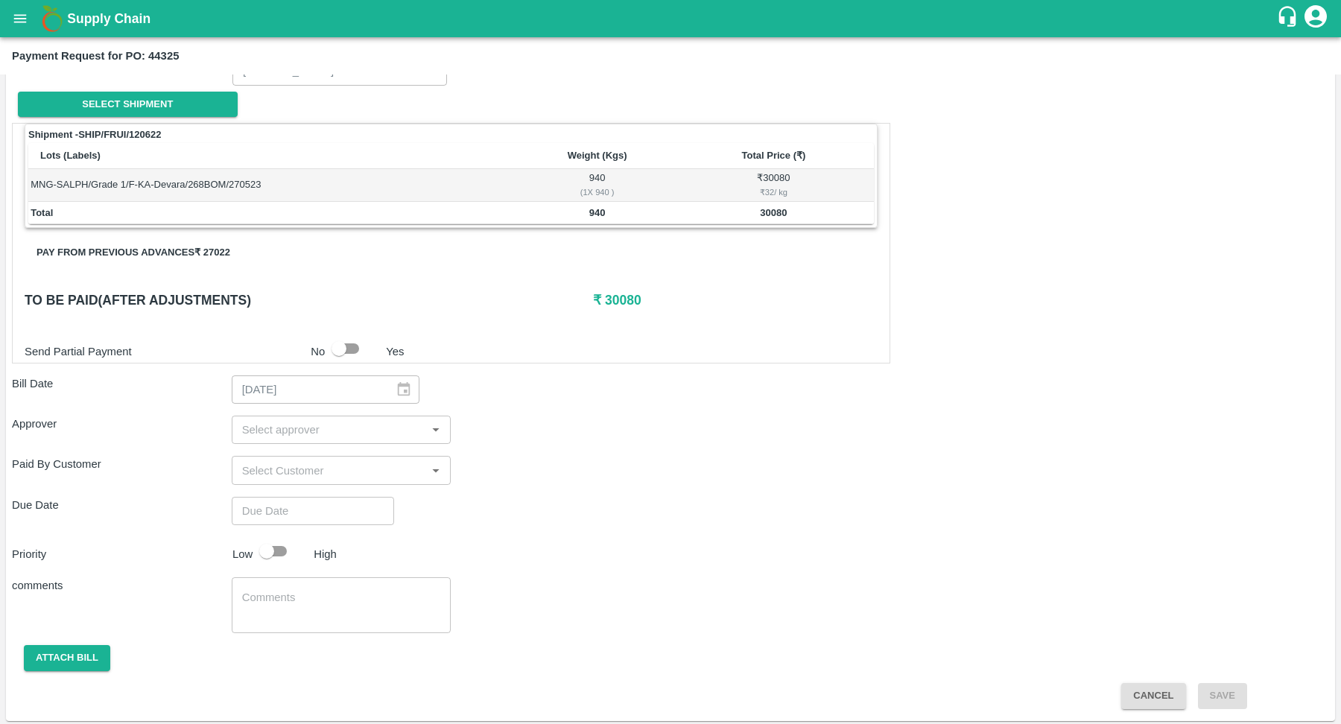
click at [203, 240] on button "Pay from previous advances ₹ 27022" at bounding box center [134, 253] width 218 height 26
click at [205, 257] on button "Pay from previous advances ₹ 27022" at bounding box center [134, 253] width 218 height 26
click at [343, 440] on div "​" at bounding box center [342, 430] width 220 height 28
type input "l"
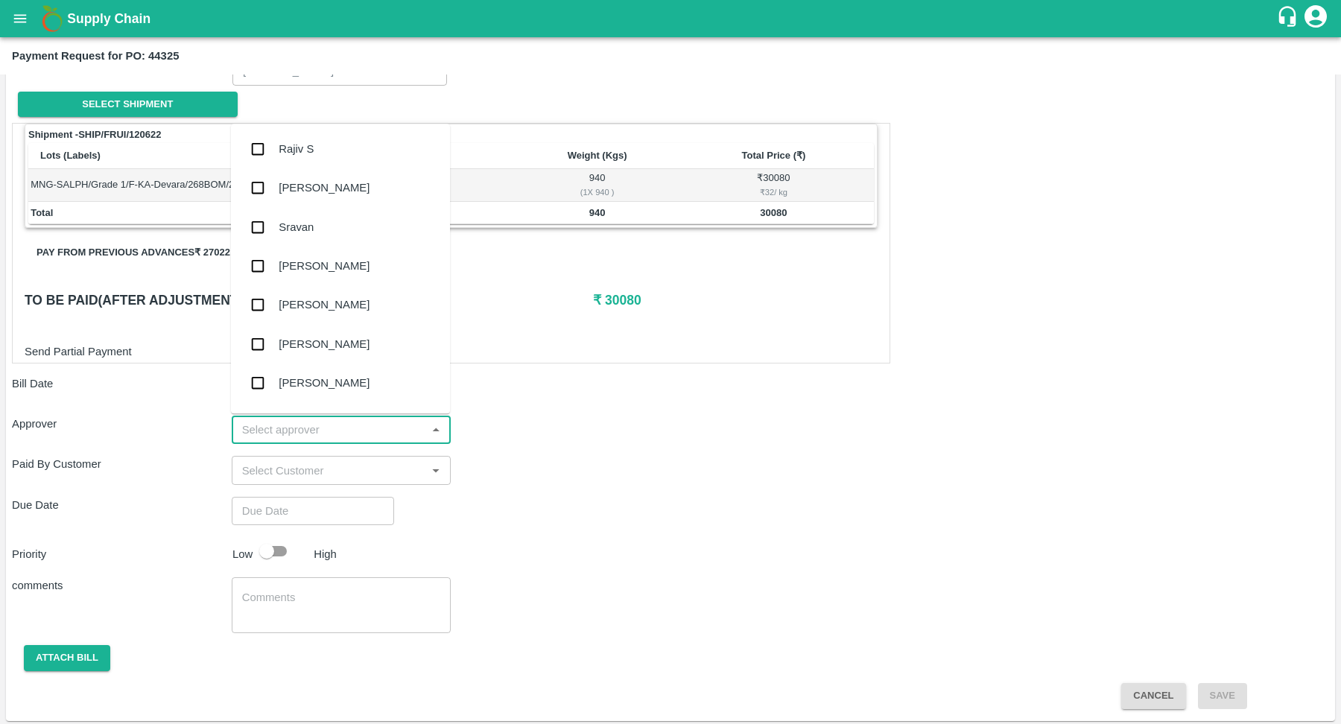
click at [232, 522] on input "Choose date" at bounding box center [308, 511] width 152 height 28
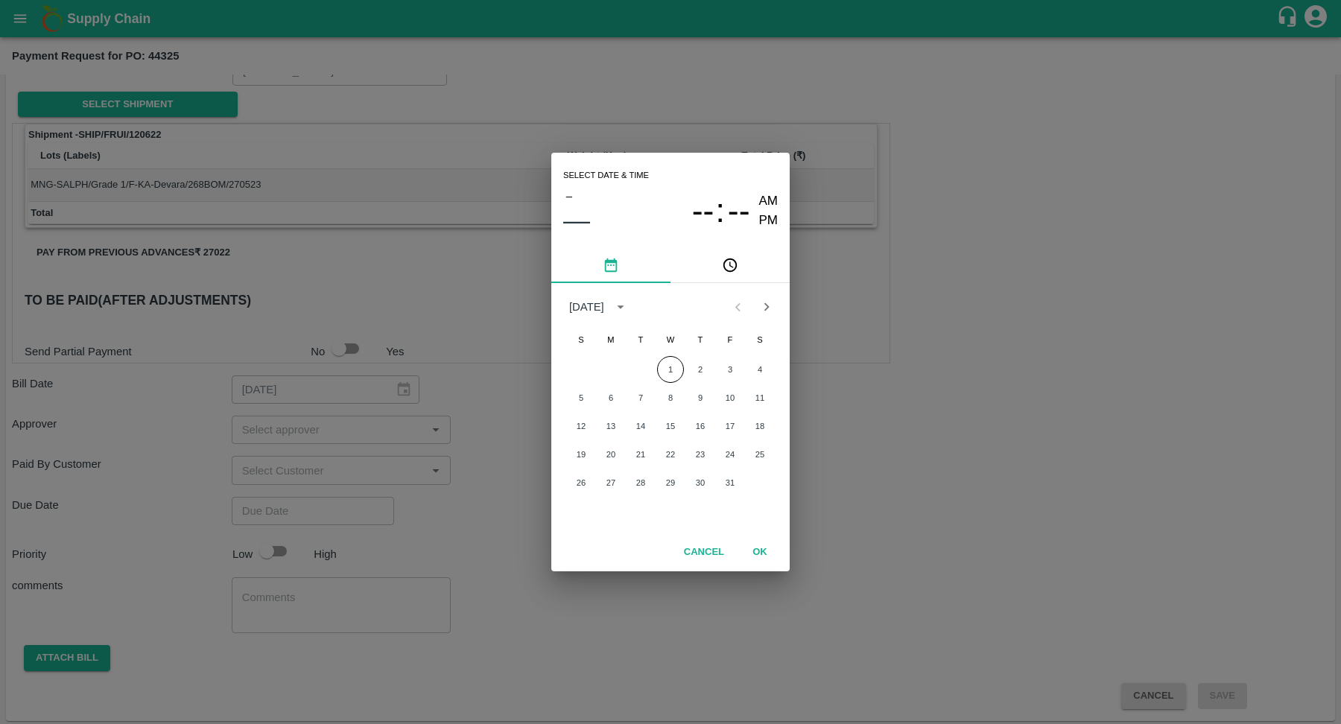
click at [720, 552] on button "Cancel" at bounding box center [704, 552] width 52 height 26
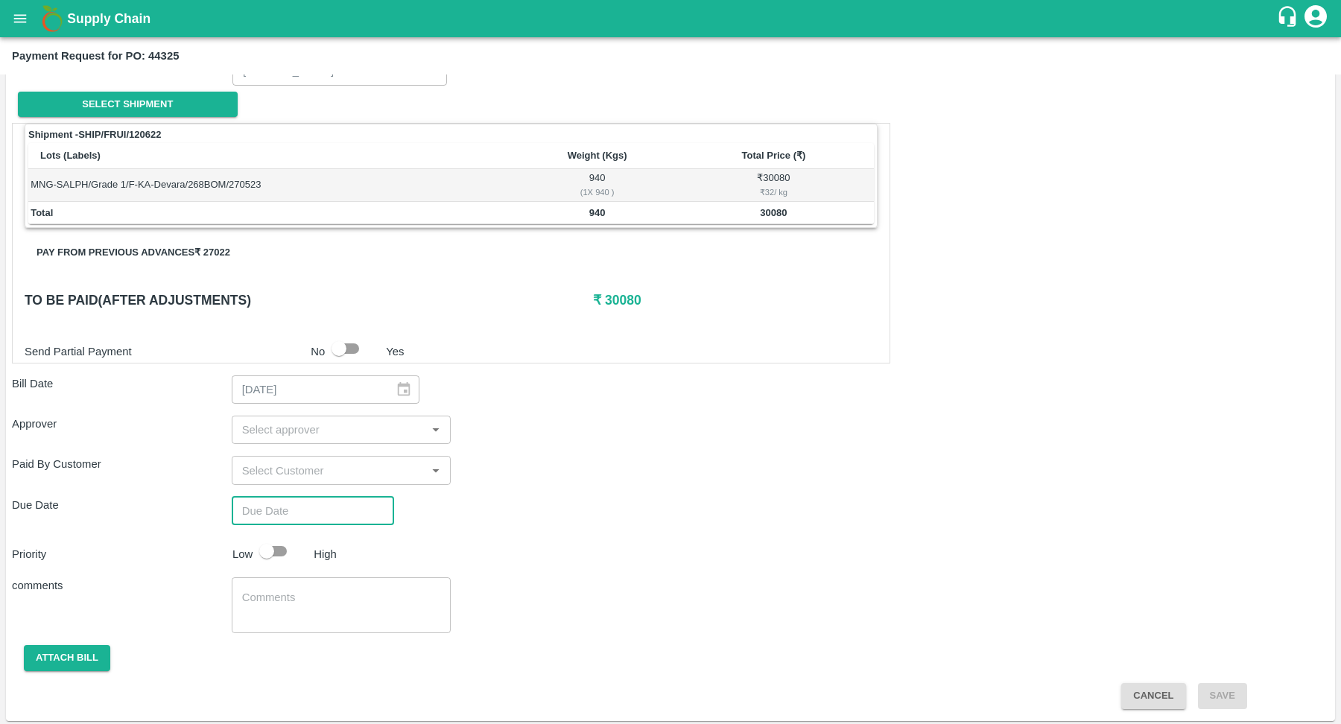
click at [1148, 687] on button "Cancel" at bounding box center [1153, 696] width 64 height 26
